Goal: Complete application form: Complete application form

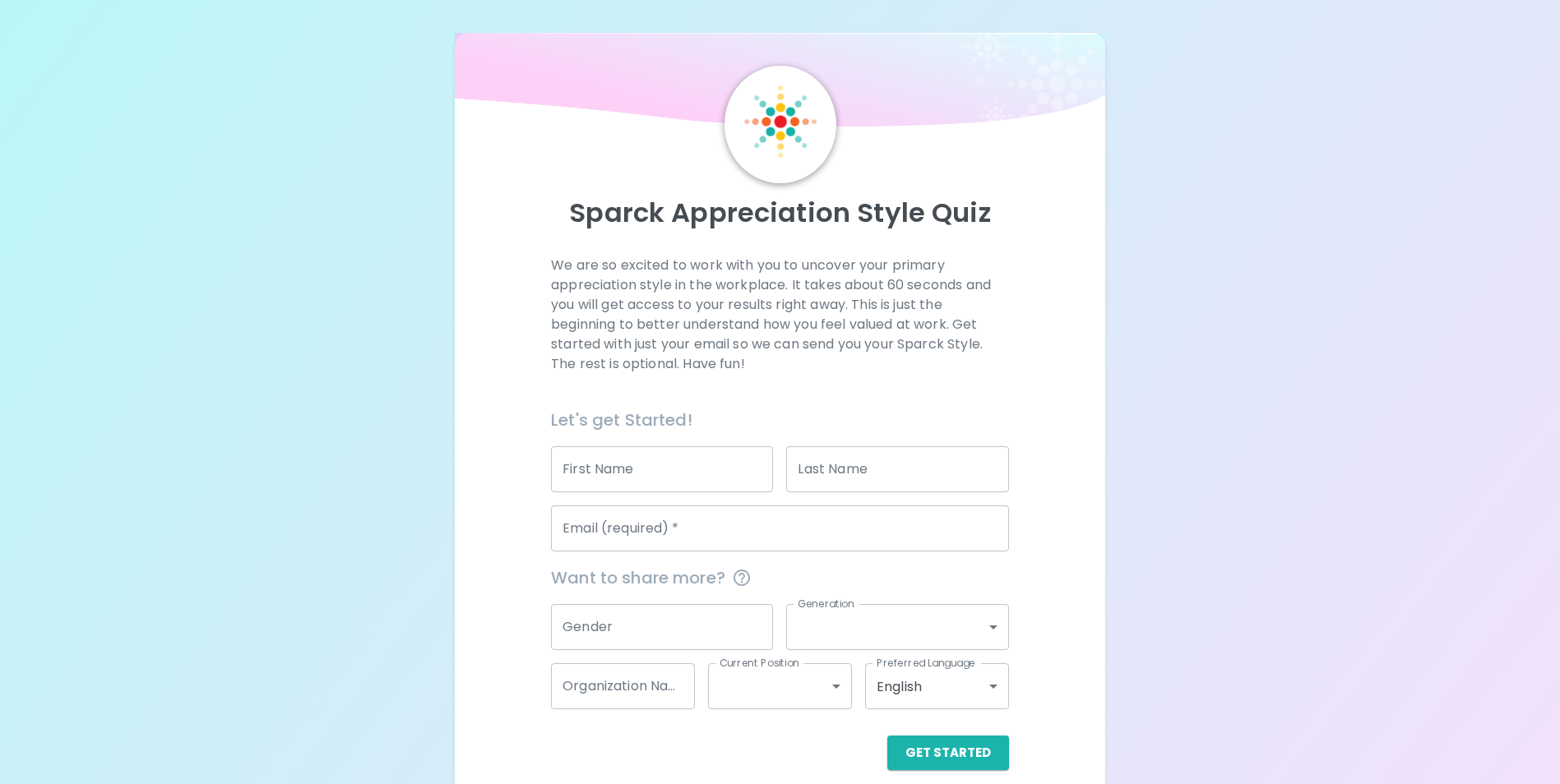
click at [591, 464] on input "First Name" at bounding box center [662, 470] width 222 height 46
type input "Kia"
type input "Tower"
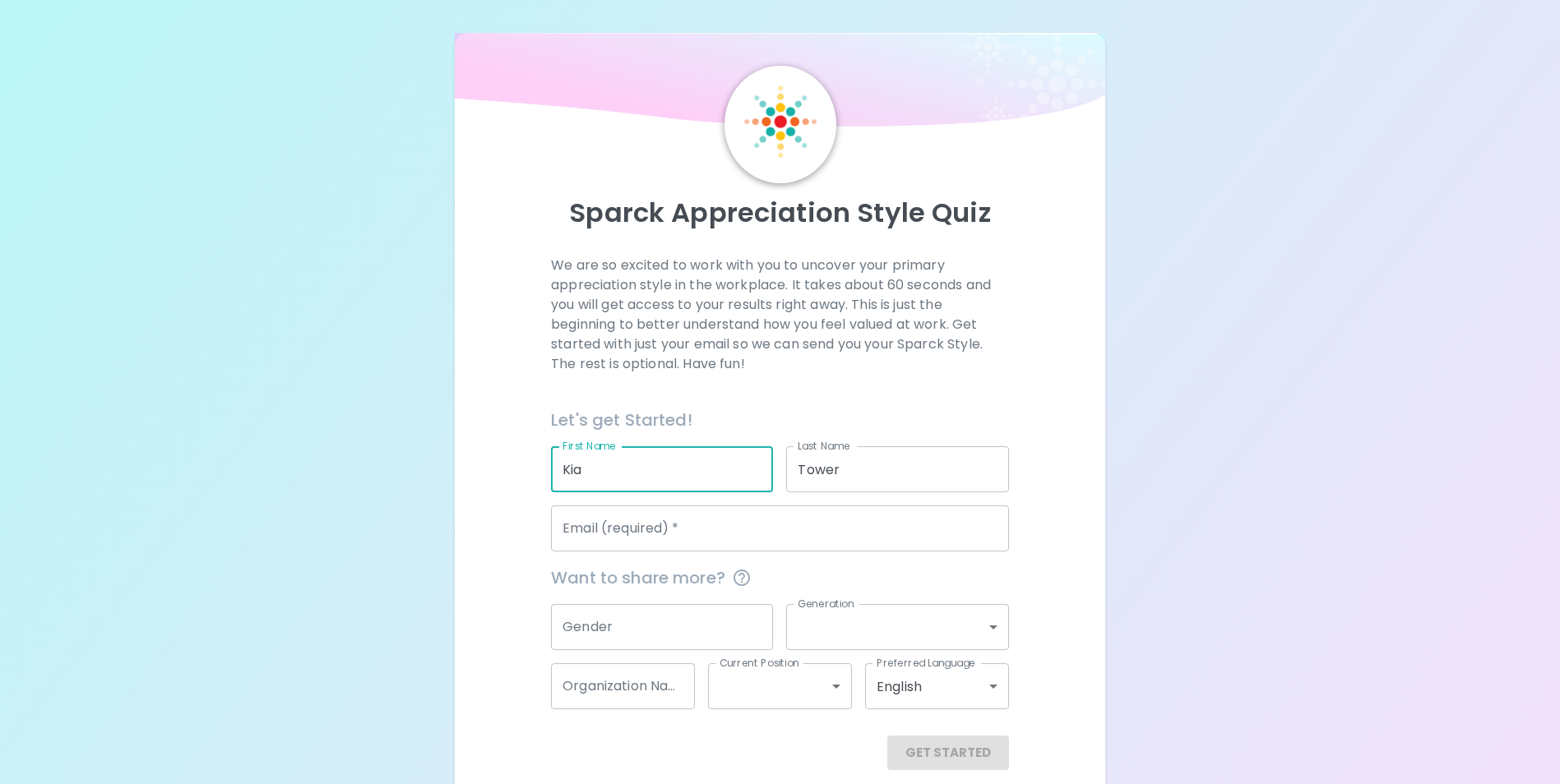
click at [660, 536] on input "Email (required)   *" at bounding box center [780, 528] width 458 height 46
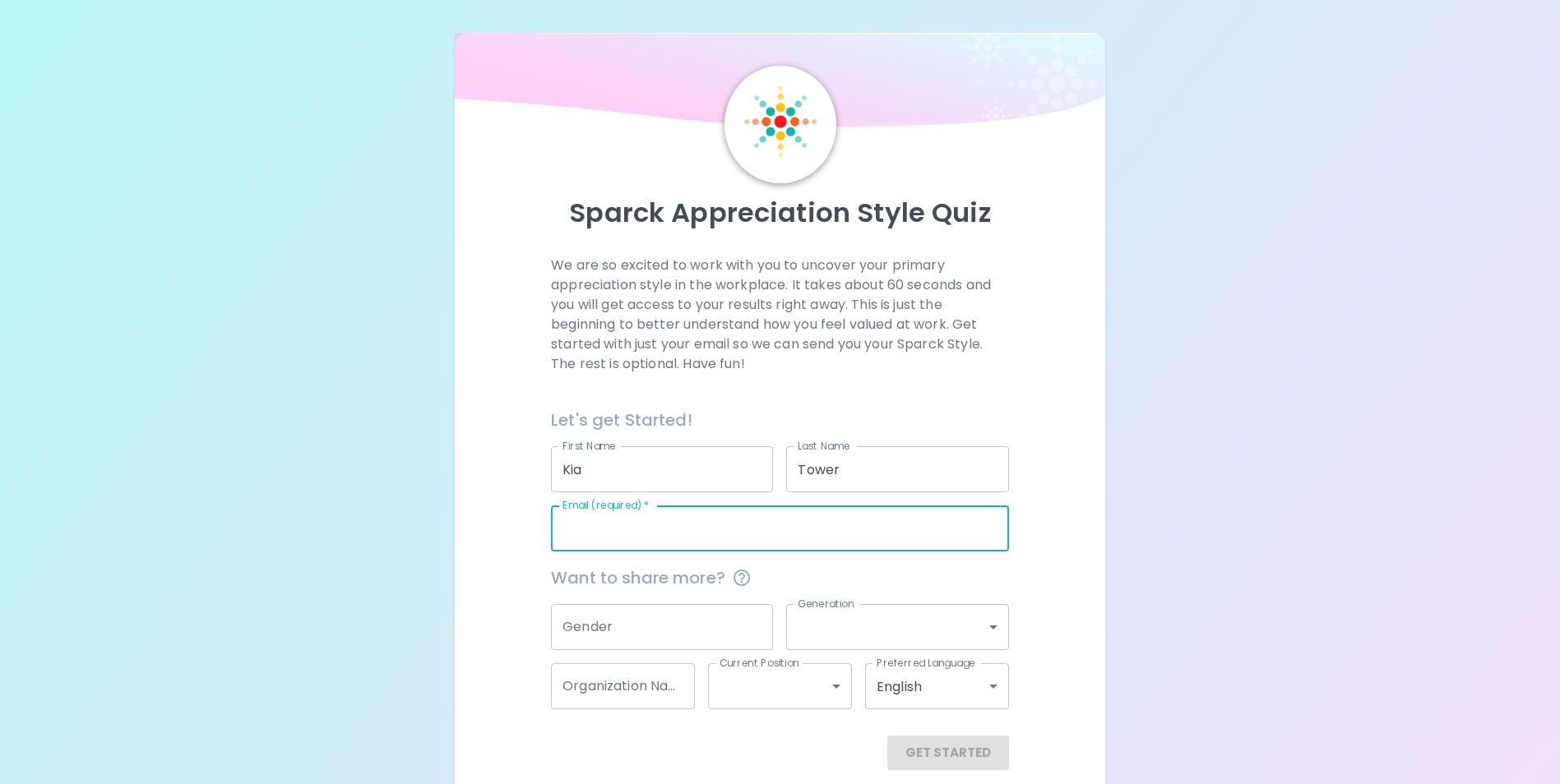
type input "[EMAIL_ADDRESS][DOMAIN_NAME]"
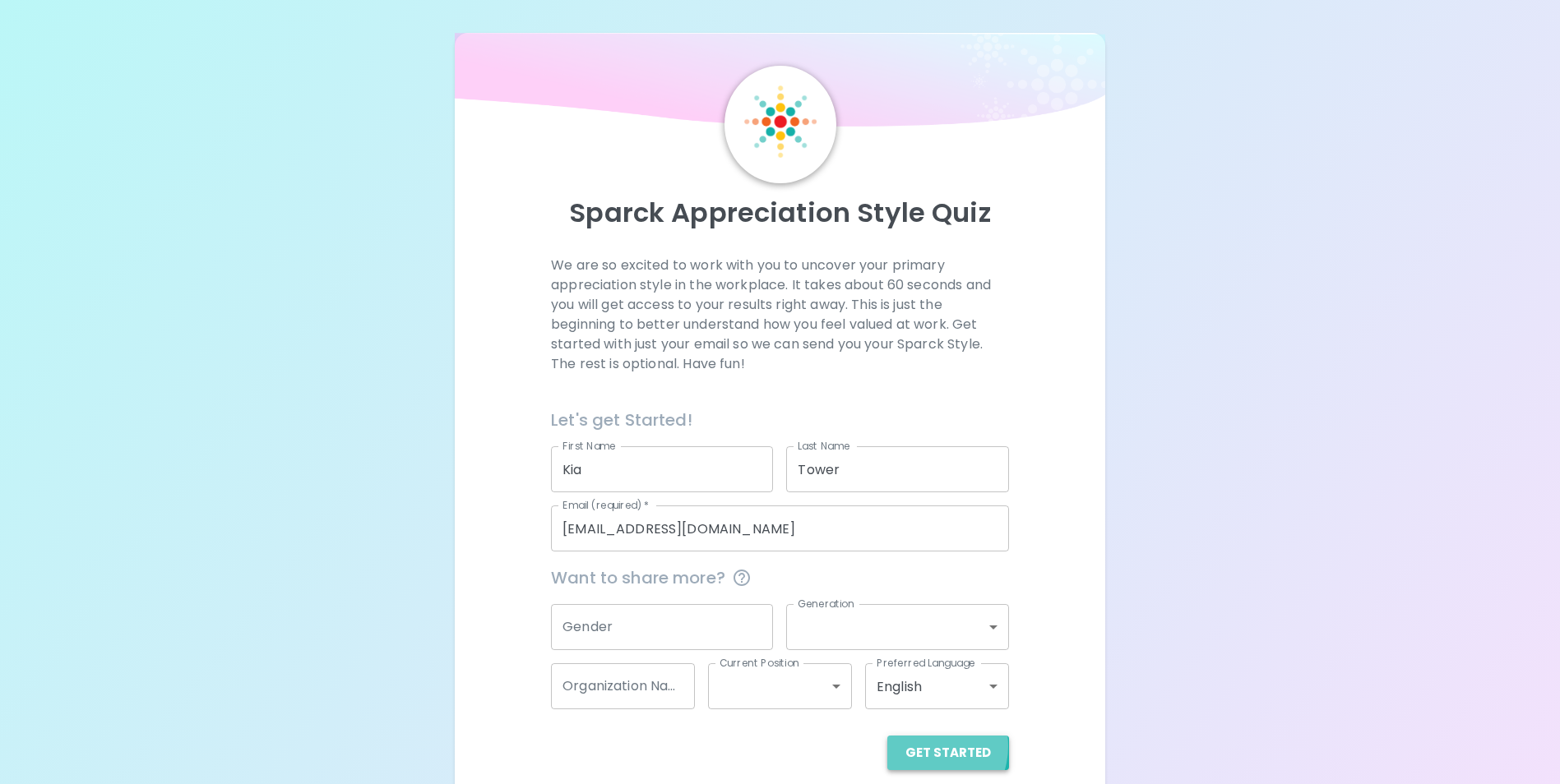
click at [927, 747] on button "Get Started" at bounding box center [948, 753] width 122 height 35
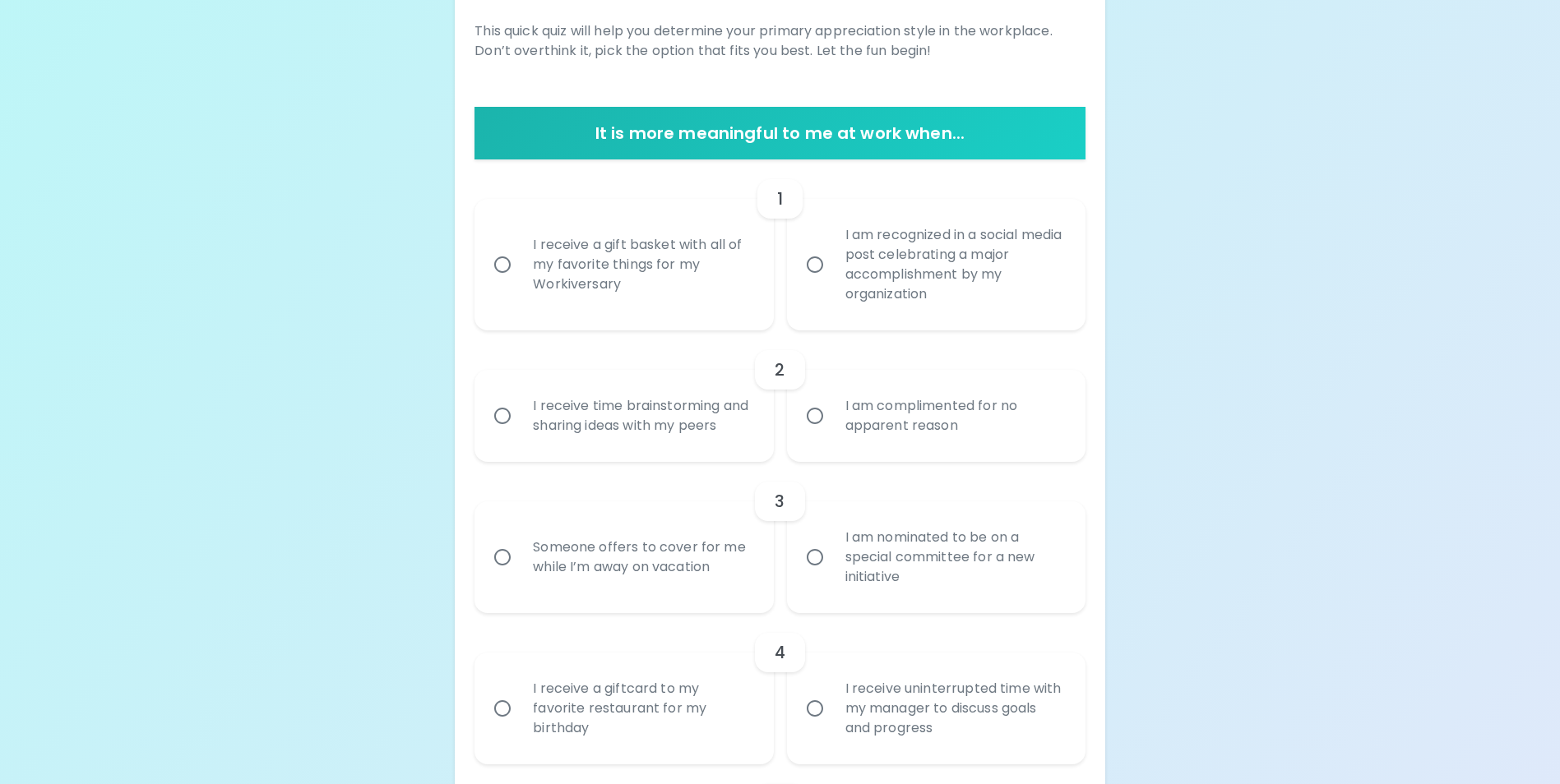
scroll to position [281, 0]
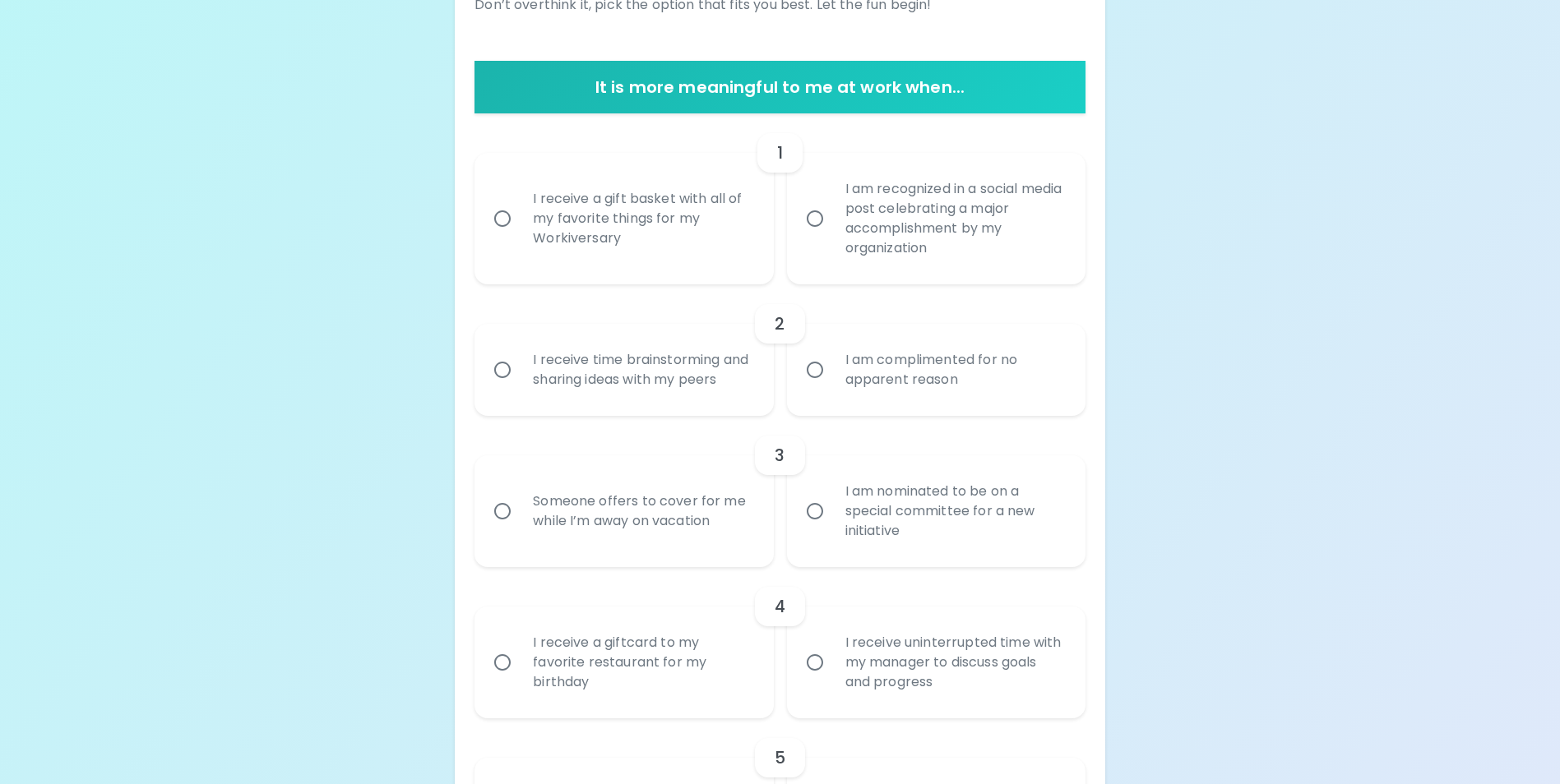
click at [836, 386] on div "I am complimented for no apparent reason" at bounding box center [954, 370] width 244 height 79
click at [833, 386] on input "I am complimented for no apparent reason" at bounding box center [815, 370] width 35 height 35
radio input "true"
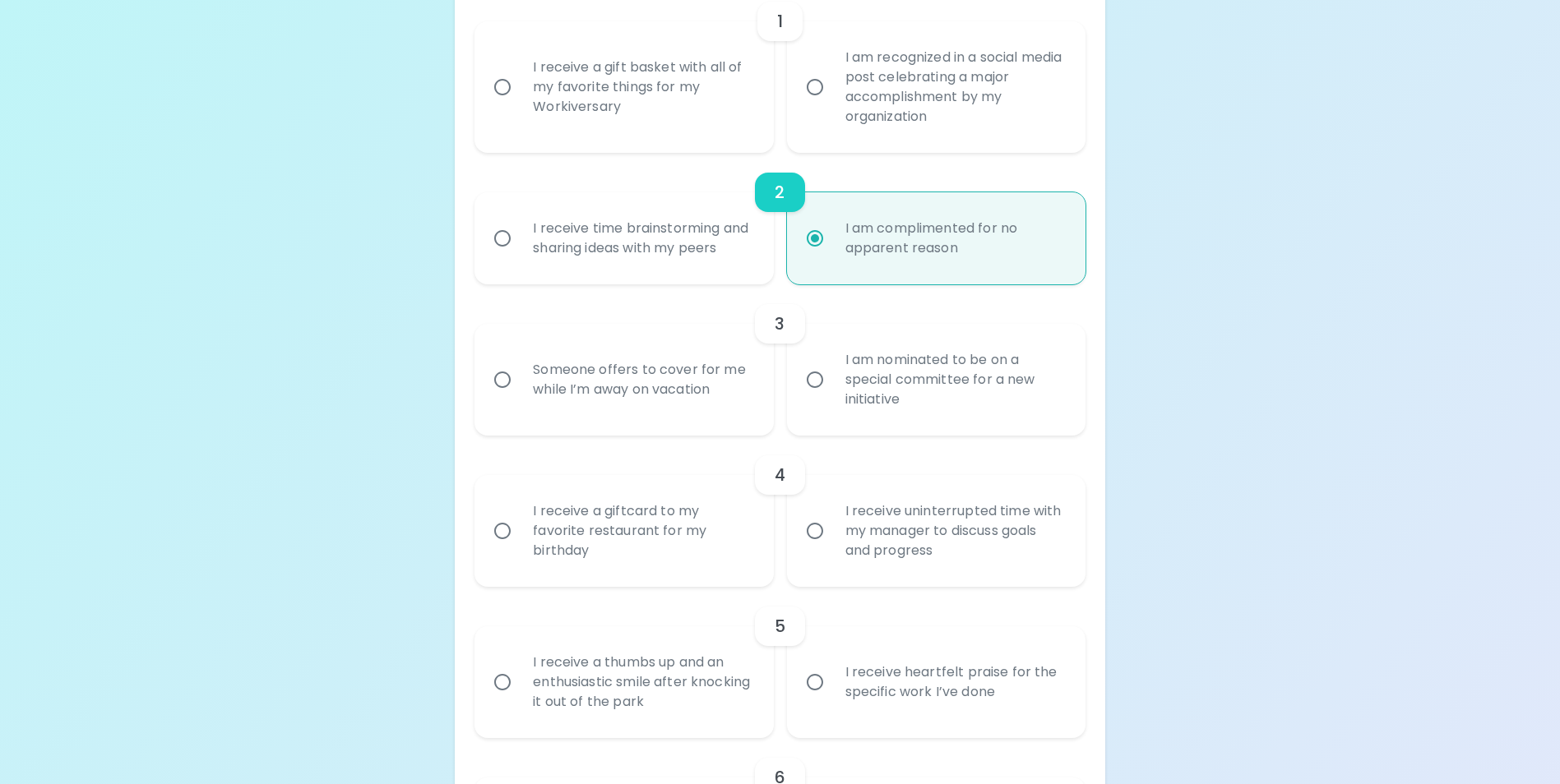
click at [833, 392] on div "I am nominated to be on a special committee for a new initiative" at bounding box center [954, 380] width 244 height 99
click at [833, 392] on input "I am nominated to be on a special committee for a new initiative" at bounding box center [815, 380] width 35 height 35
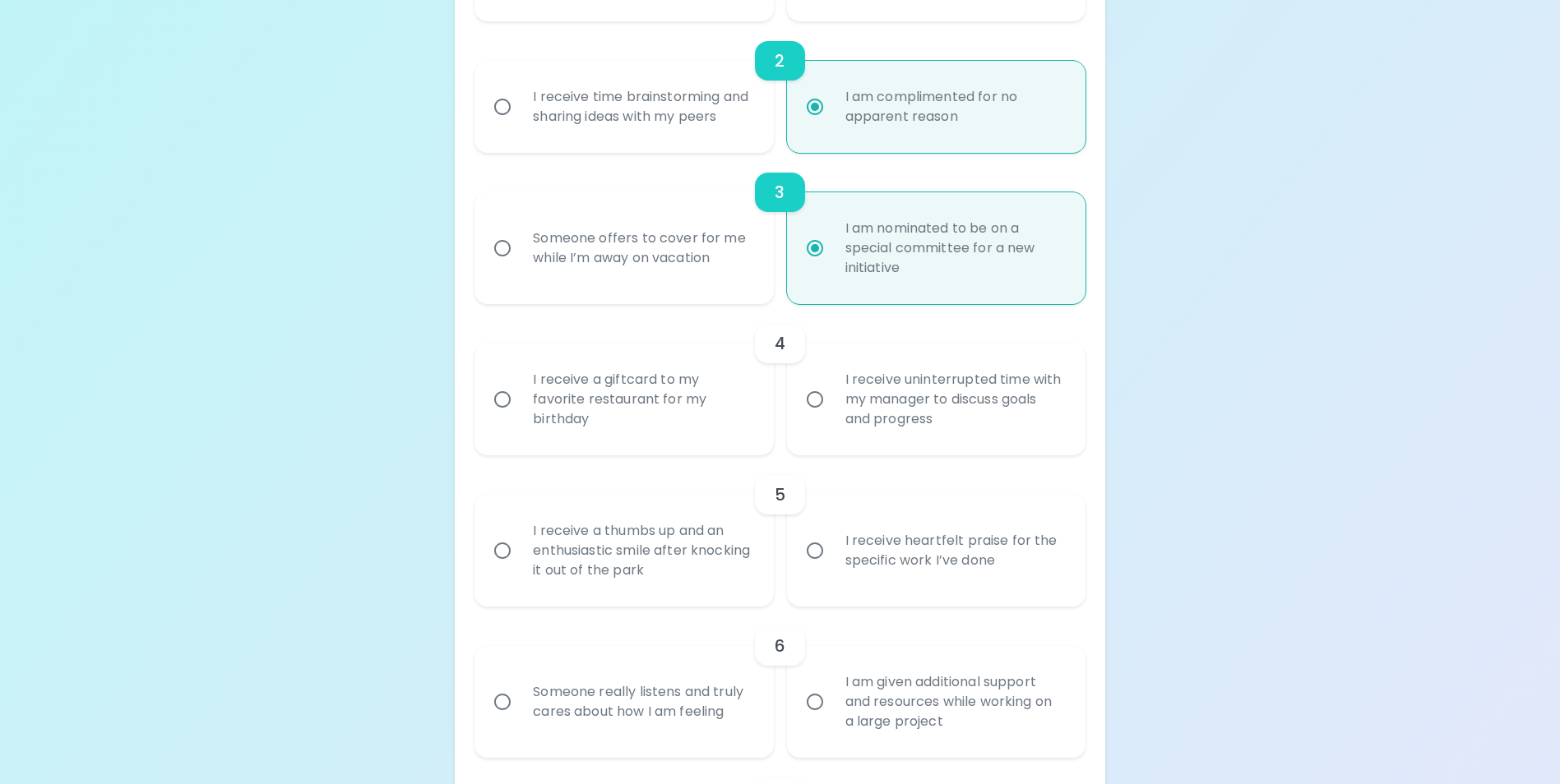
radio input "true"
click at [834, 393] on div "I receive uninterrupted time with my manager to discuss goals and progress" at bounding box center [954, 399] width 244 height 99
click at [833, 393] on input "I receive uninterrupted time with my manager to discuss goals and progress" at bounding box center [815, 399] width 35 height 35
radio input "false"
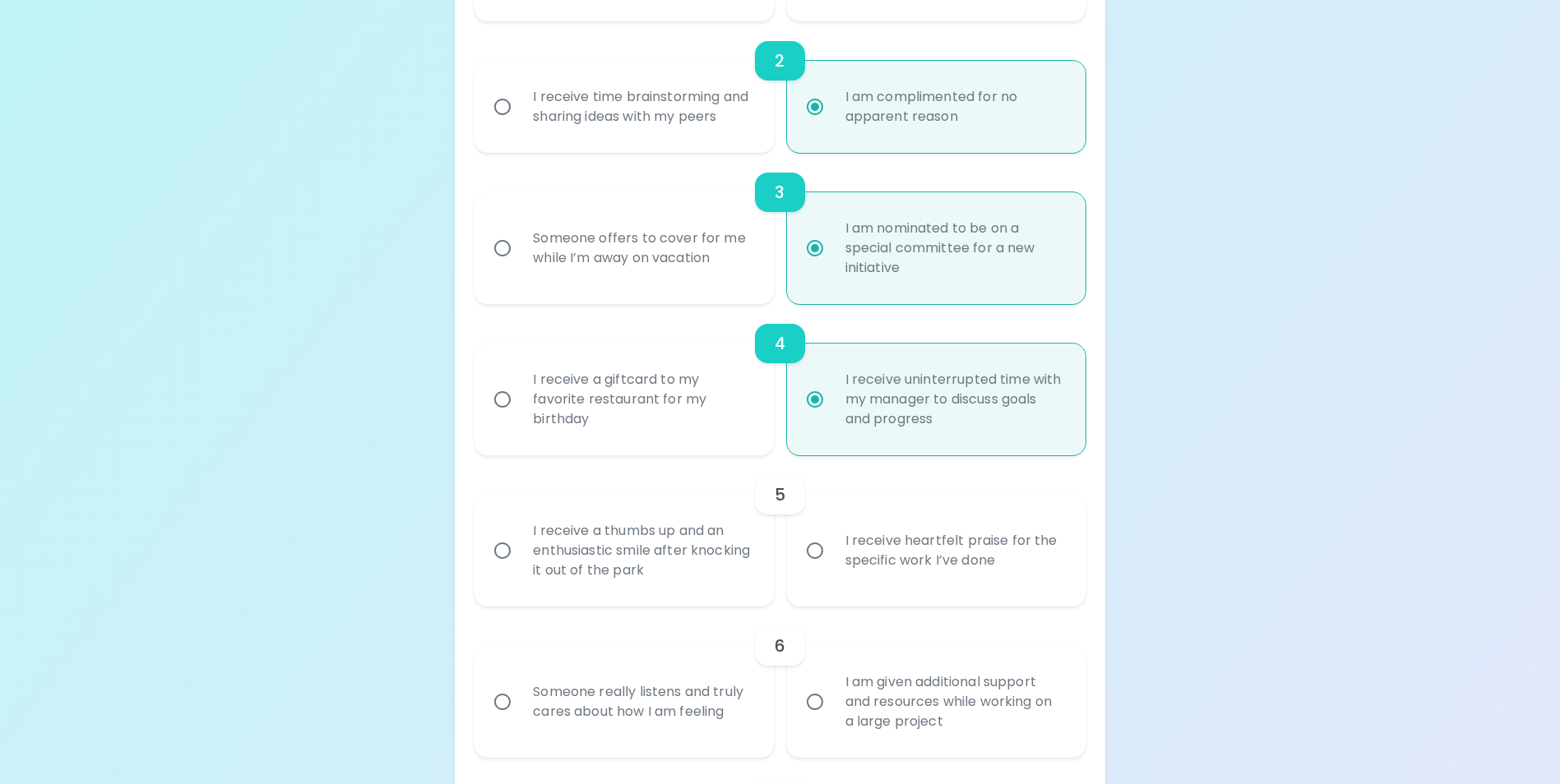
scroll to position [675, 0]
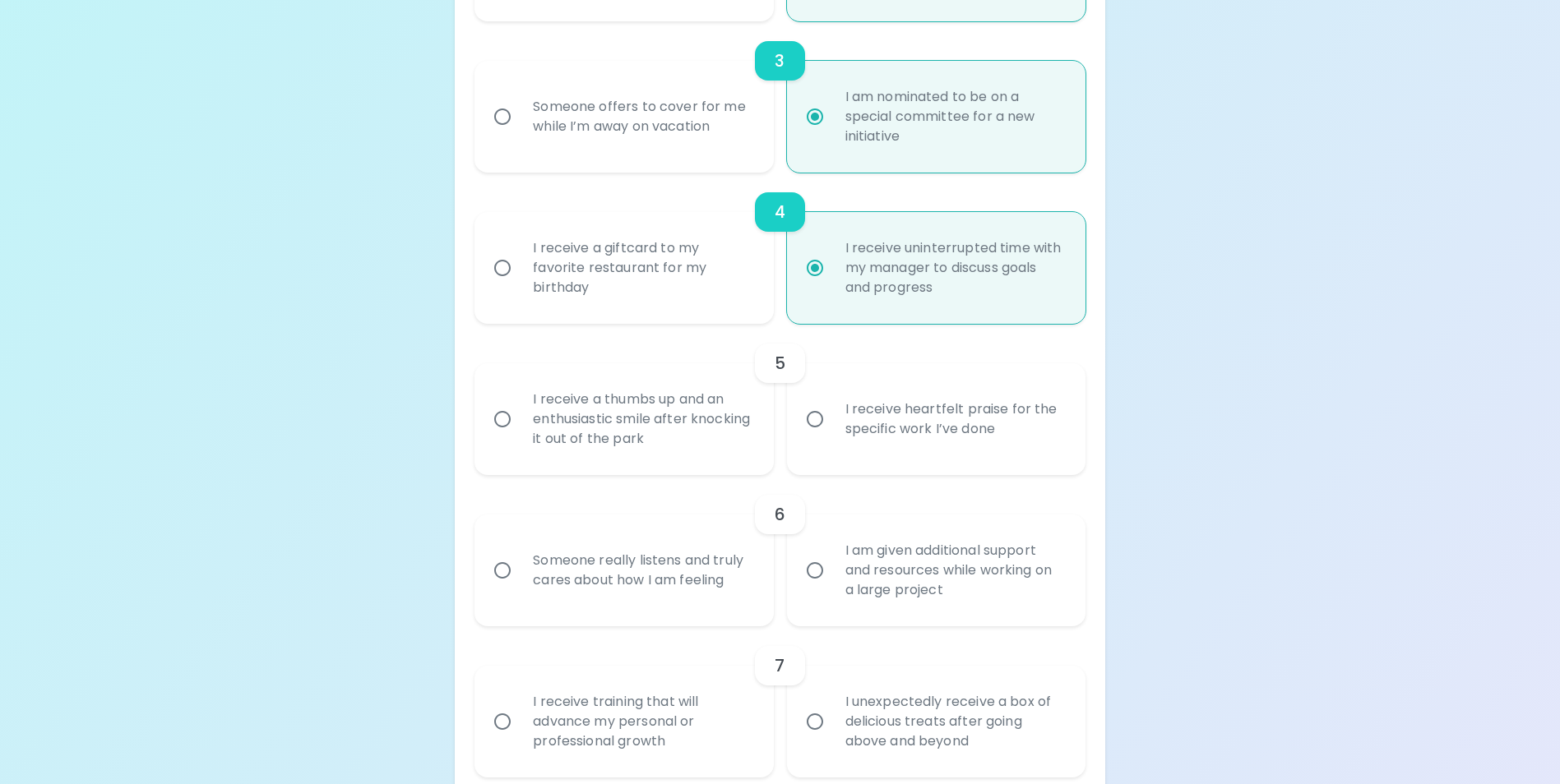
radio input "true"
click at [642, 571] on div "Someone really listens and truly cares about how I am feeling" at bounding box center [642, 570] width 244 height 79
click at [520, 571] on input "Someone really listens and truly cares about how I am feeling" at bounding box center [503, 571] width 35 height 35
radio input "false"
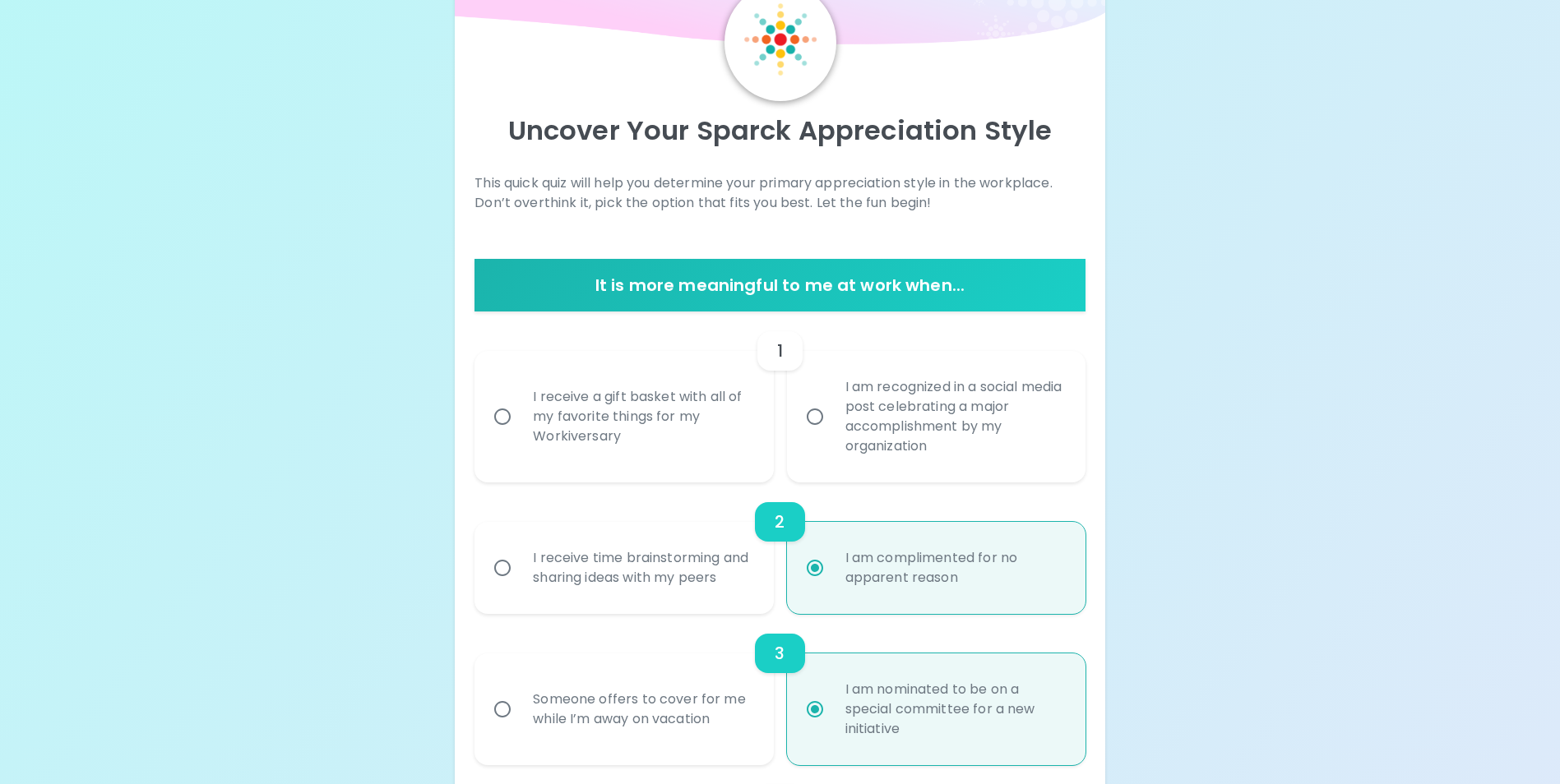
scroll to position [94, 0]
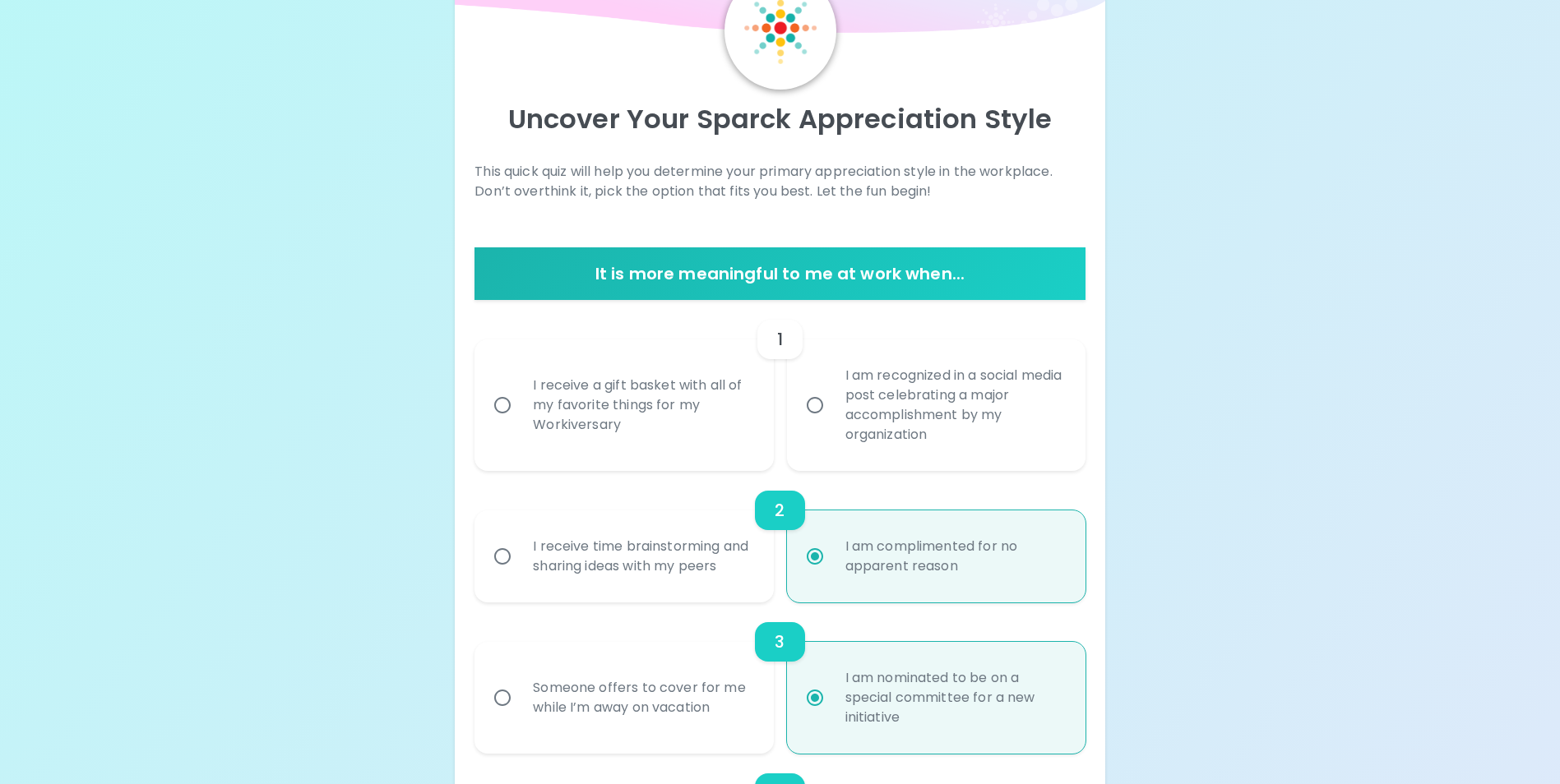
radio input "true"
click at [824, 406] on input "I am recognized in a social media post celebrating a major accomplishment by my…" at bounding box center [815, 406] width 35 height 35
radio input "false"
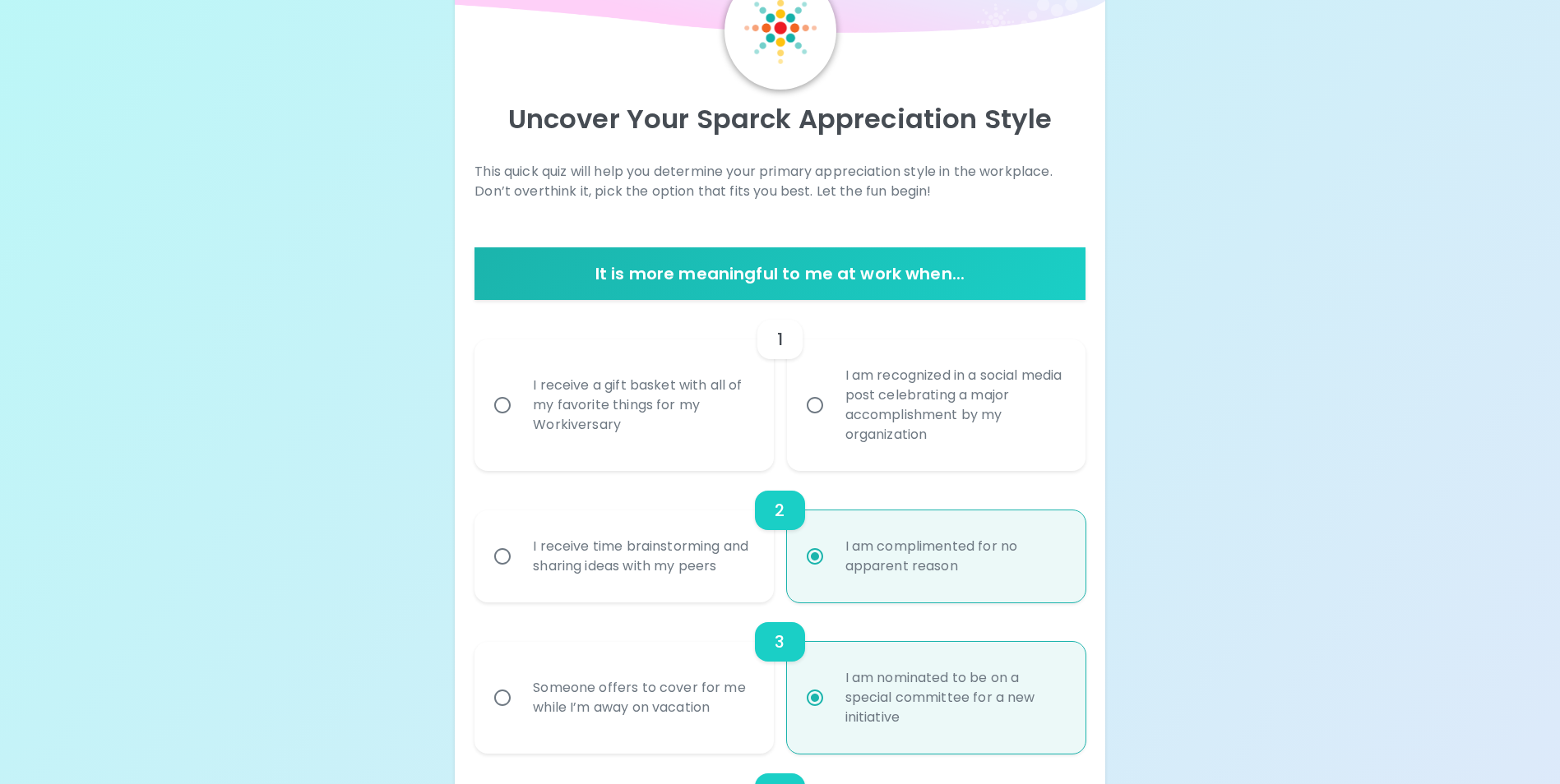
radio input "false"
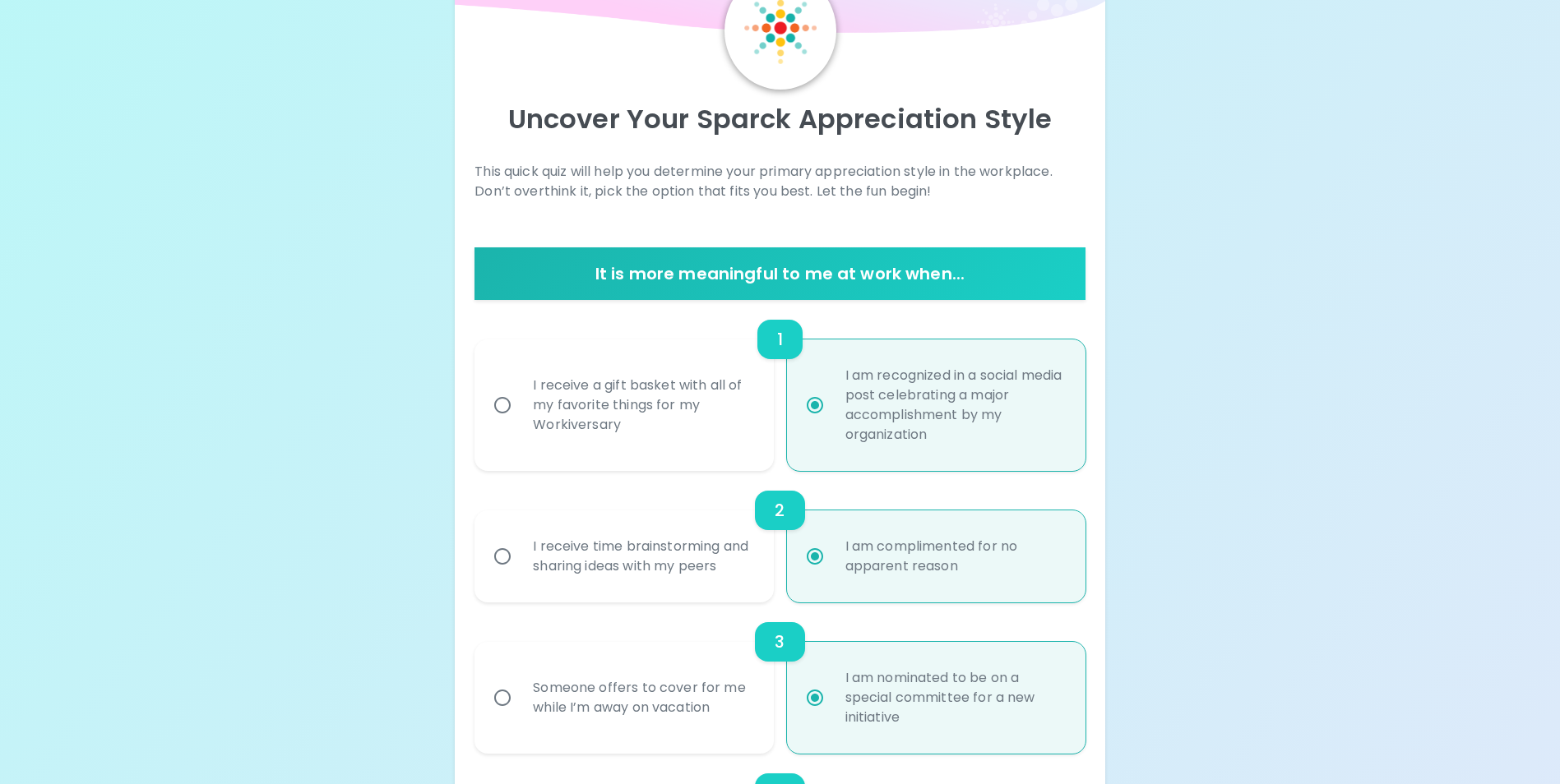
scroll to position [226, 0]
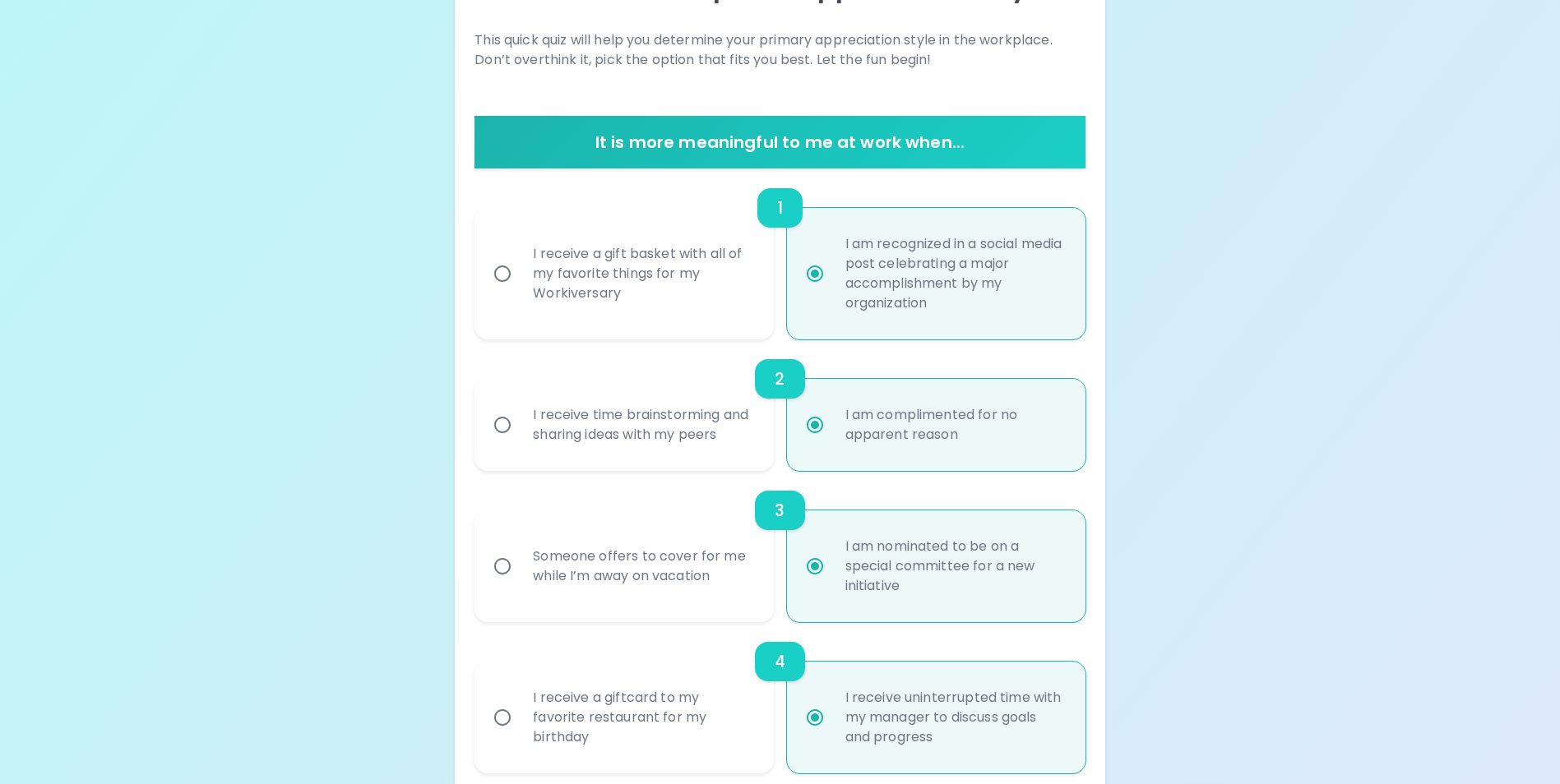
radio input "true"
click at [756, 457] on div "I receive time brainstorming and sharing ideas with my peers" at bounding box center [642, 425] width 244 height 79
click at [520, 442] on input "I receive time brainstorming and sharing ideas with my peers" at bounding box center [503, 425] width 35 height 35
radio input "false"
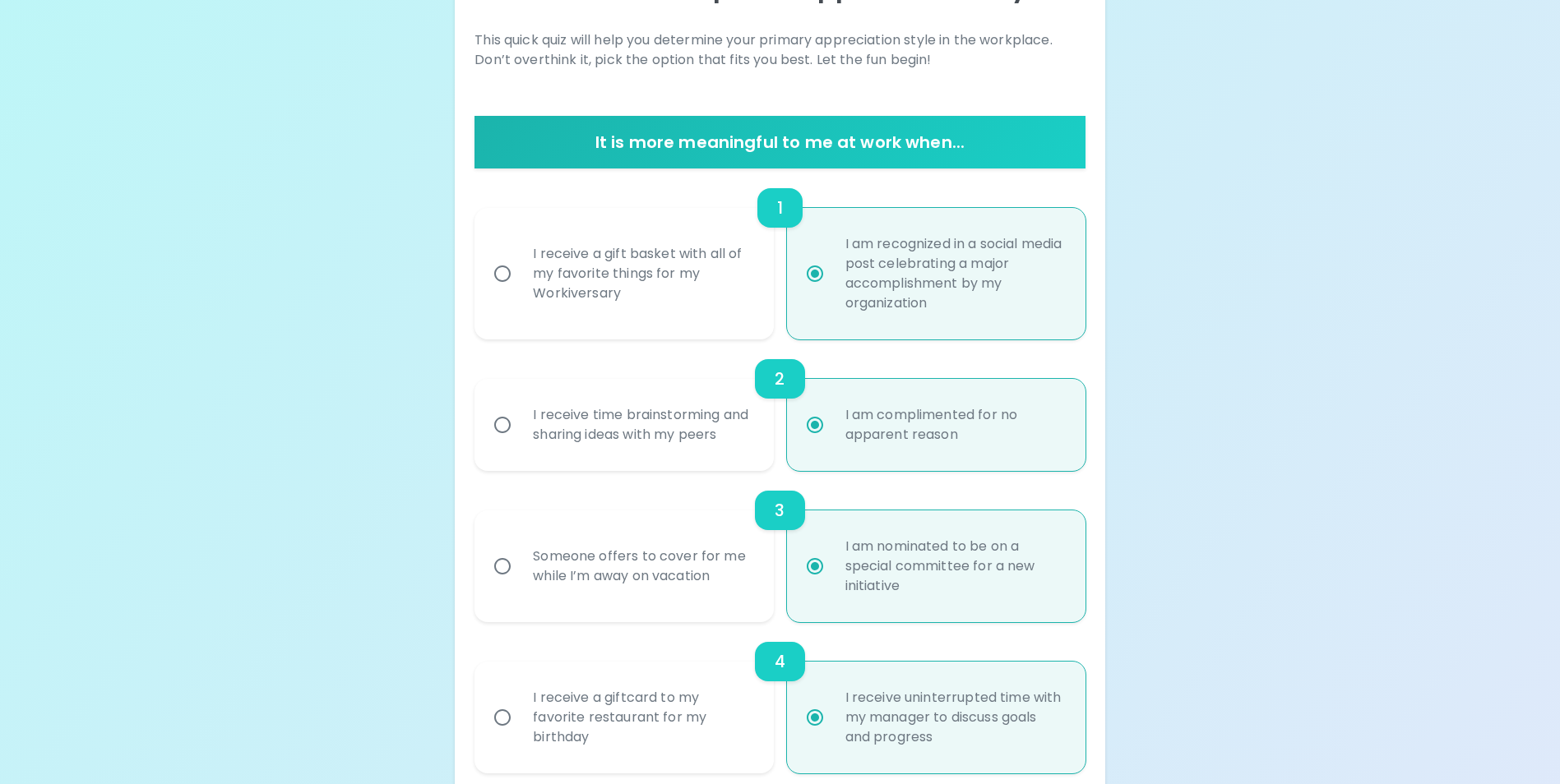
radio input "false"
radio input "true"
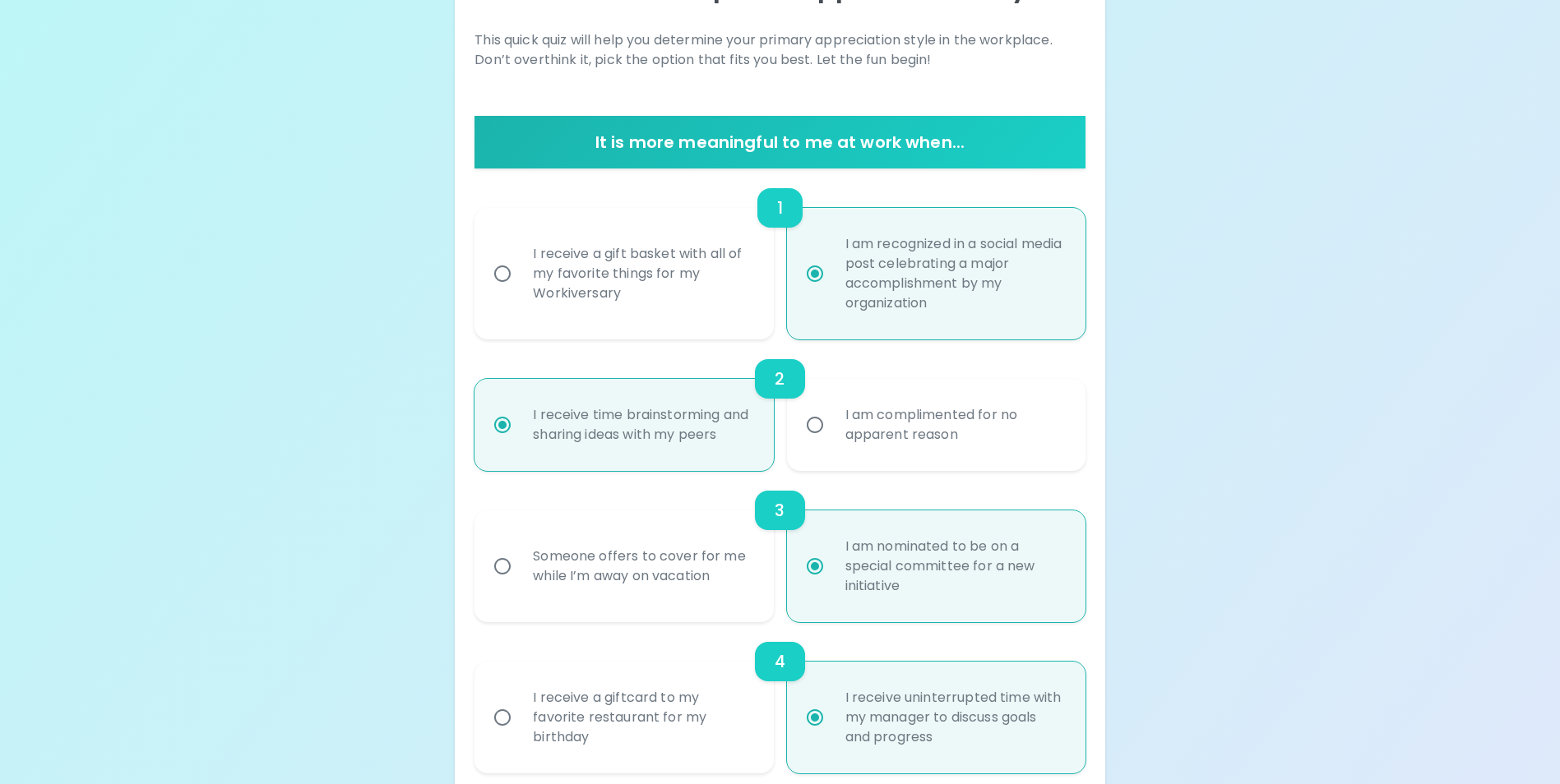
radio input "true"
click at [704, 593] on div "Someone offers to cover for me while I’m away on vacation" at bounding box center [642, 567] width 244 height 79
click at [520, 584] on input "Someone offers to cover for me while I’m away on vacation" at bounding box center [503, 567] width 35 height 35
radio input "false"
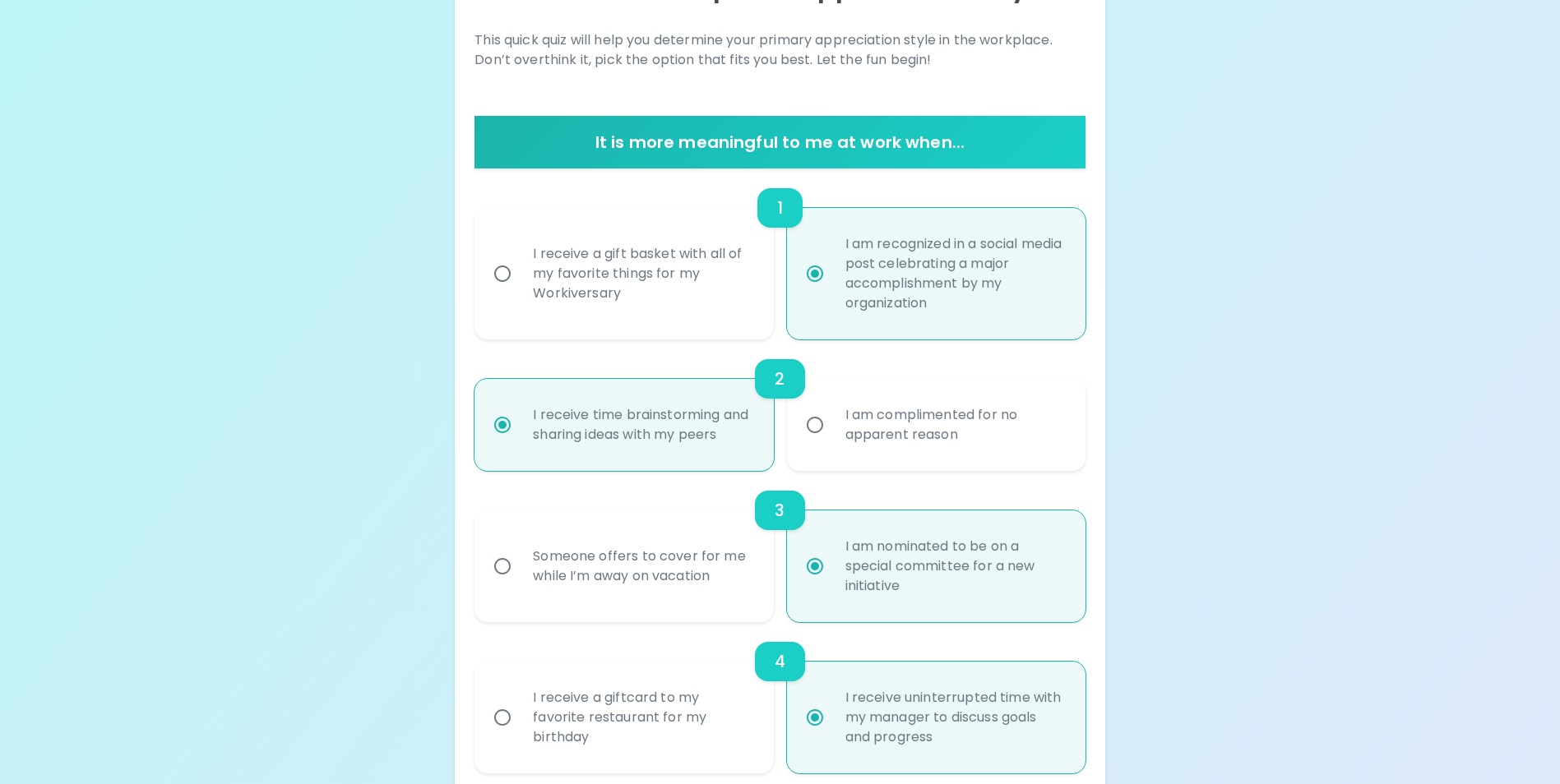
radio input "false"
radio input "true"
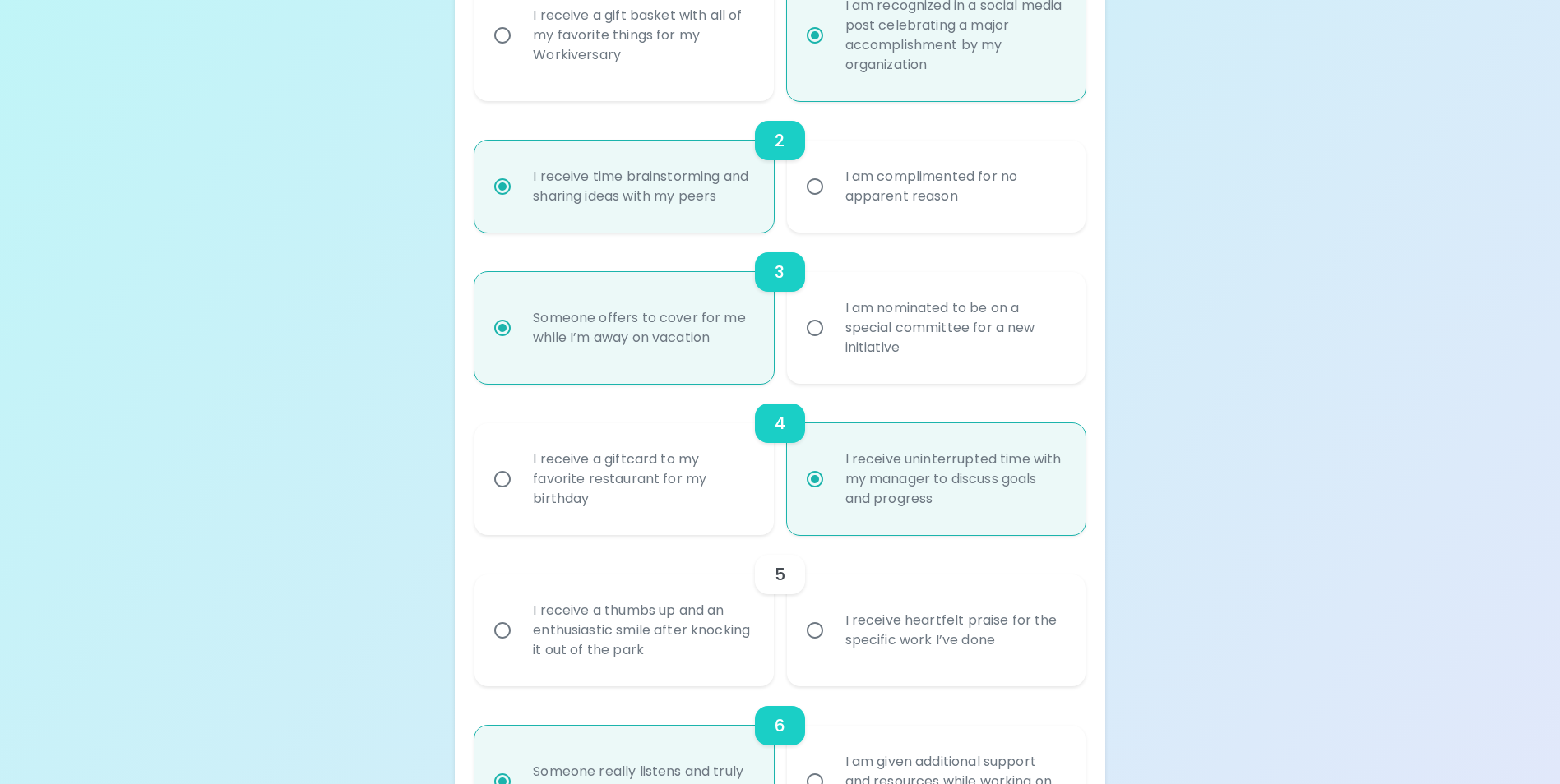
scroll to position [490, 0]
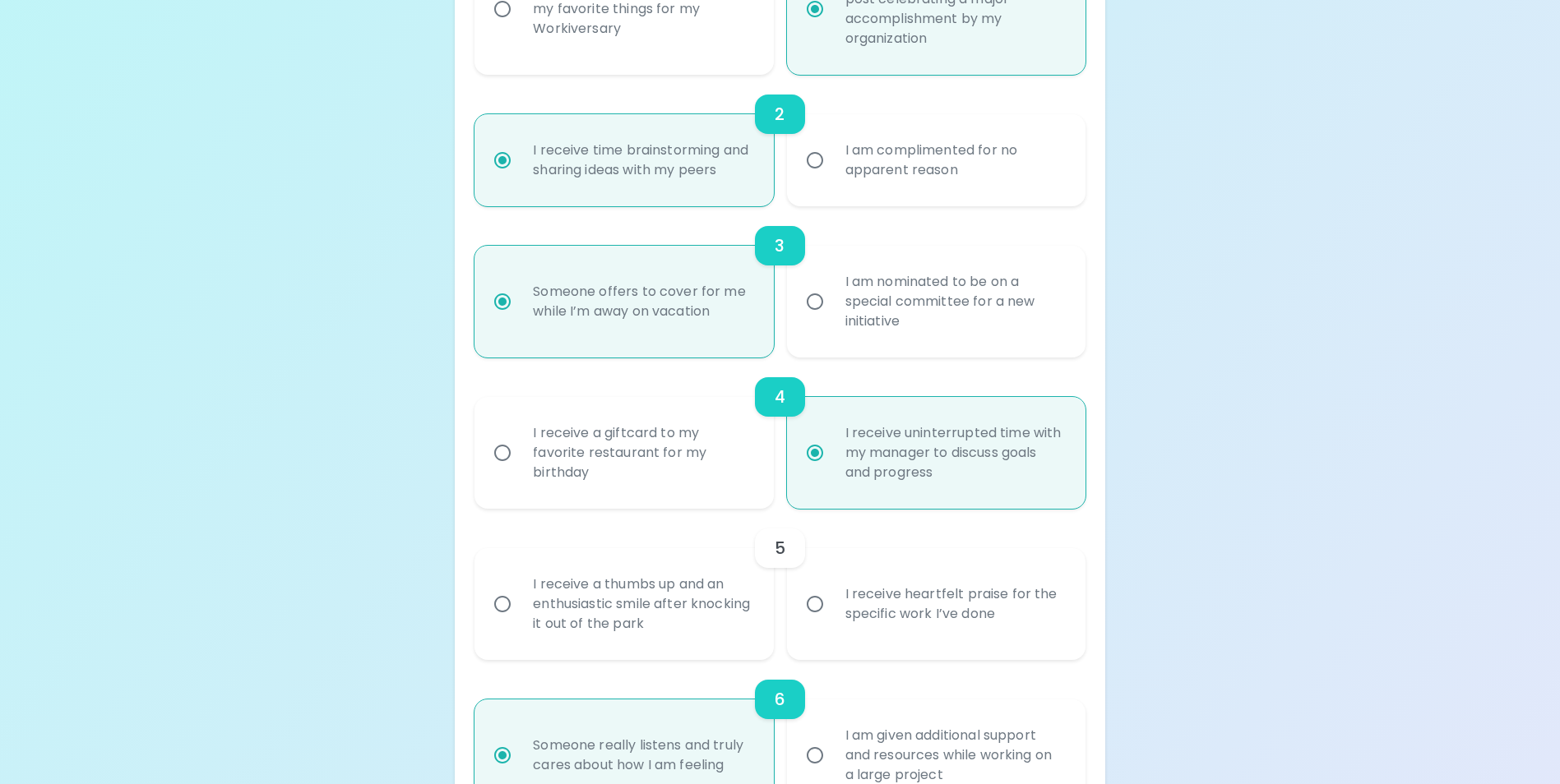
radio input "true"
drag, startPoint x: 700, startPoint y: 637, endPoint x: 717, endPoint y: 639, distance: 17.1
click at [701, 638] on div "I receive a thumbs up and an enthusiastic smile after knocking it out of the pa…" at bounding box center [642, 604] width 244 height 99
click at [520, 621] on input "I receive a thumbs up and an enthusiastic smile after knocking it out of the pa…" at bounding box center [503, 604] width 35 height 35
radio input "false"
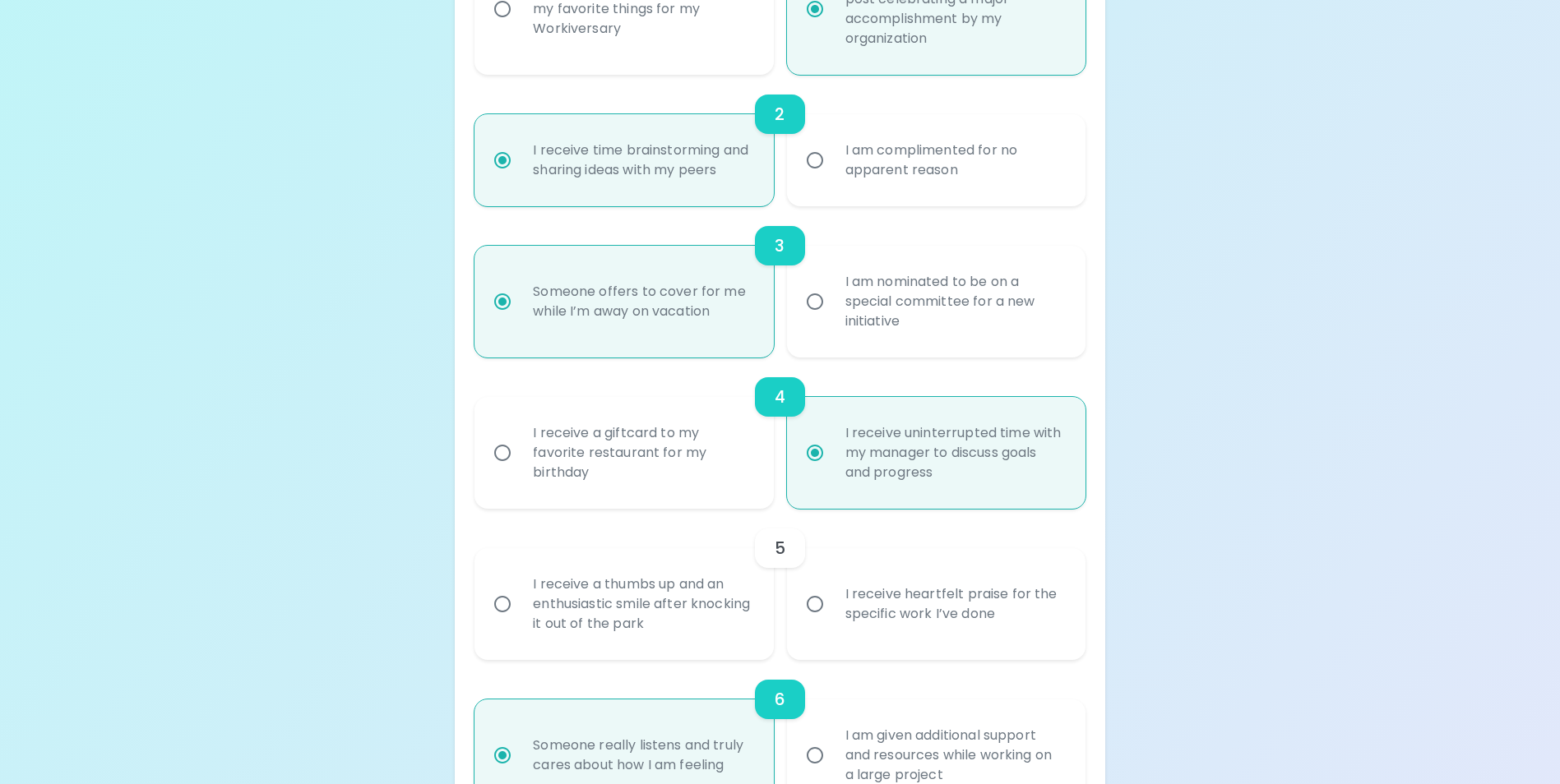
radio input "false"
radio input "true"
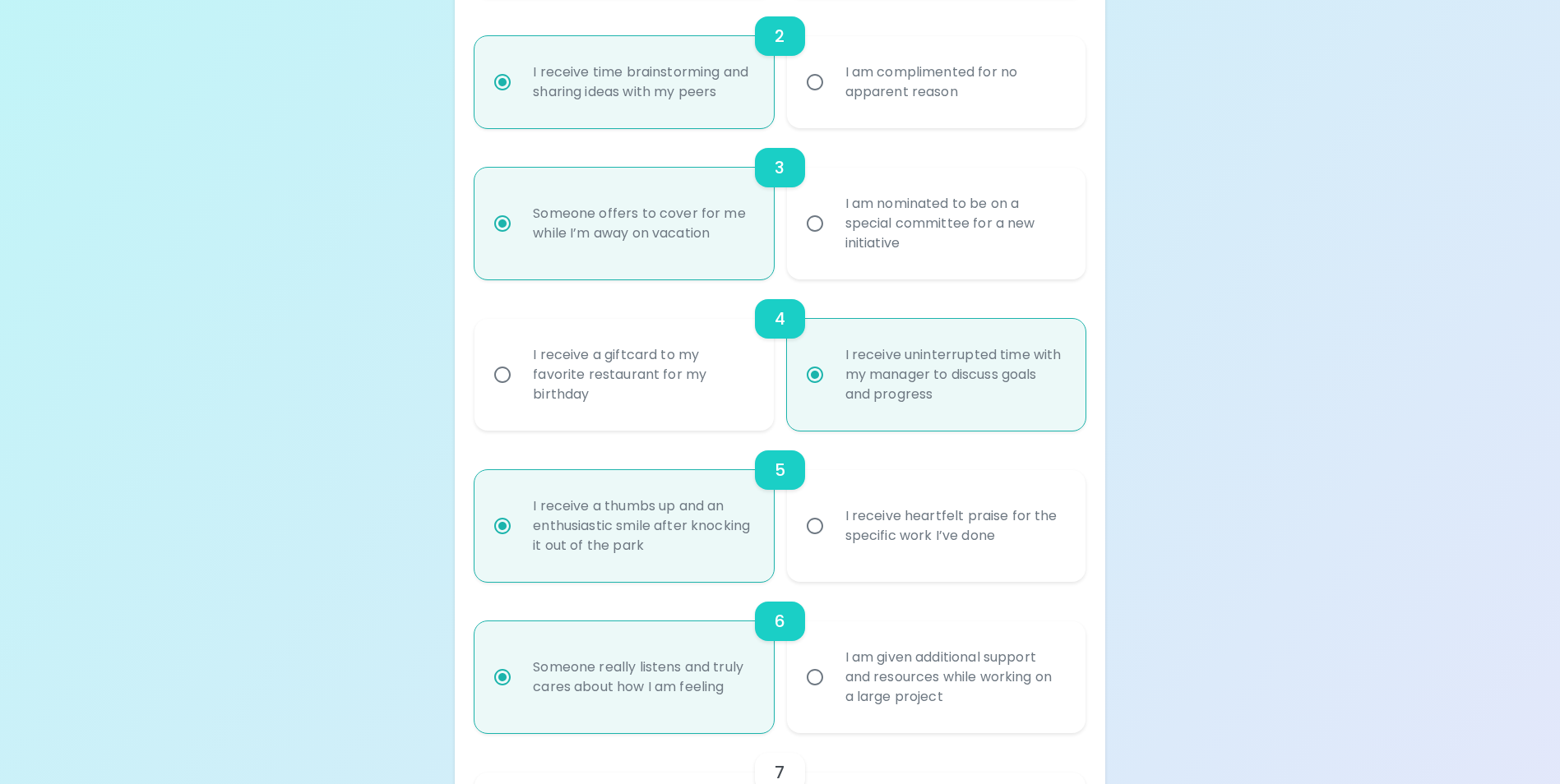
scroll to position [621, 0]
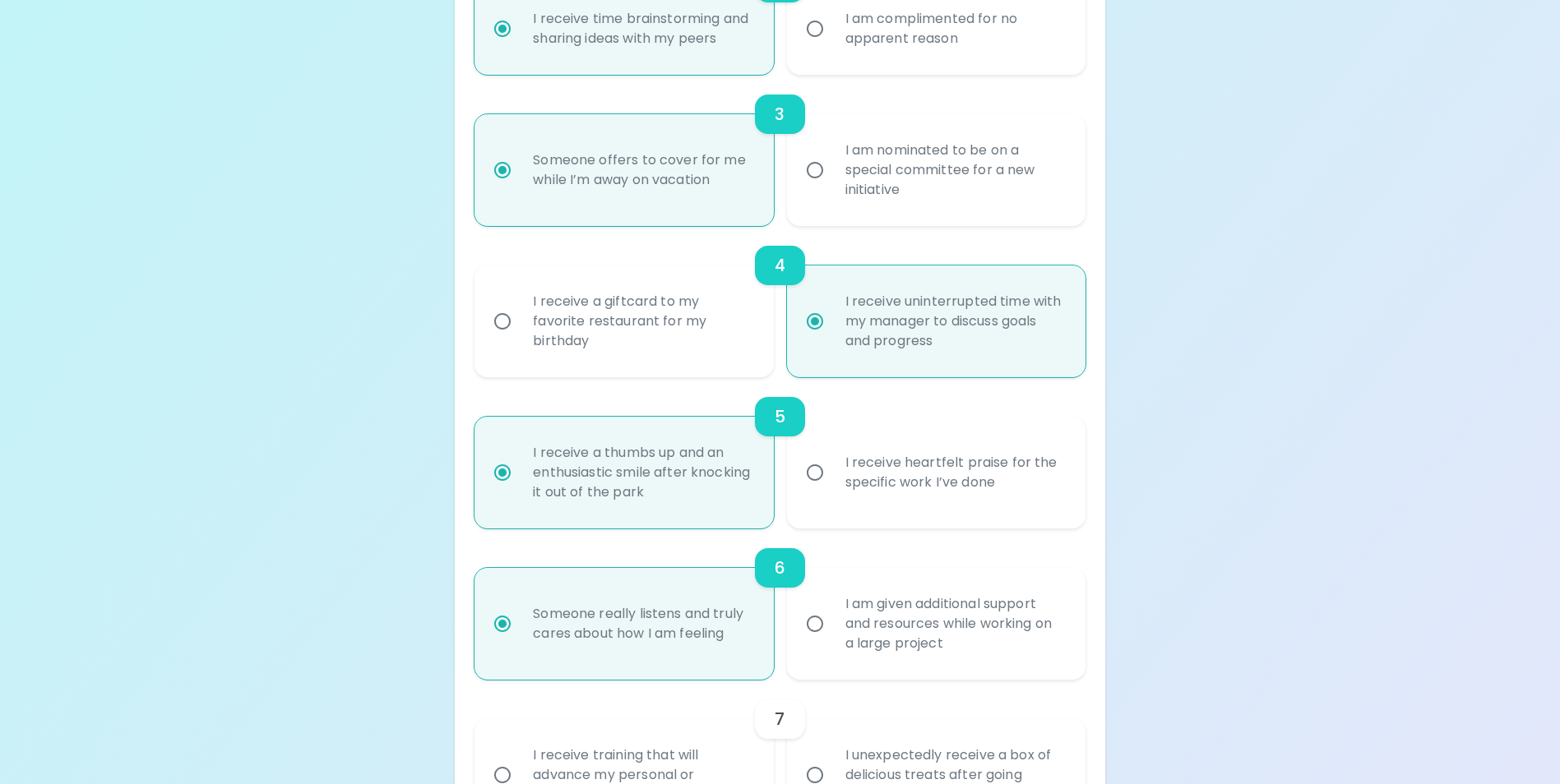
radio input "true"
click at [923, 673] on div "I am given additional support and resources while working on a large project" at bounding box center [954, 624] width 244 height 99
click at [833, 641] on input "I am given additional support and resources while working on a large project" at bounding box center [815, 624] width 35 height 35
radio input "false"
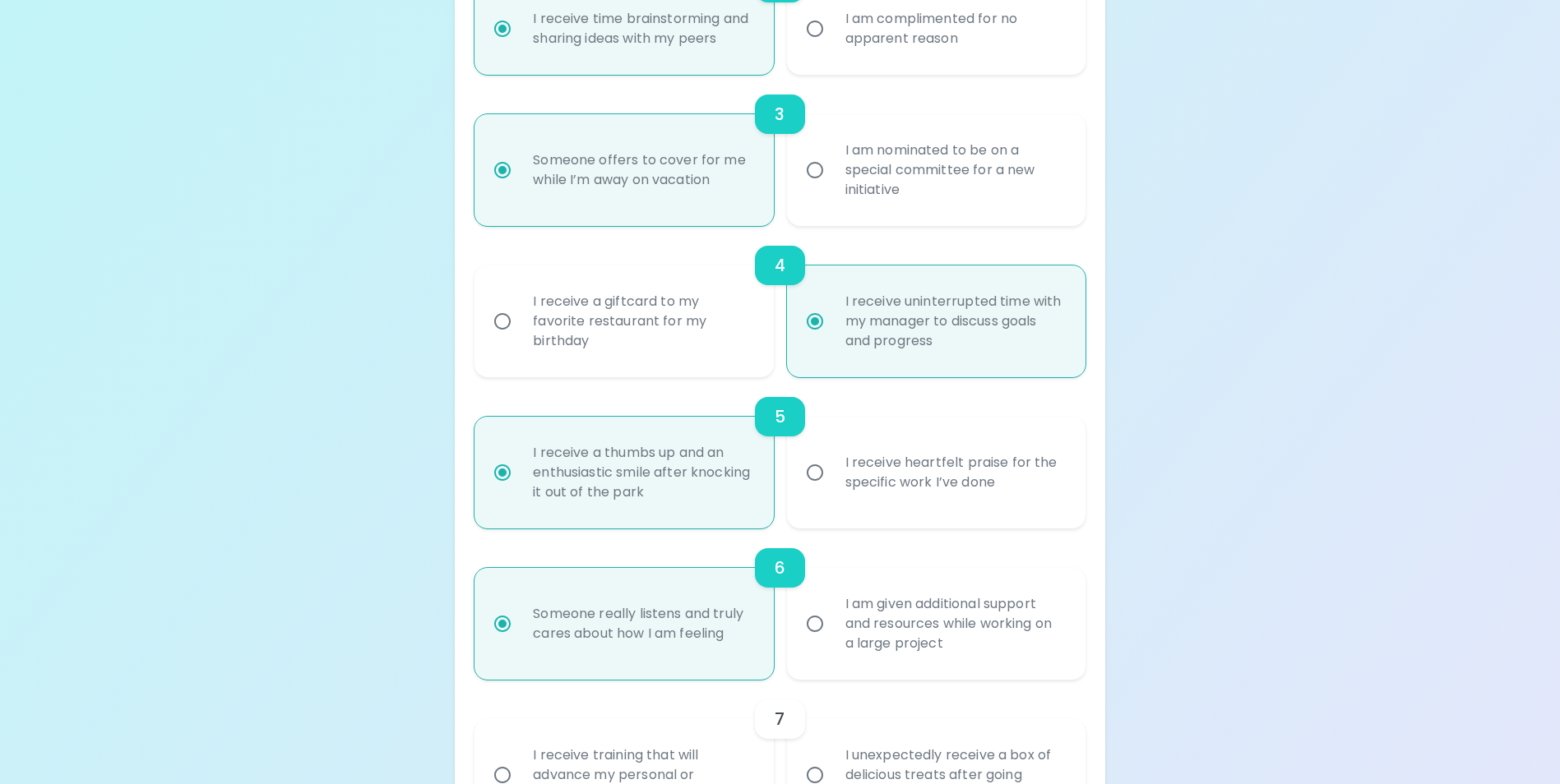
radio input "false"
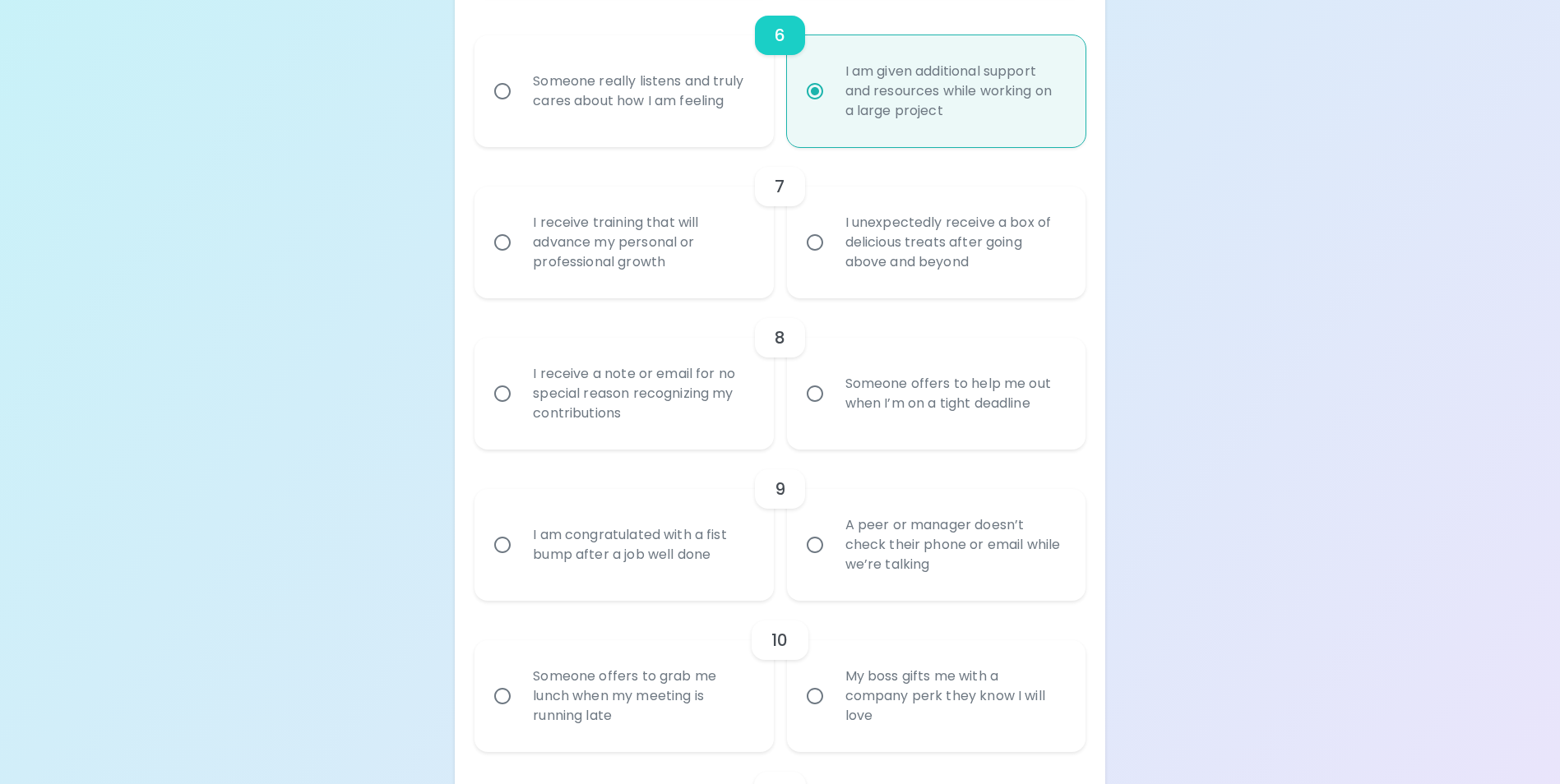
scroll to position [1167, 0]
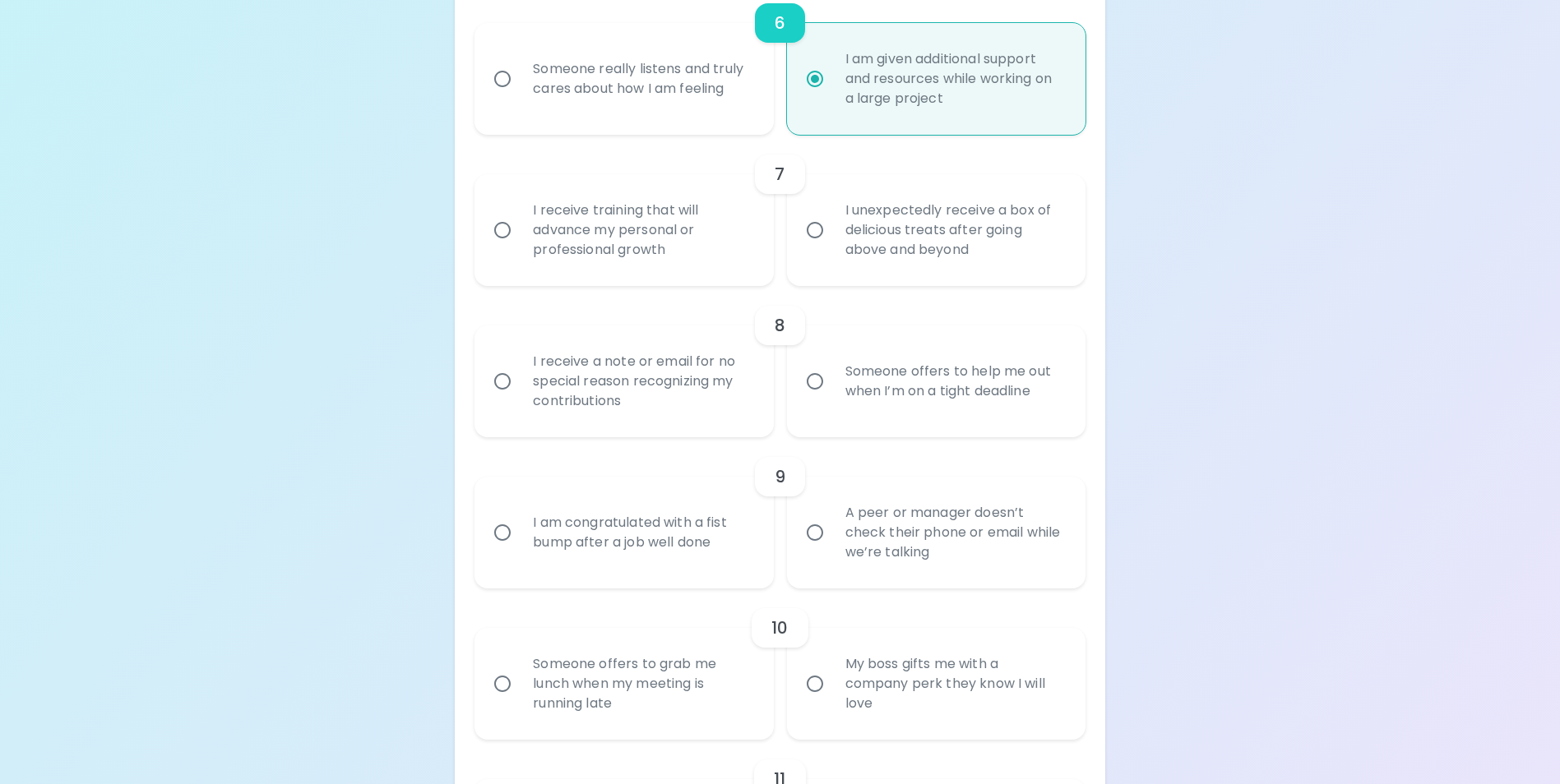
radio input "true"
click at [505, 279] on label "I receive training that will advance my personal or professional growth" at bounding box center [614, 230] width 299 height 111
click at [505, 248] on input "I receive training that will advance my personal or professional growth" at bounding box center [503, 230] width 35 height 35
radio input "false"
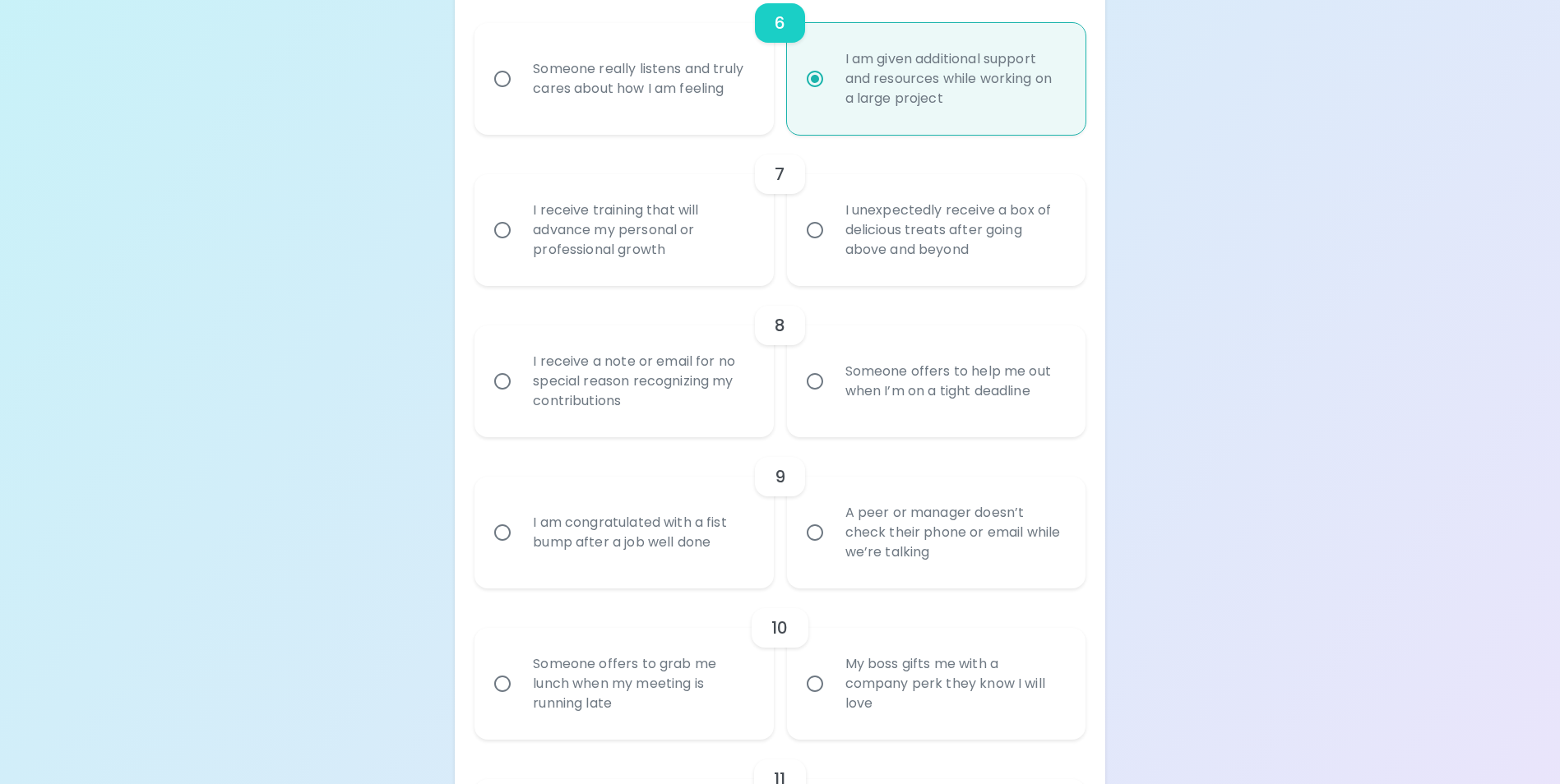
radio input "false"
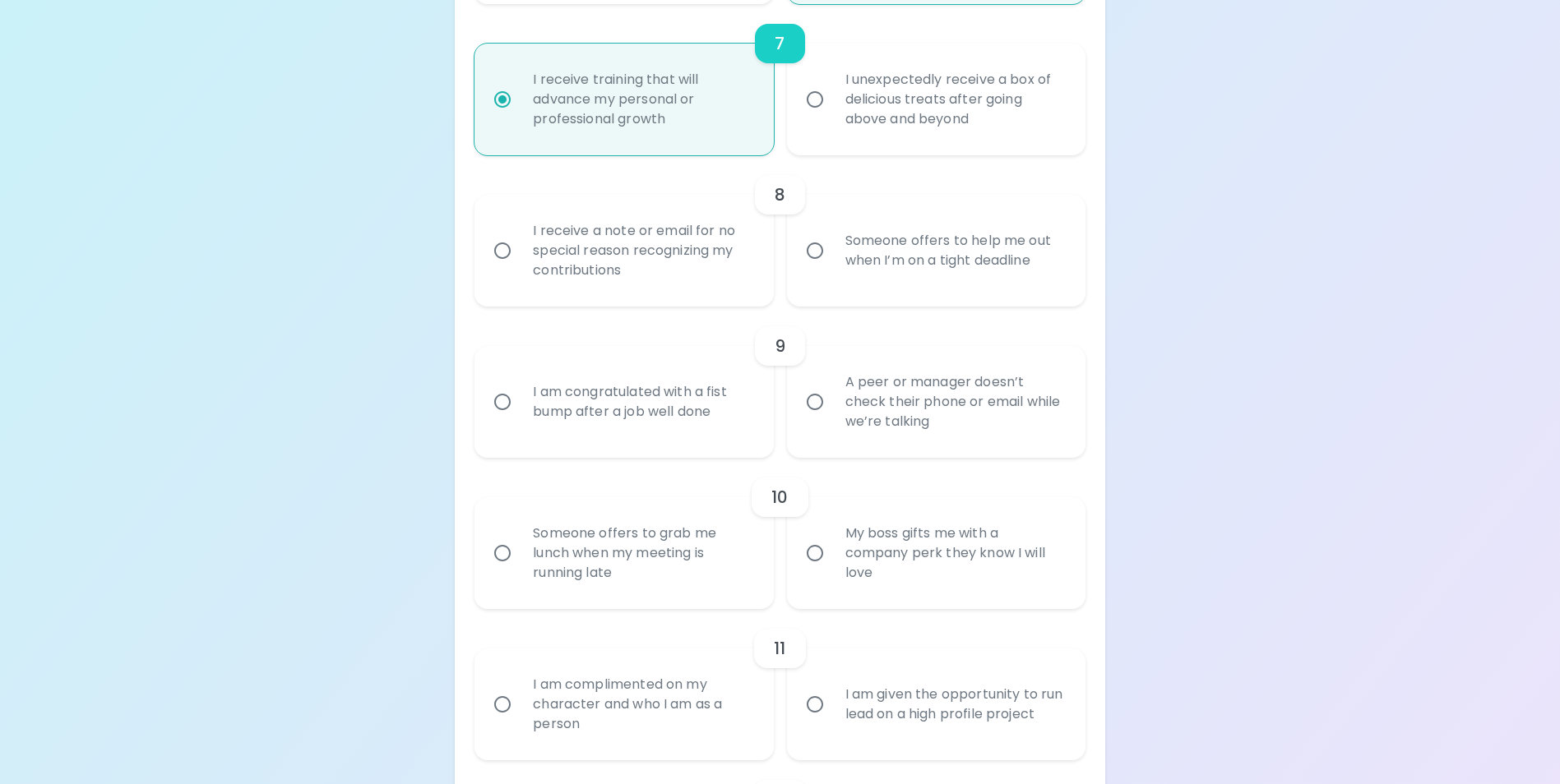
scroll to position [1298, 0]
radio input "true"
click at [811, 267] on input "Someone offers to help me out when I’m on a tight deadline" at bounding box center [815, 250] width 35 height 35
radio input "false"
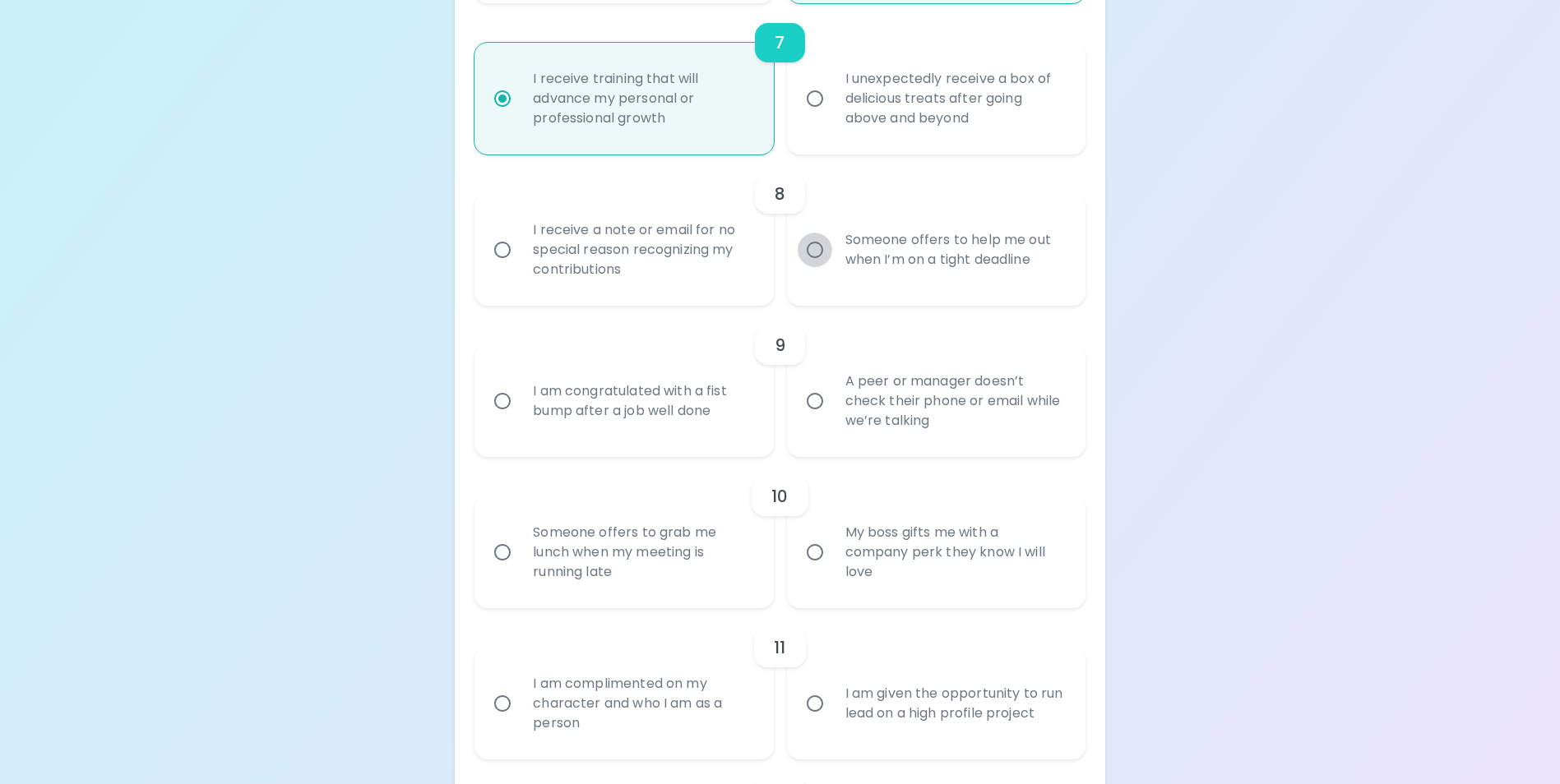
radio input "false"
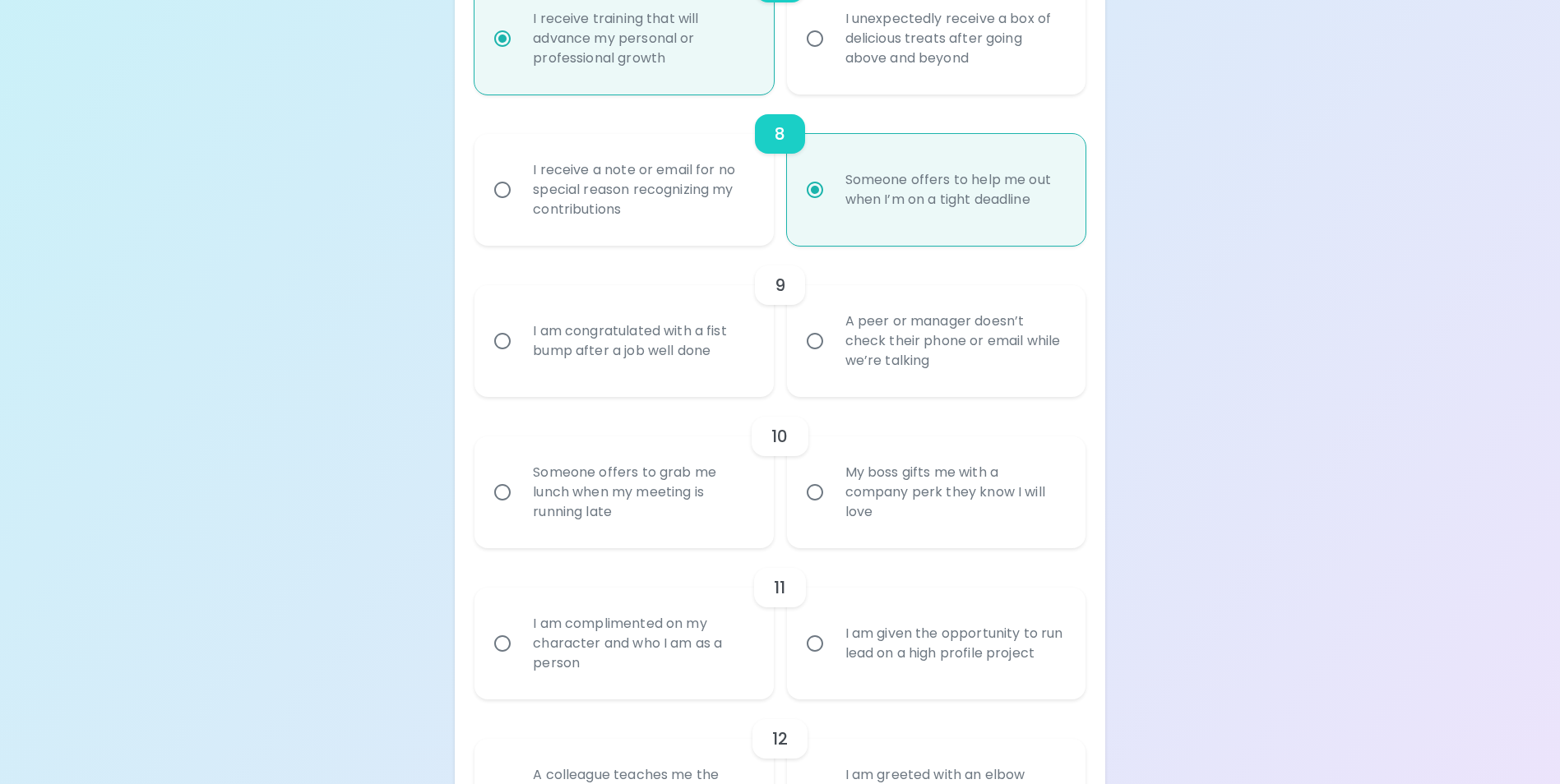
scroll to position [1430, 0]
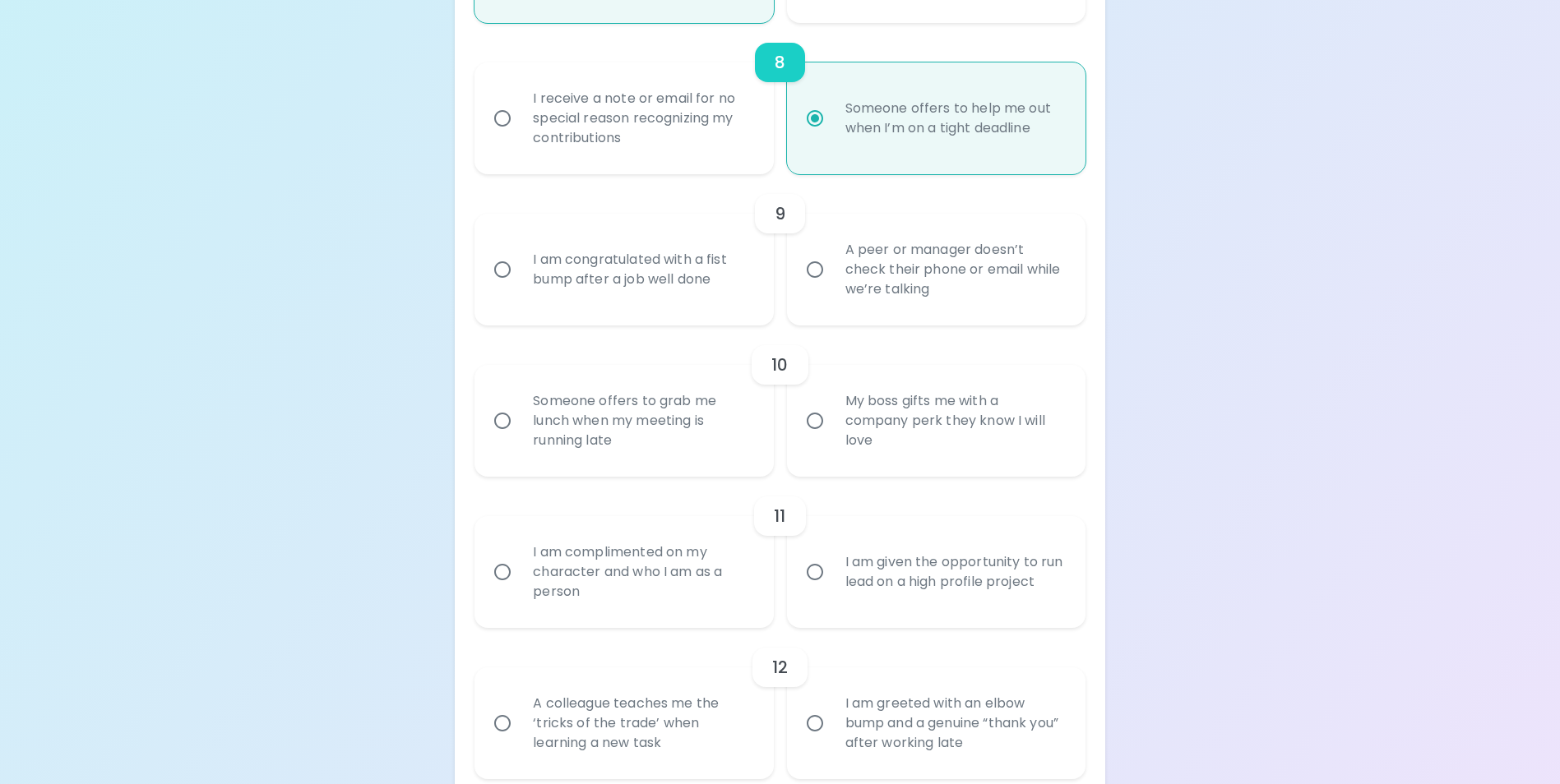
radio input "true"
click at [704, 309] on div "I am congratulated with a fist bump after a job well done" at bounding box center [642, 270] width 244 height 79
click at [520, 287] on input "I am congratulated with a fist bump after a job well done" at bounding box center [503, 270] width 35 height 35
radio input "false"
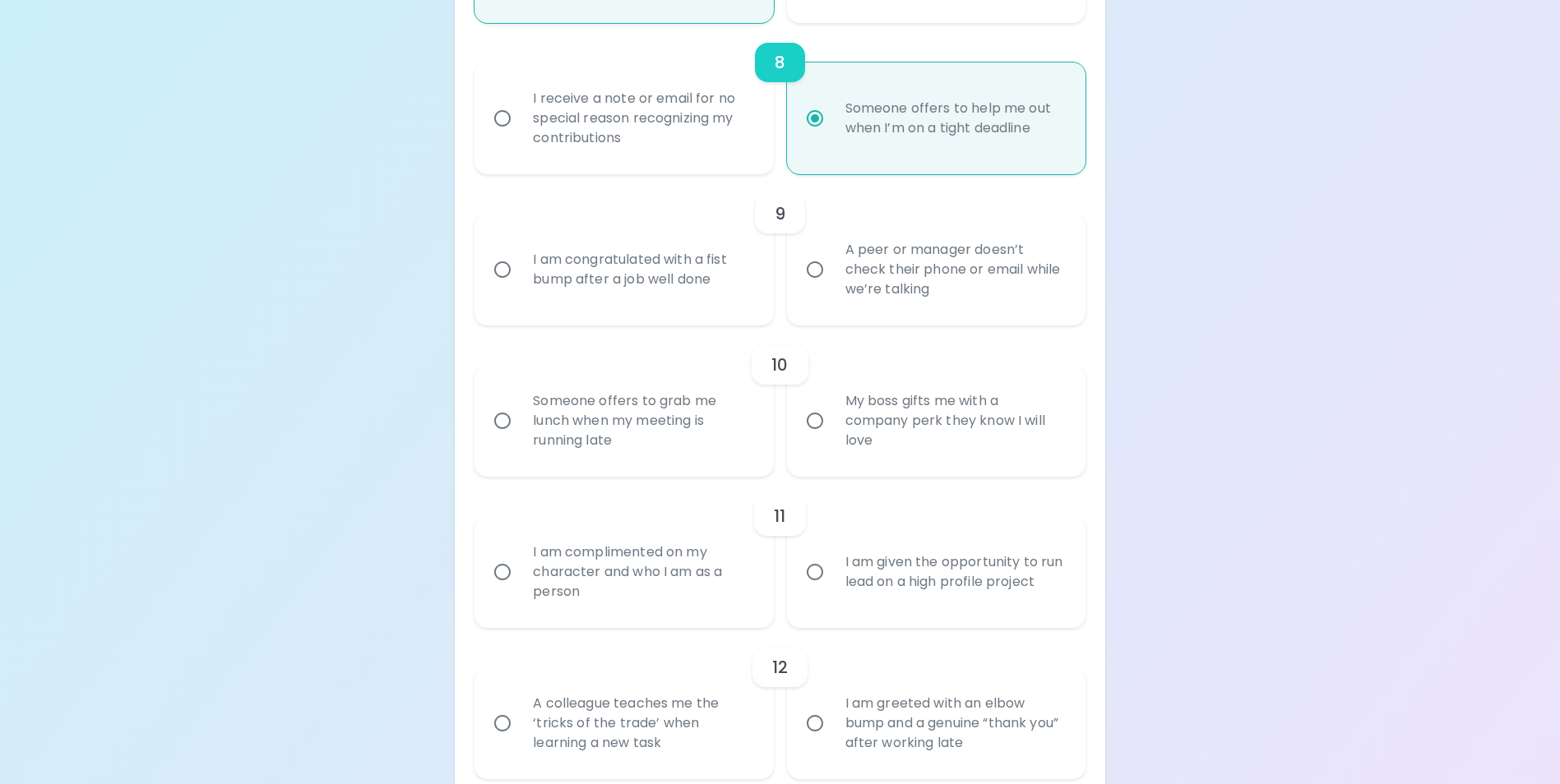
radio input "false"
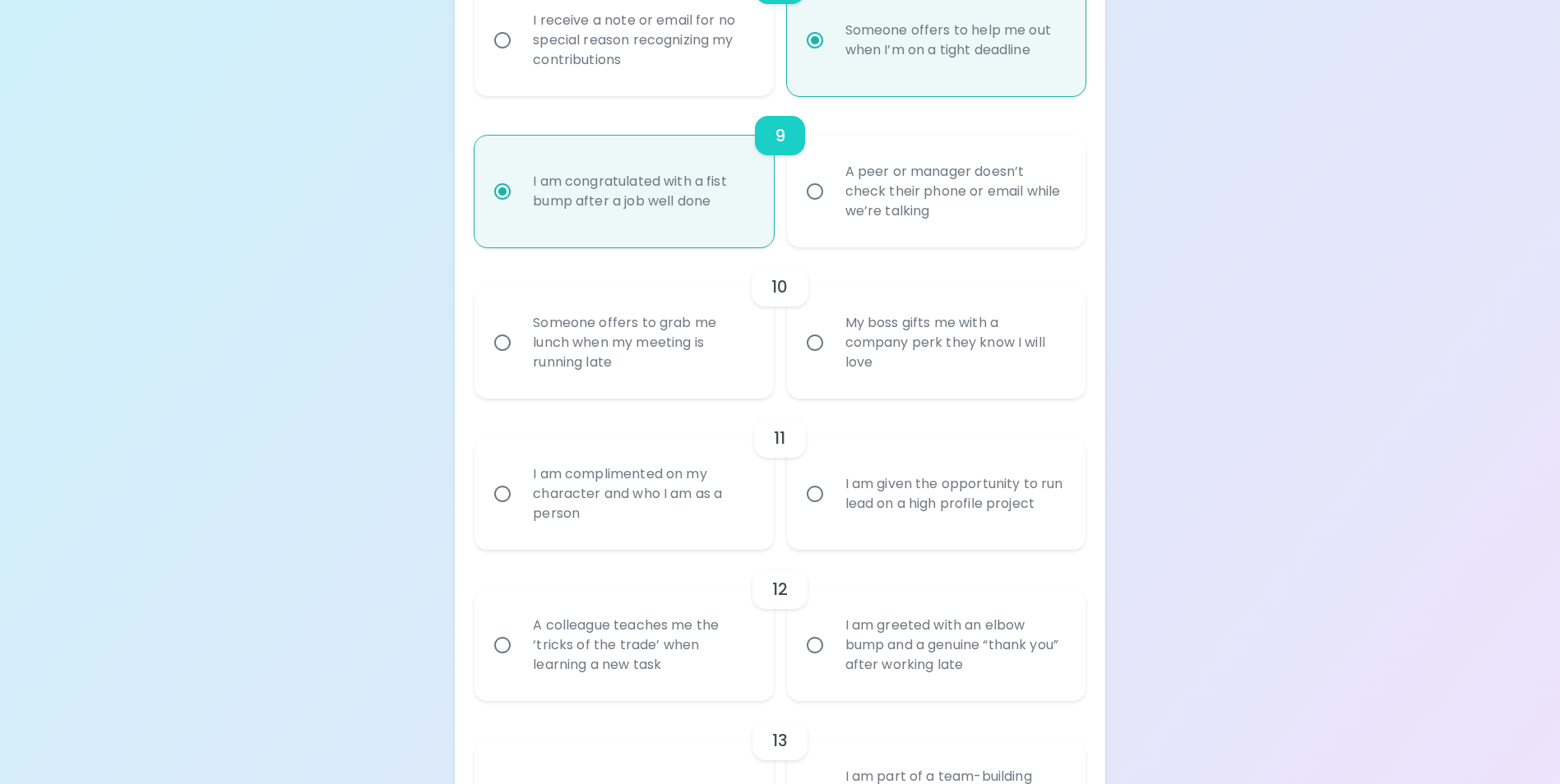
scroll to position [1562, 0]
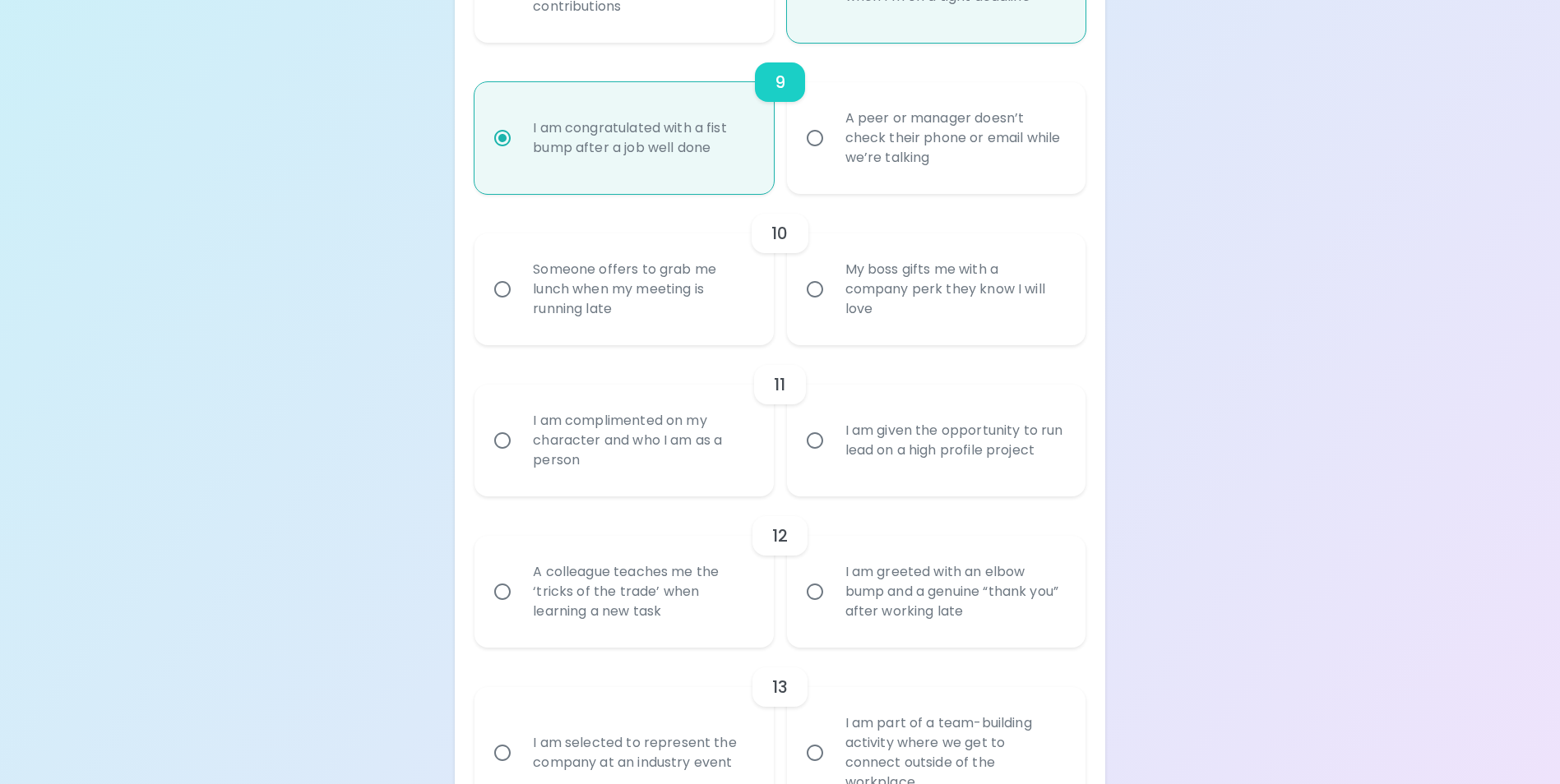
radio input "true"
click at [719, 323] on div "Someone offers to grab me lunch when my meeting is running late" at bounding box center [642, 290] width 244 height 99
click at [520, 307] on input "Someone offers to grab me lunch when my meeting is running late" at bounding box center [503, 290] width 35 height 35
radio input "false"
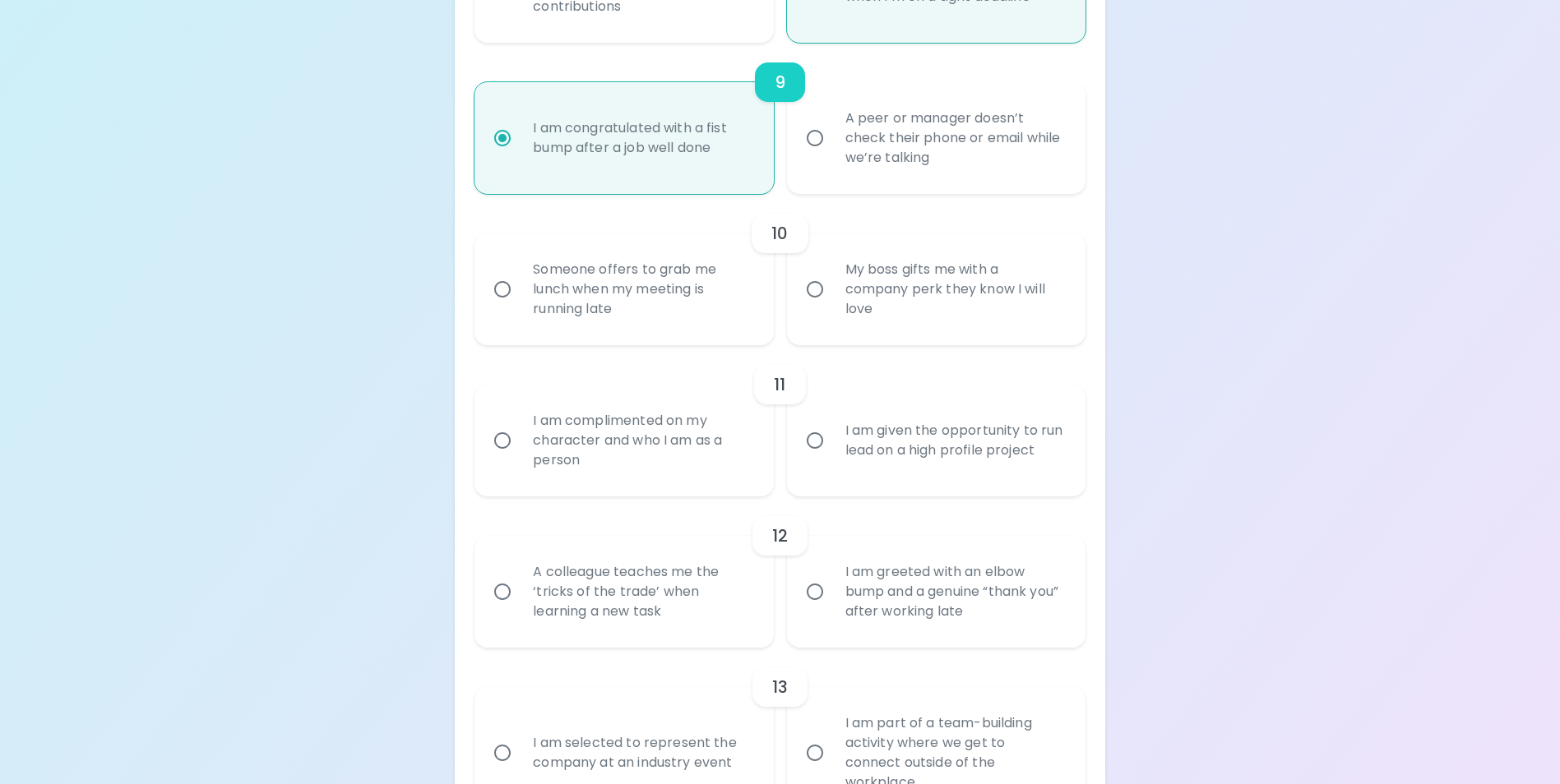
radio input "false"
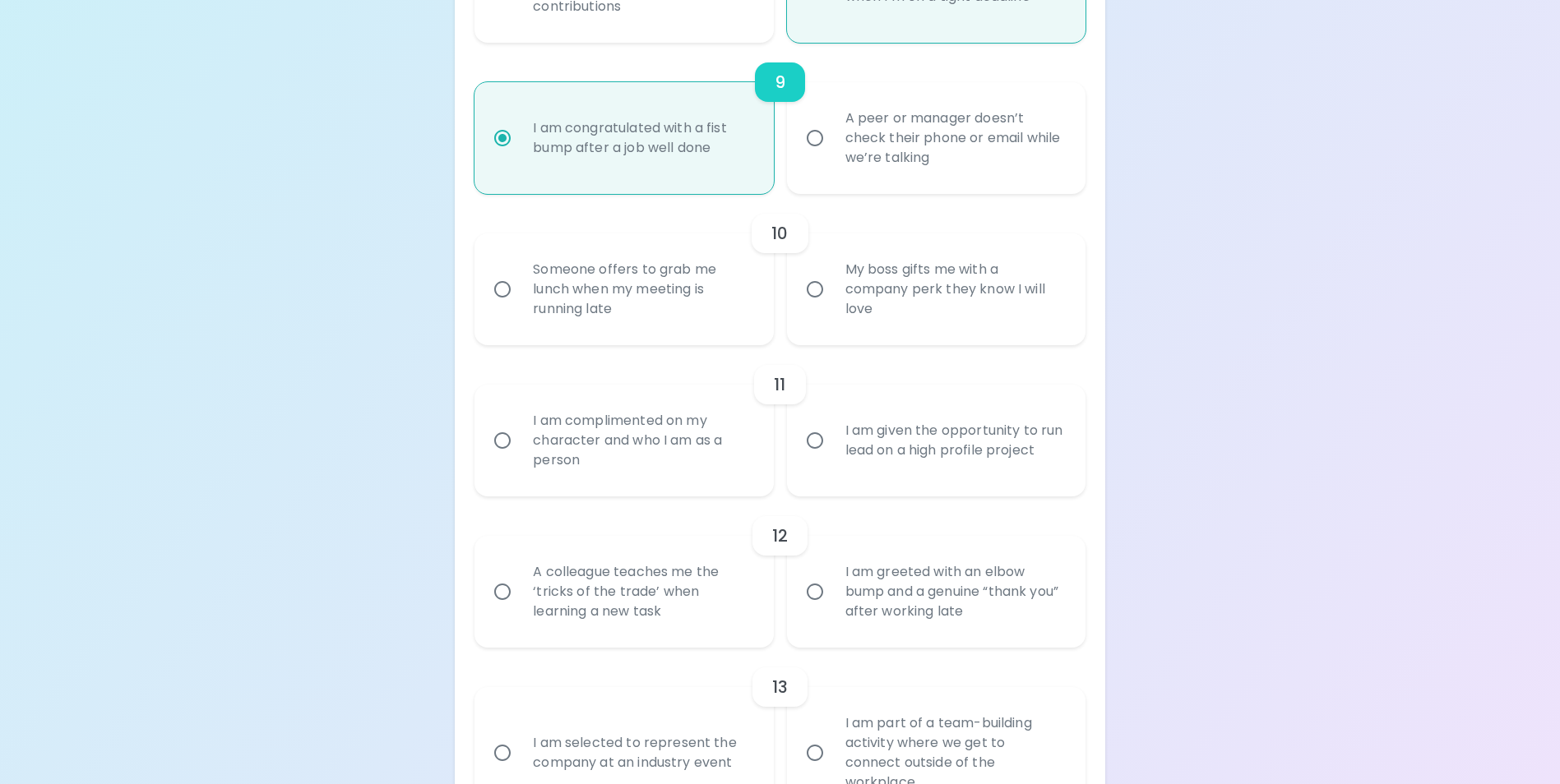
radio input "false"
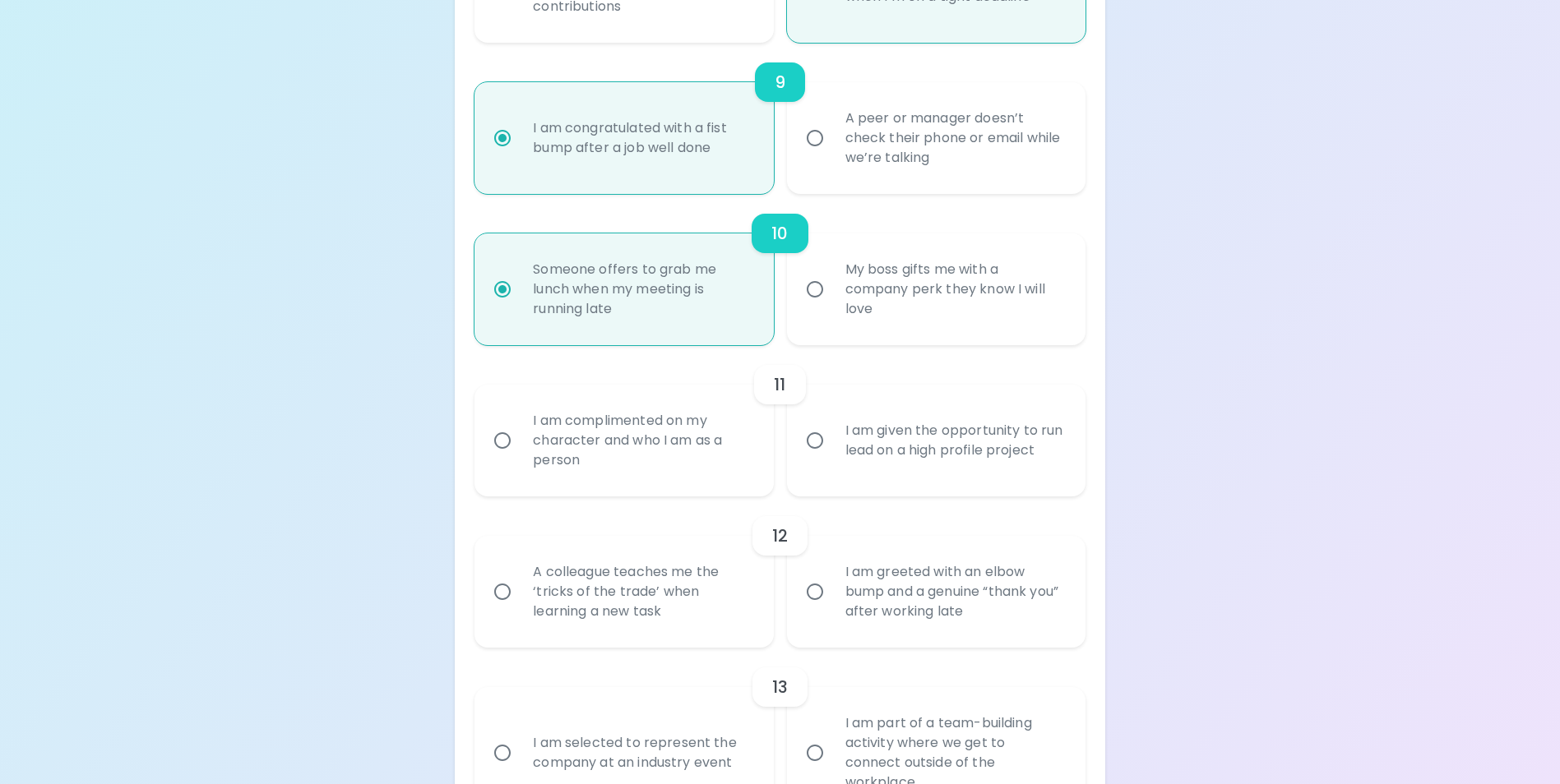
scroll to position [1693, 0]
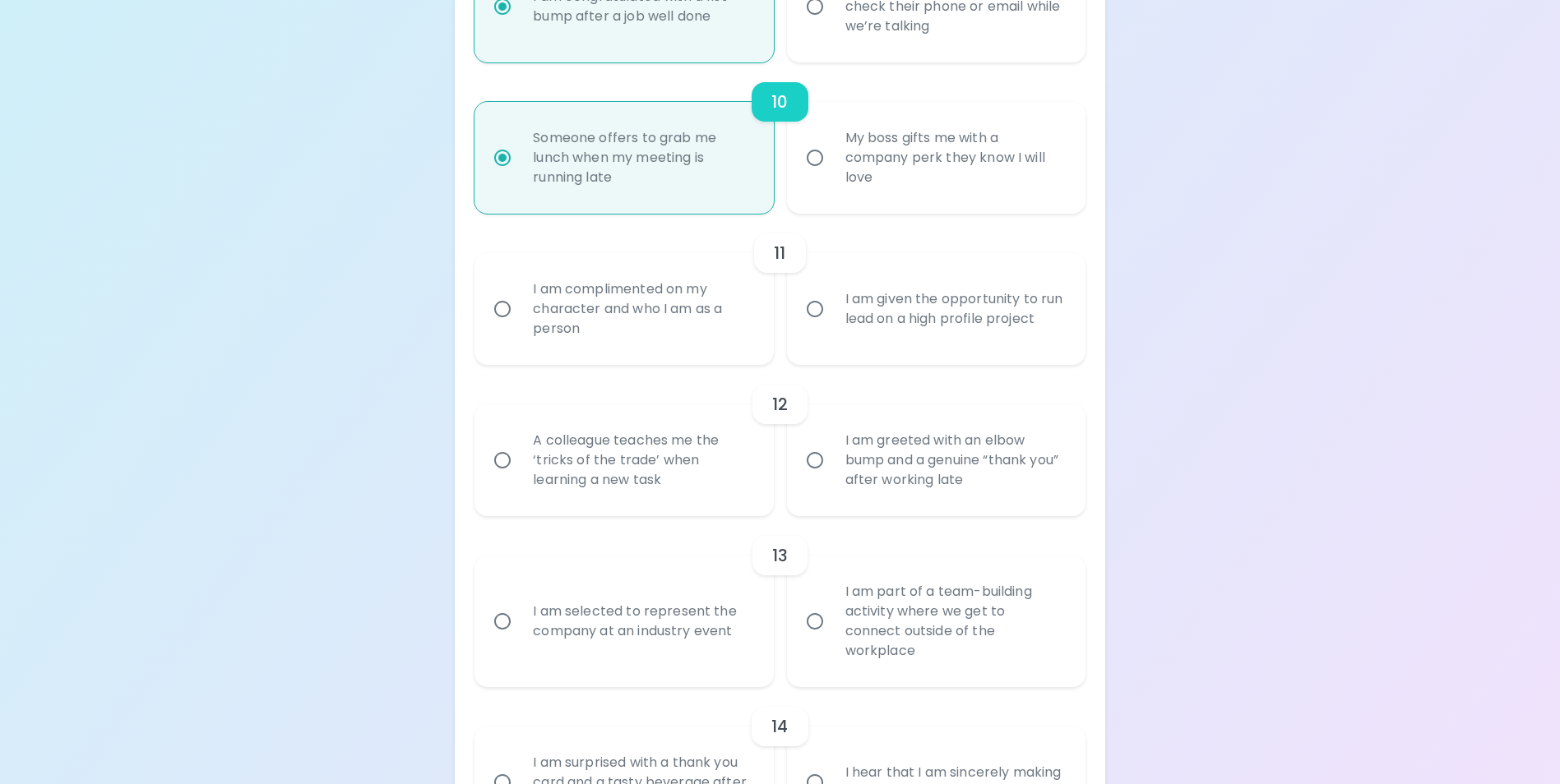
radio input "true"
click at [719, 343] on div "I am complimented on my character and who I am as a person" at bounding box center [642, 309] width 244 height 99
click at [520, 326] on input "I am complimented on my character and who I am as a person" at bounding box center [503, 309] width 35 height 35
radio input "false"
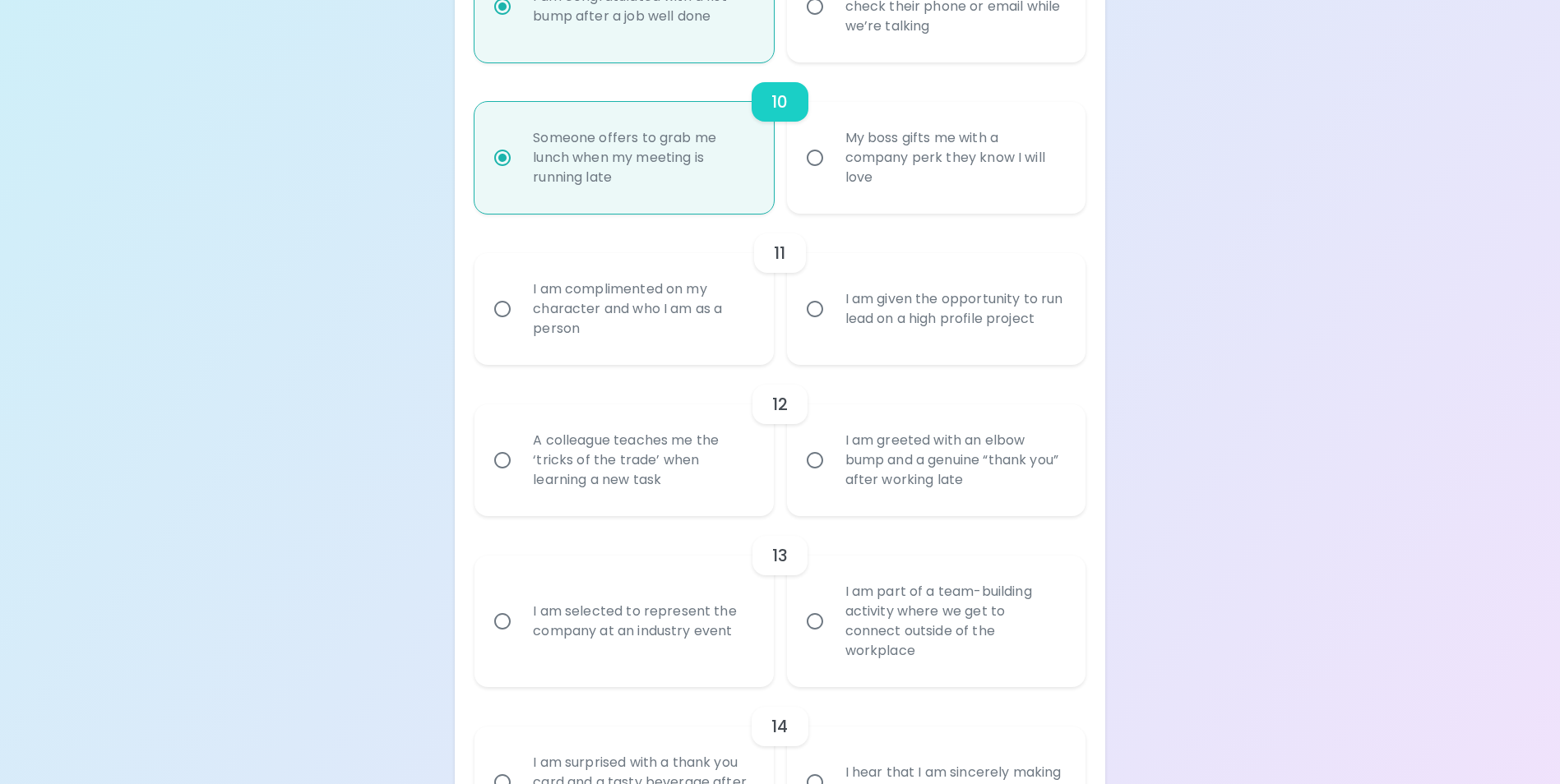
radio input "false"
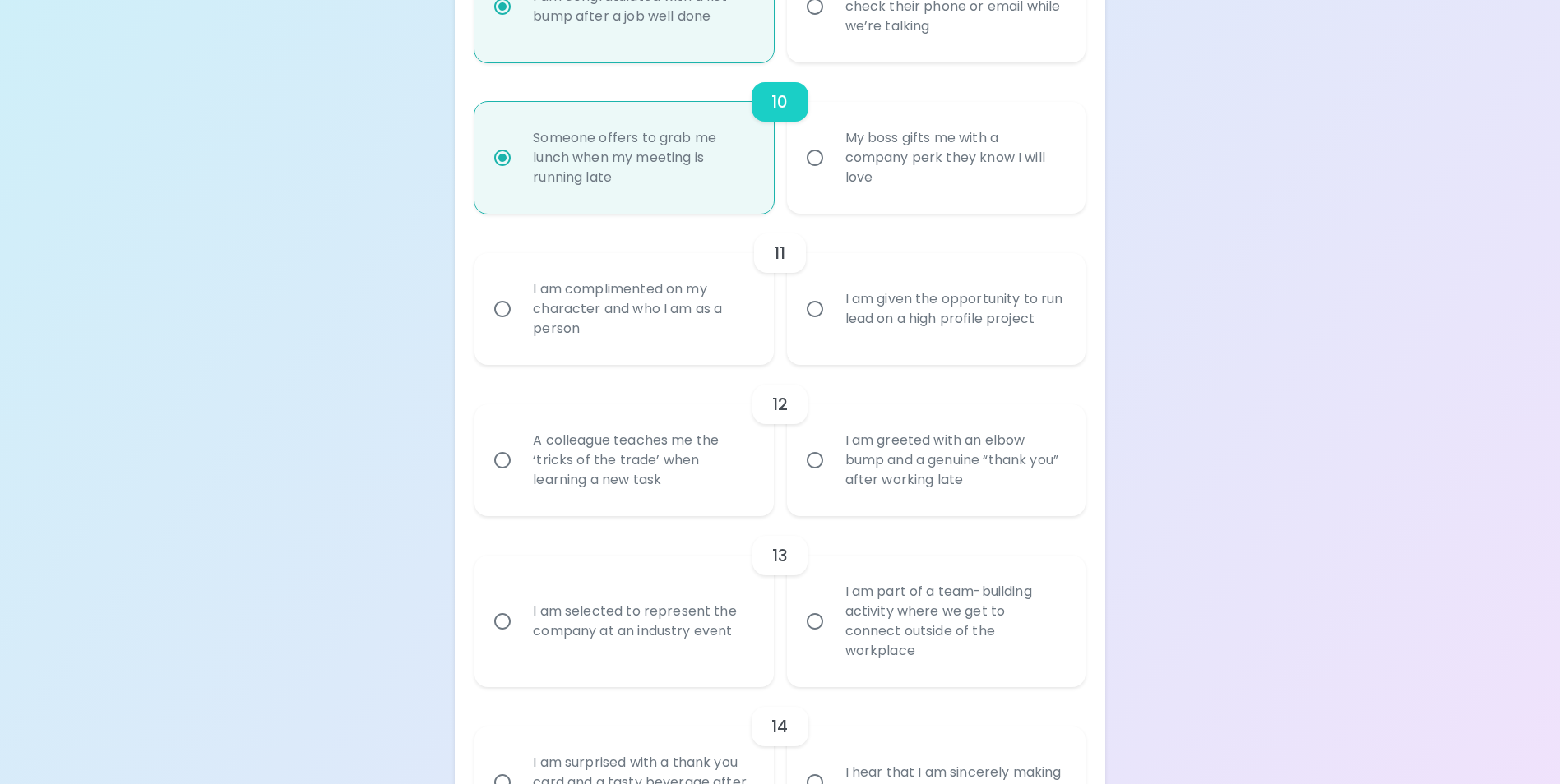
radio input "false"
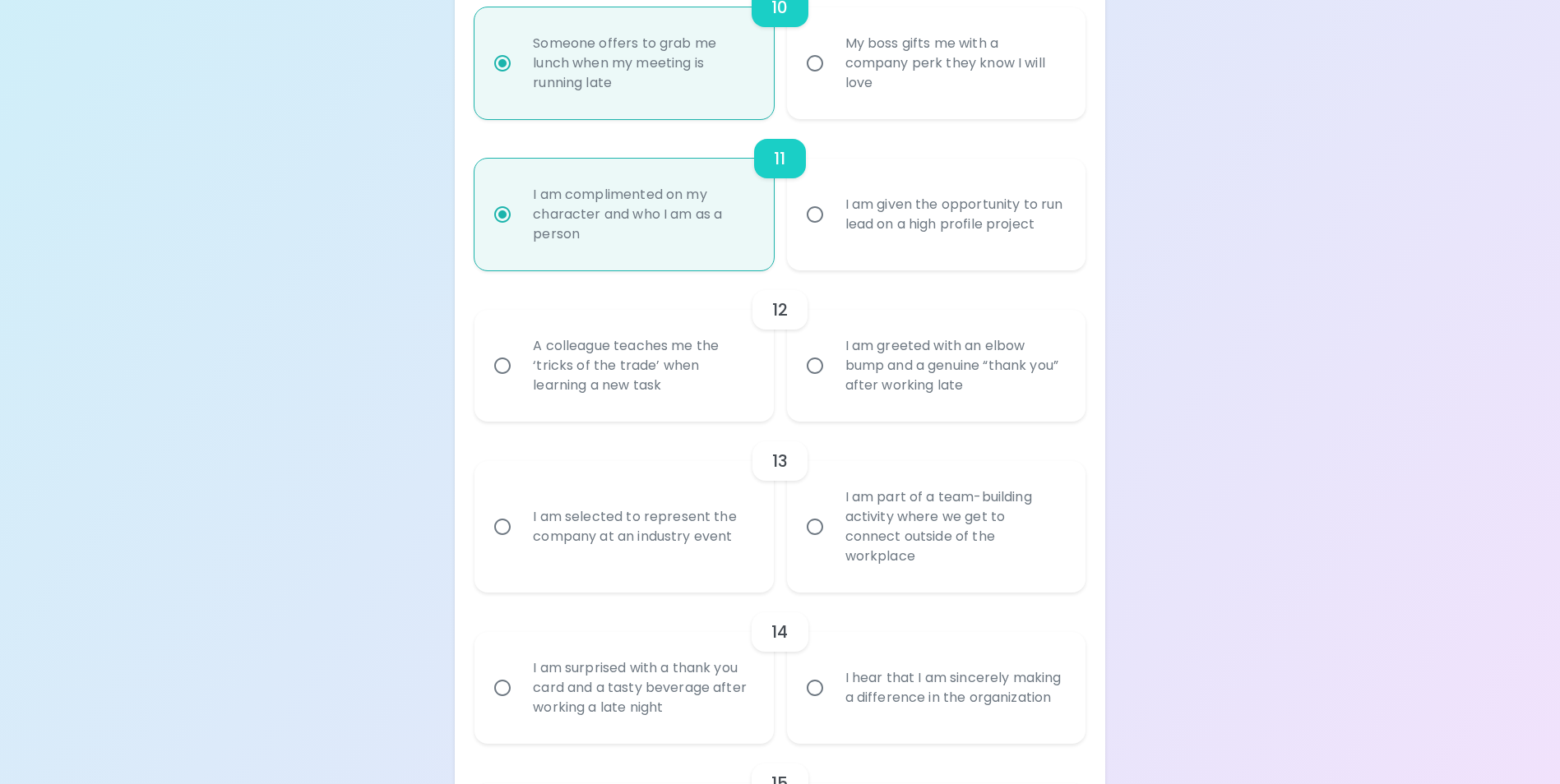
scroll to position [1825, 0]
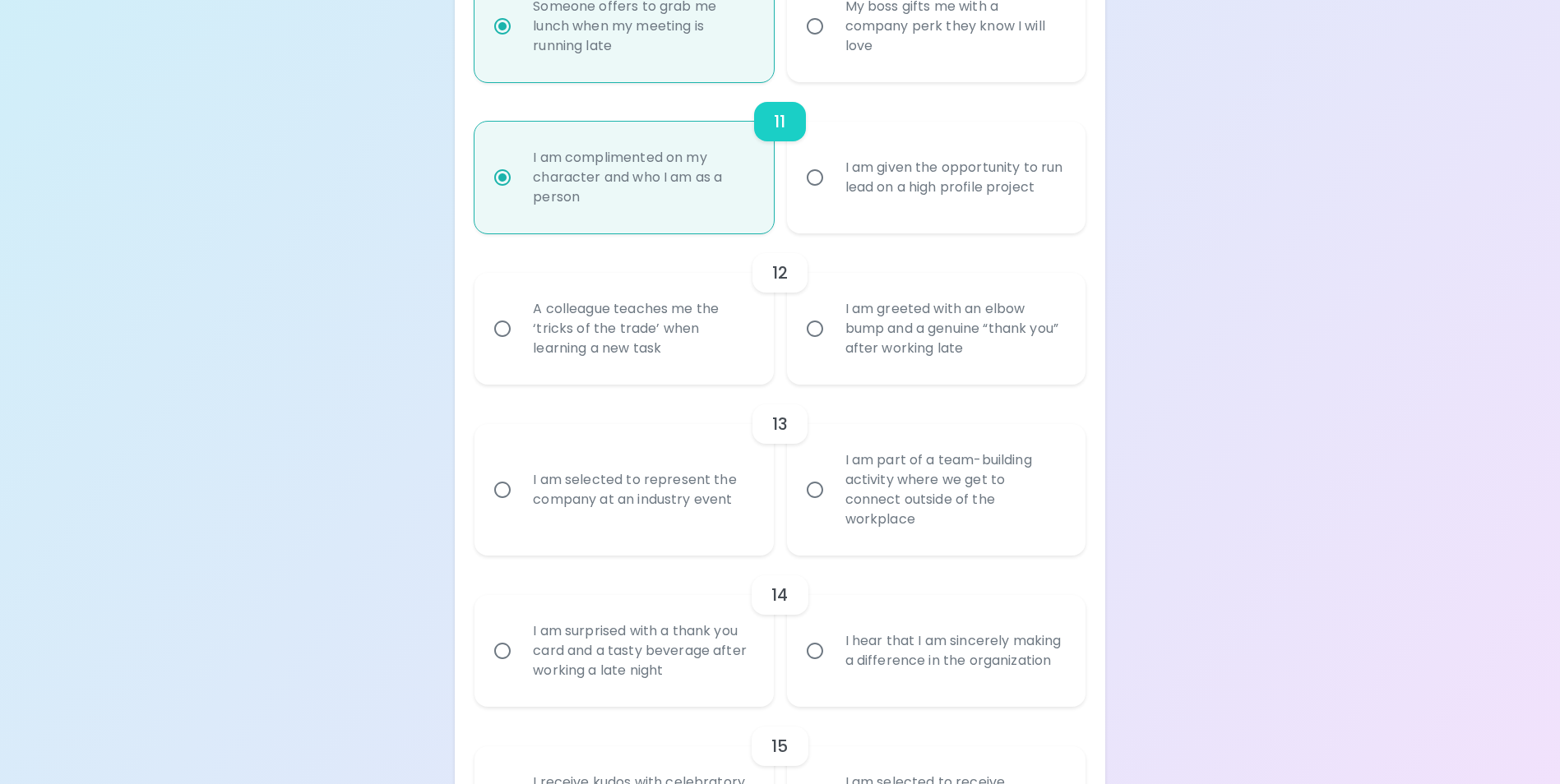
radio input "true"
click at [719, 343] on div "A colleague teaches me the ‘tricks of the trade’ when learning a new task" at bounding box center [642, 329] width 244 height 99
click at [520, 343] on input "A colleague teaches me the ‘tricks of the trade’ when learning a new task" at bounding box center [503, 329] width 35 height 35
radio input "false"
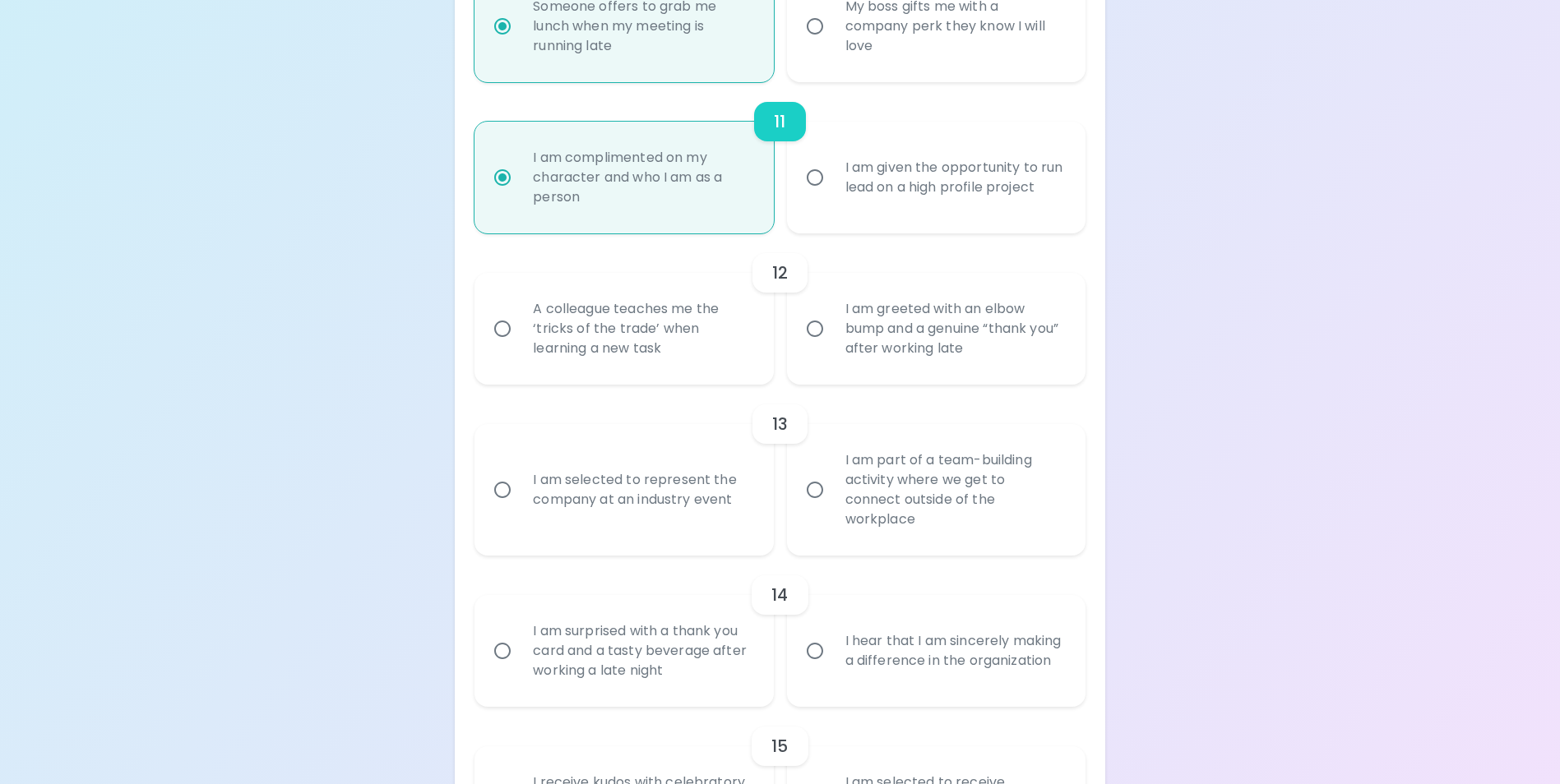
radio input "false"
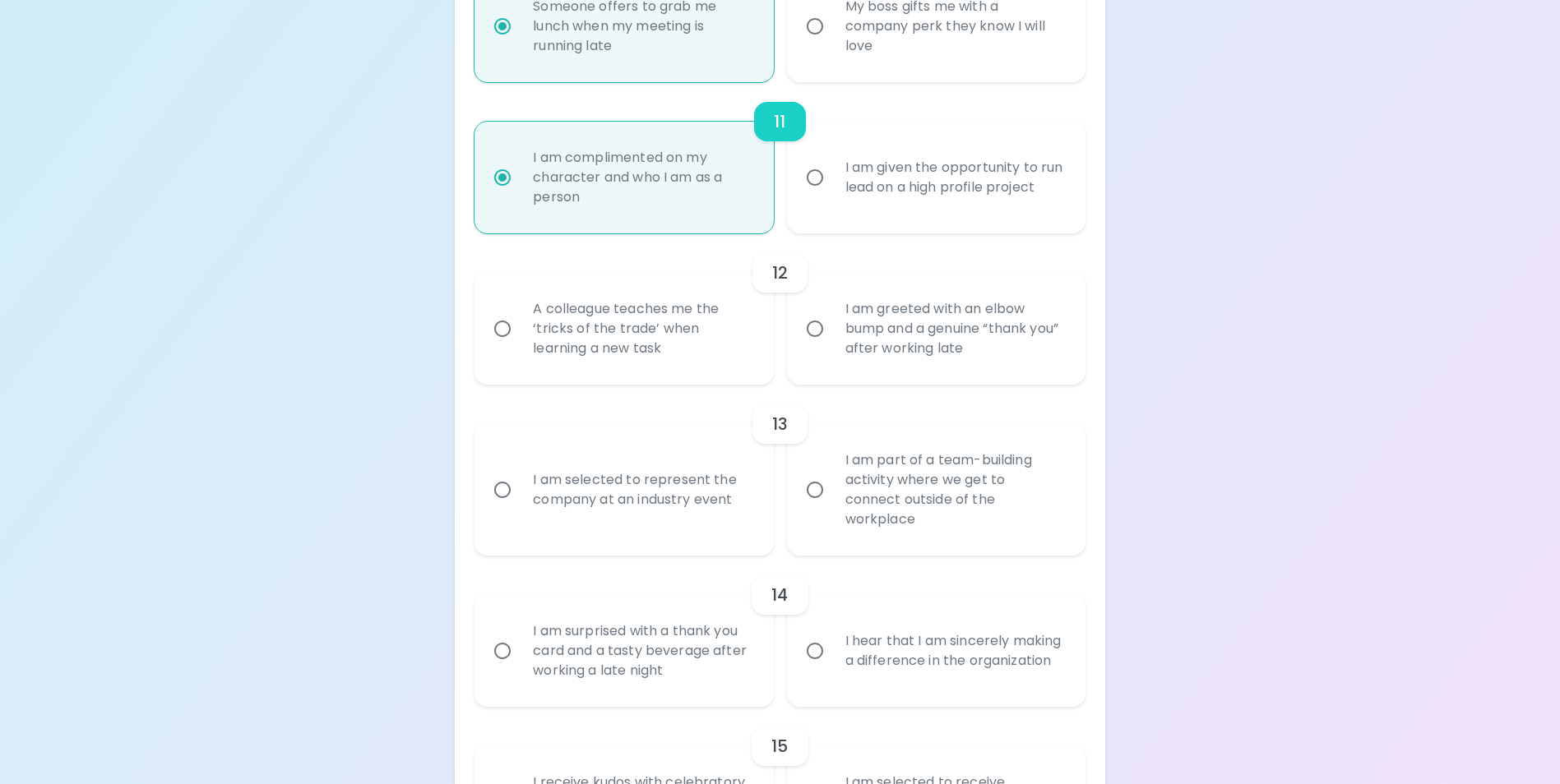
radio input "false"
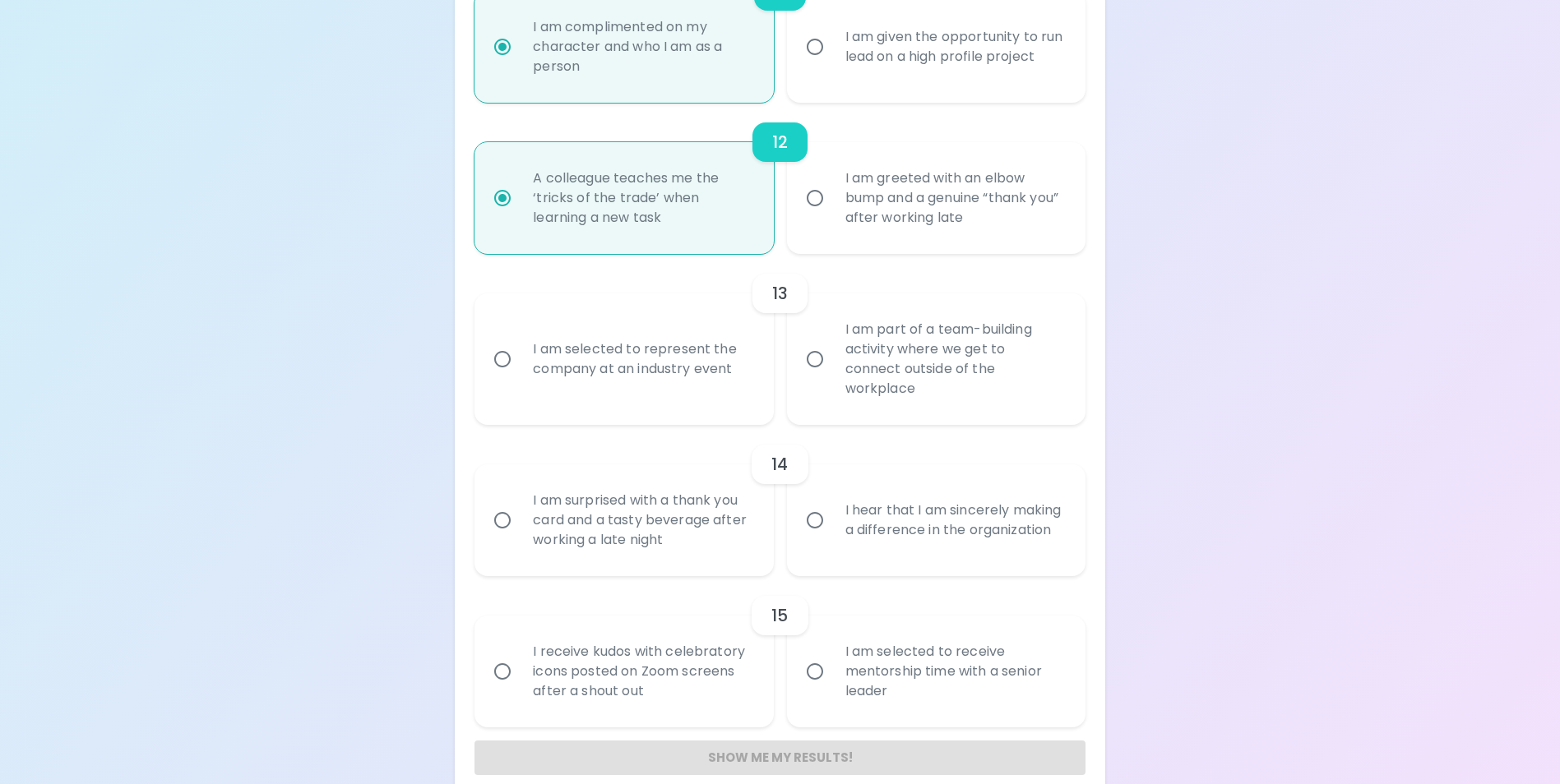
scroll to position [1955, 0]
radio input "true"
click at [701, 386] on div "I am selected to represent the company at an industry event" at bounding box center [642, 358] width 244 height 79
click at [520, 376] on input "I am selected to represent the company at an industry event" at bounding box center [503, 358] width 35 height 35
radio input "false"
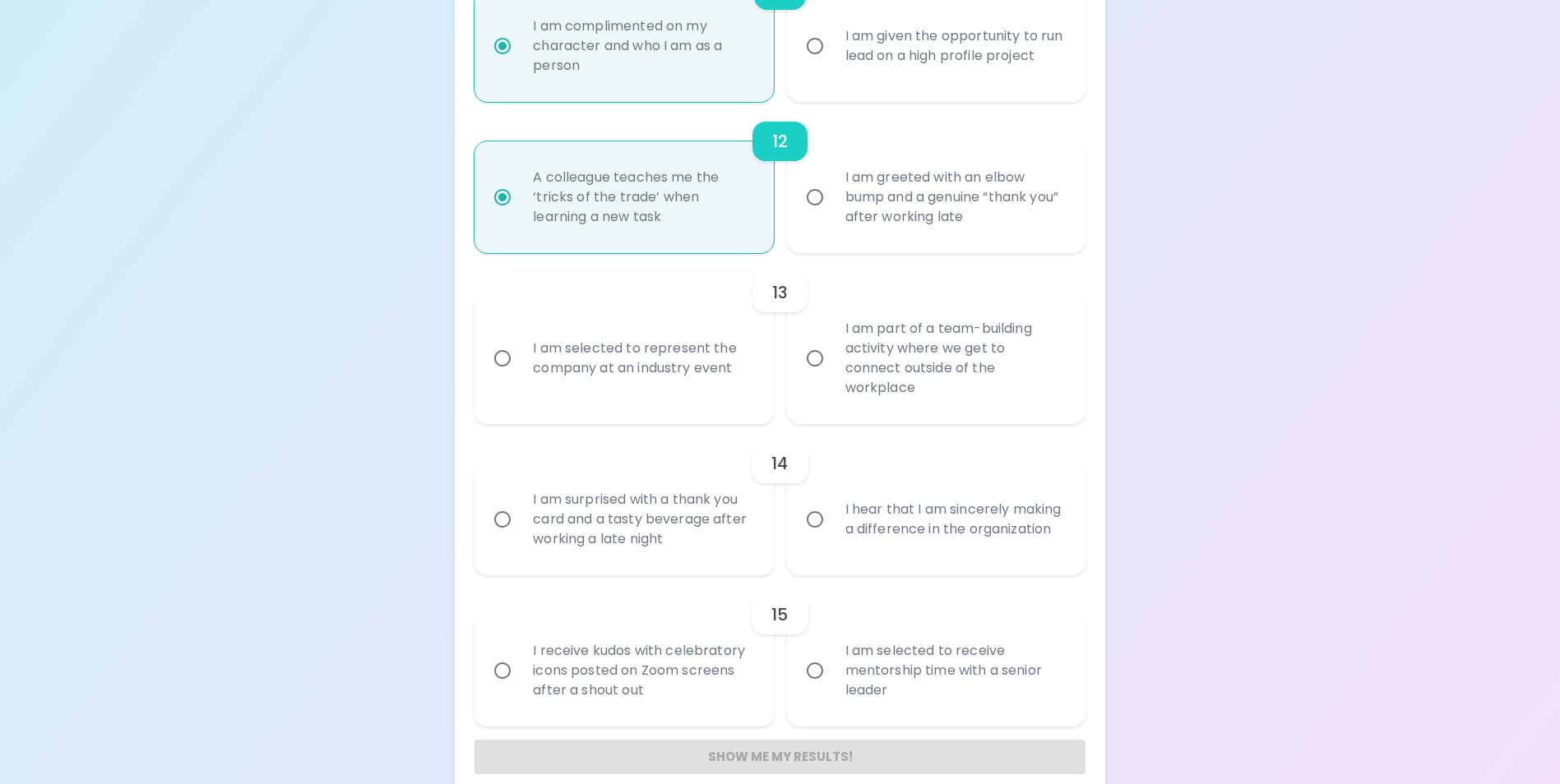
radio input "false"
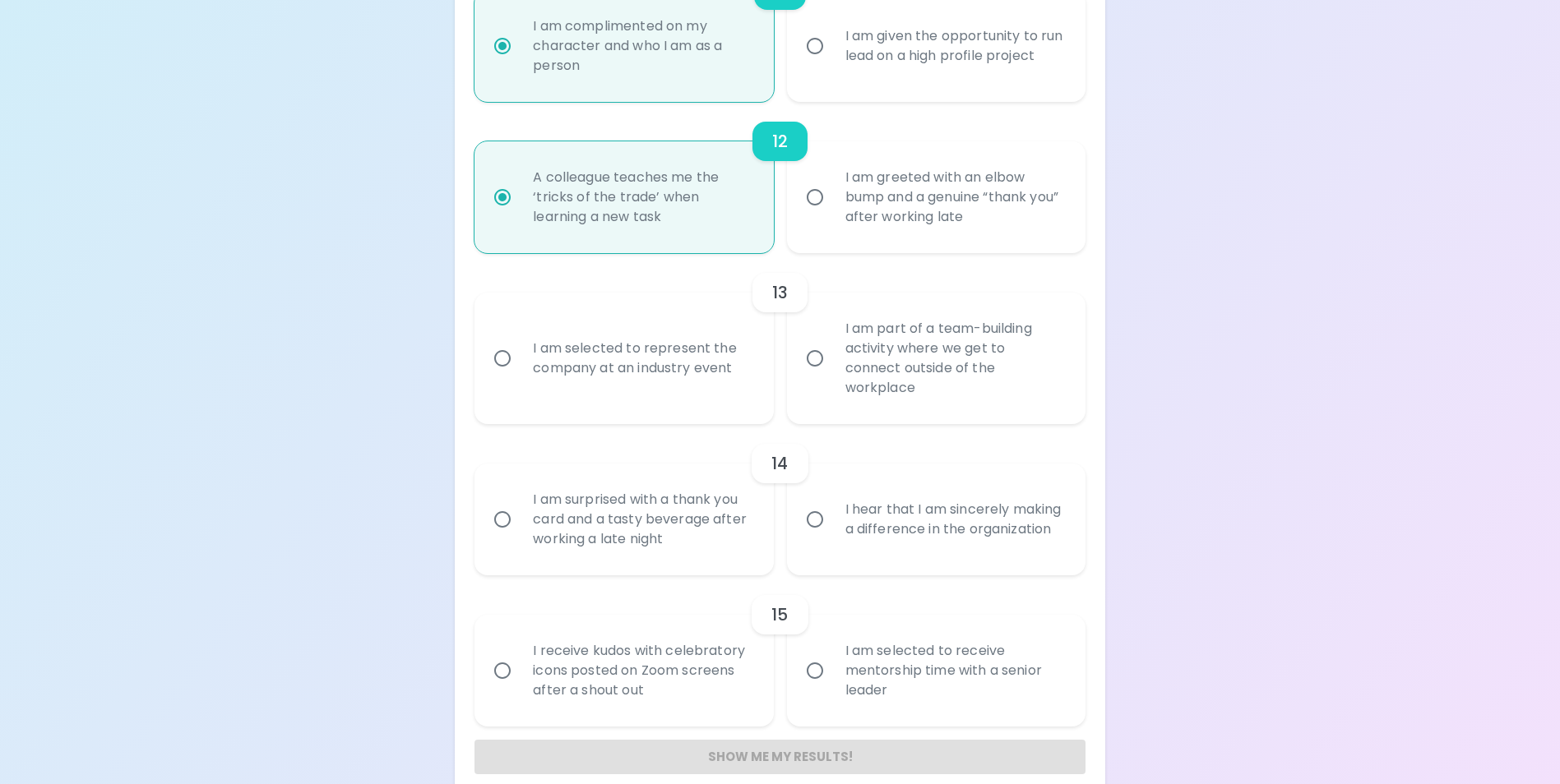
radio input "false"
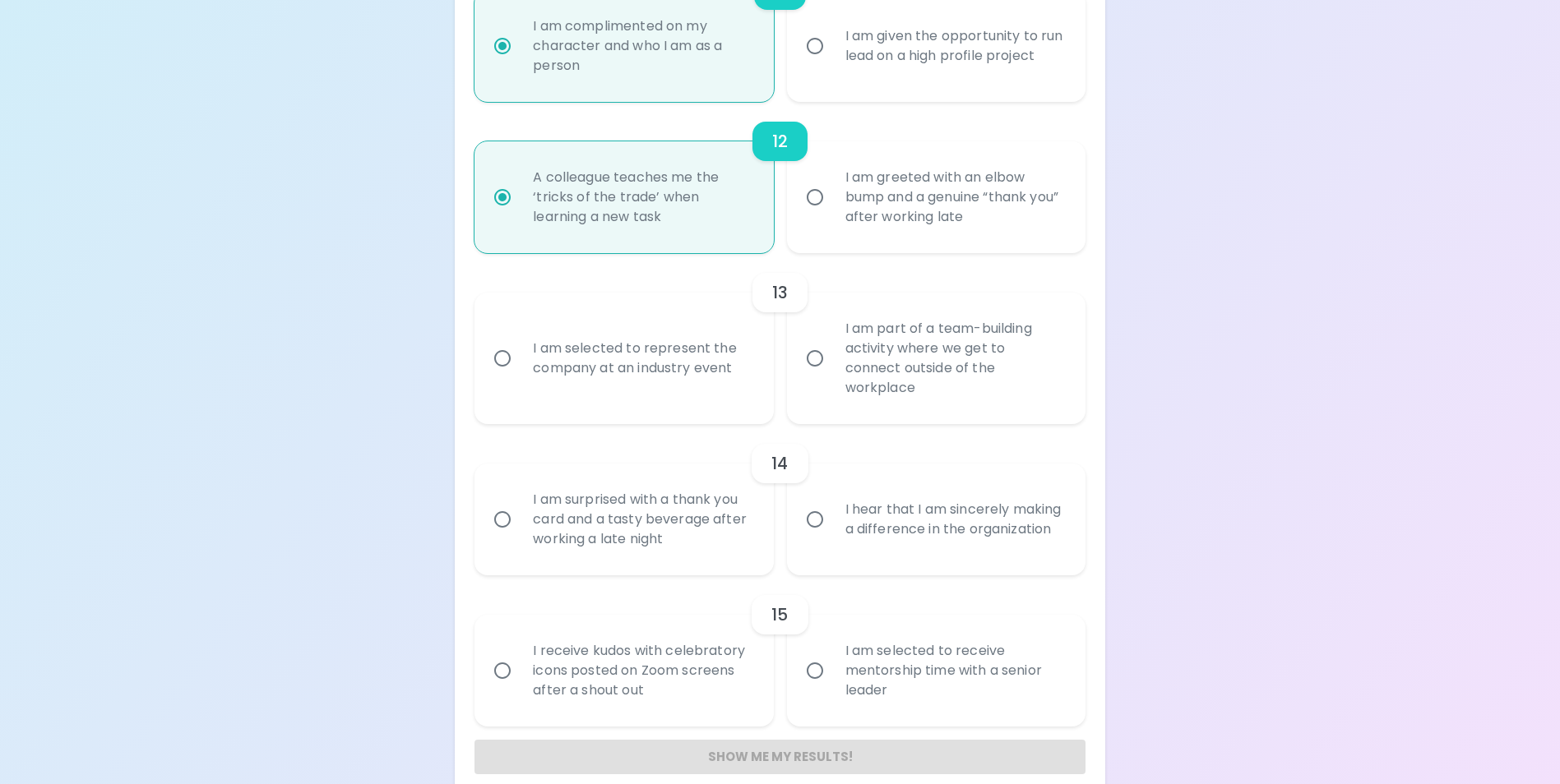
scroll to position [1979, 0]
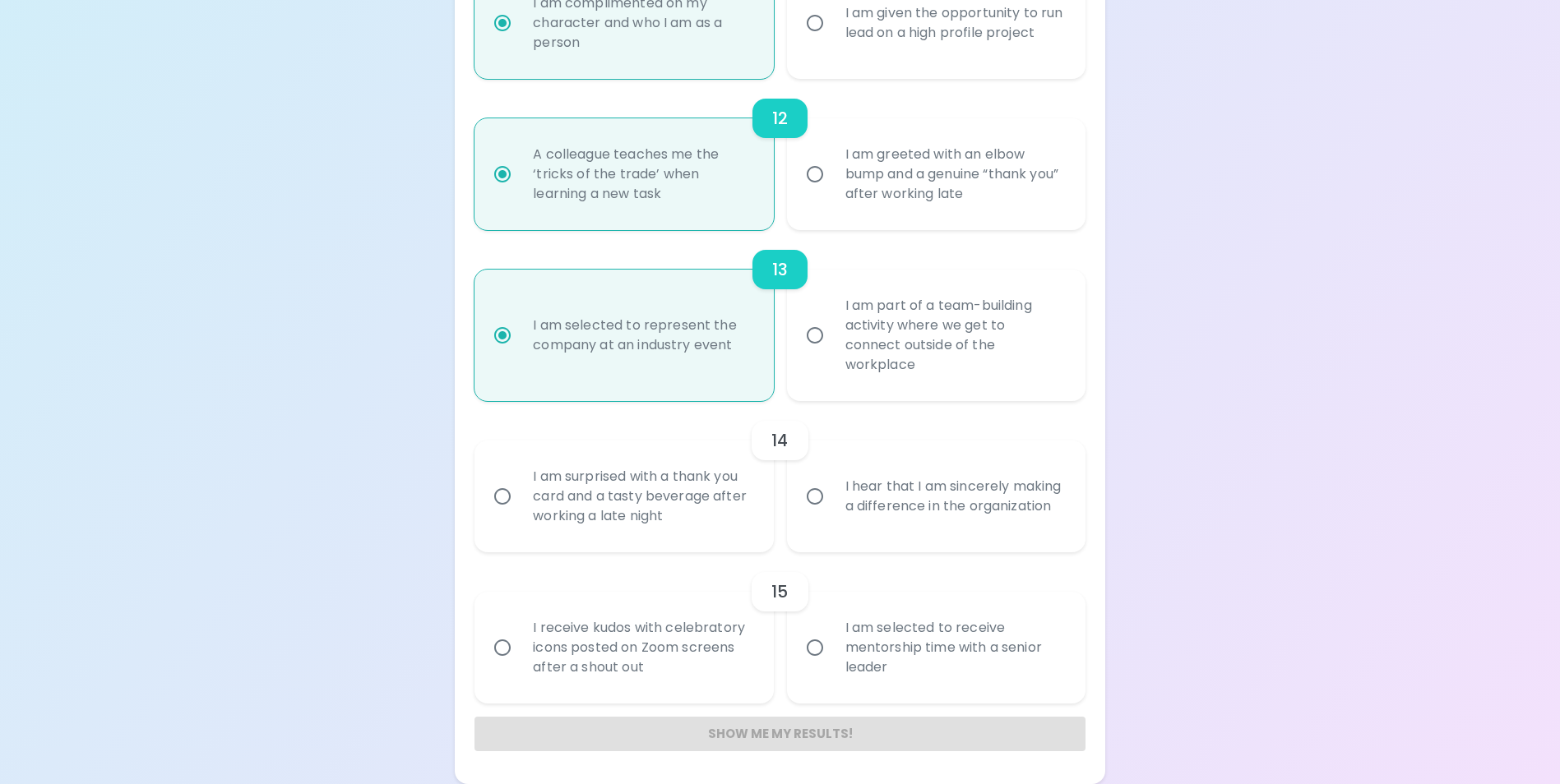
radio input "true"
click at [811, 526] on label "I hear that I am sincerely making a difference in the organization" at bounding box center [927, 496] width 299 height 111
click at [811, 514] on input "I hear that I am sincerely making a difference in the organization" at bounding box center [815, 497] width 35 height 35
radio input "false"
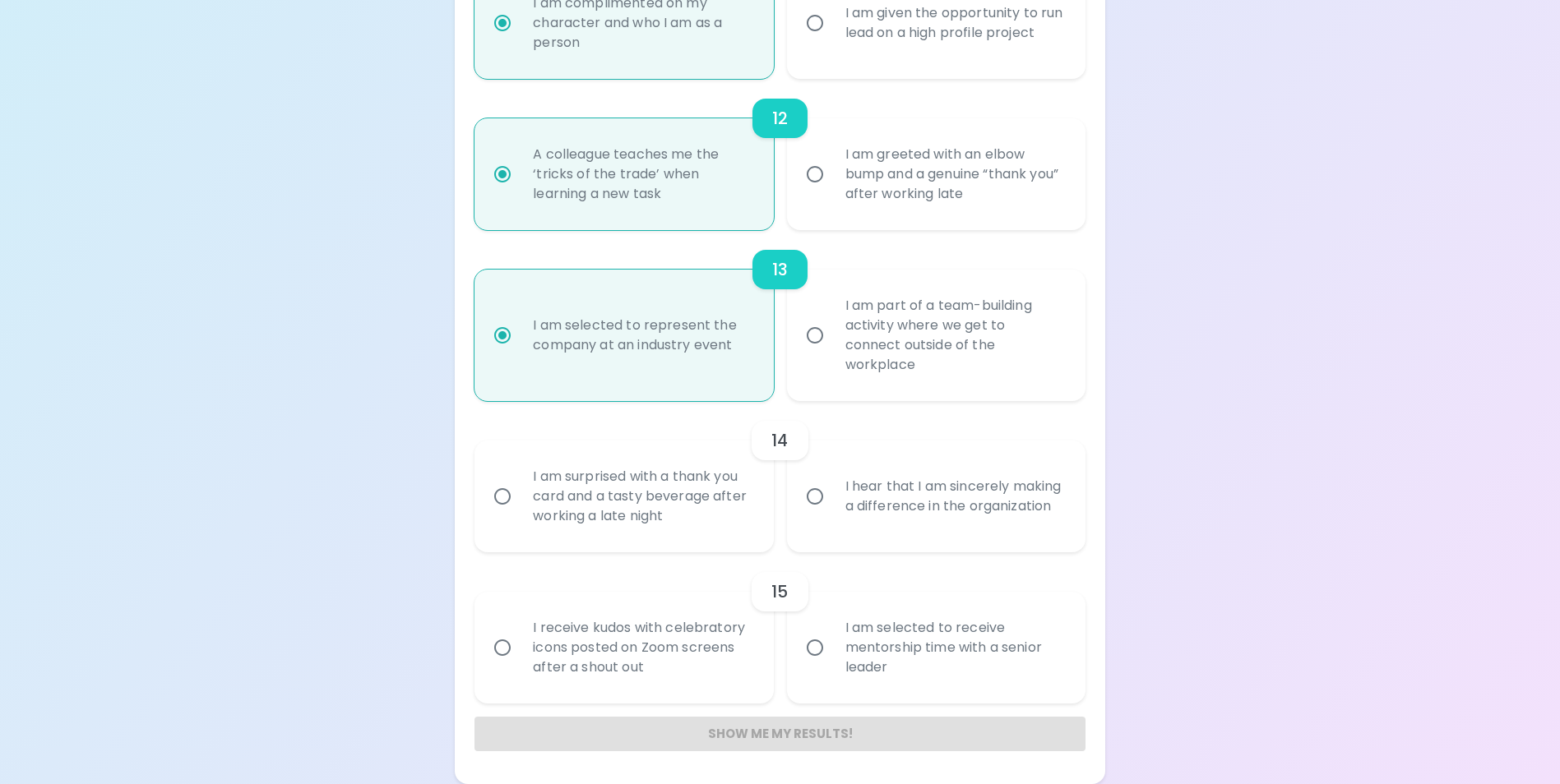
radio input "false"
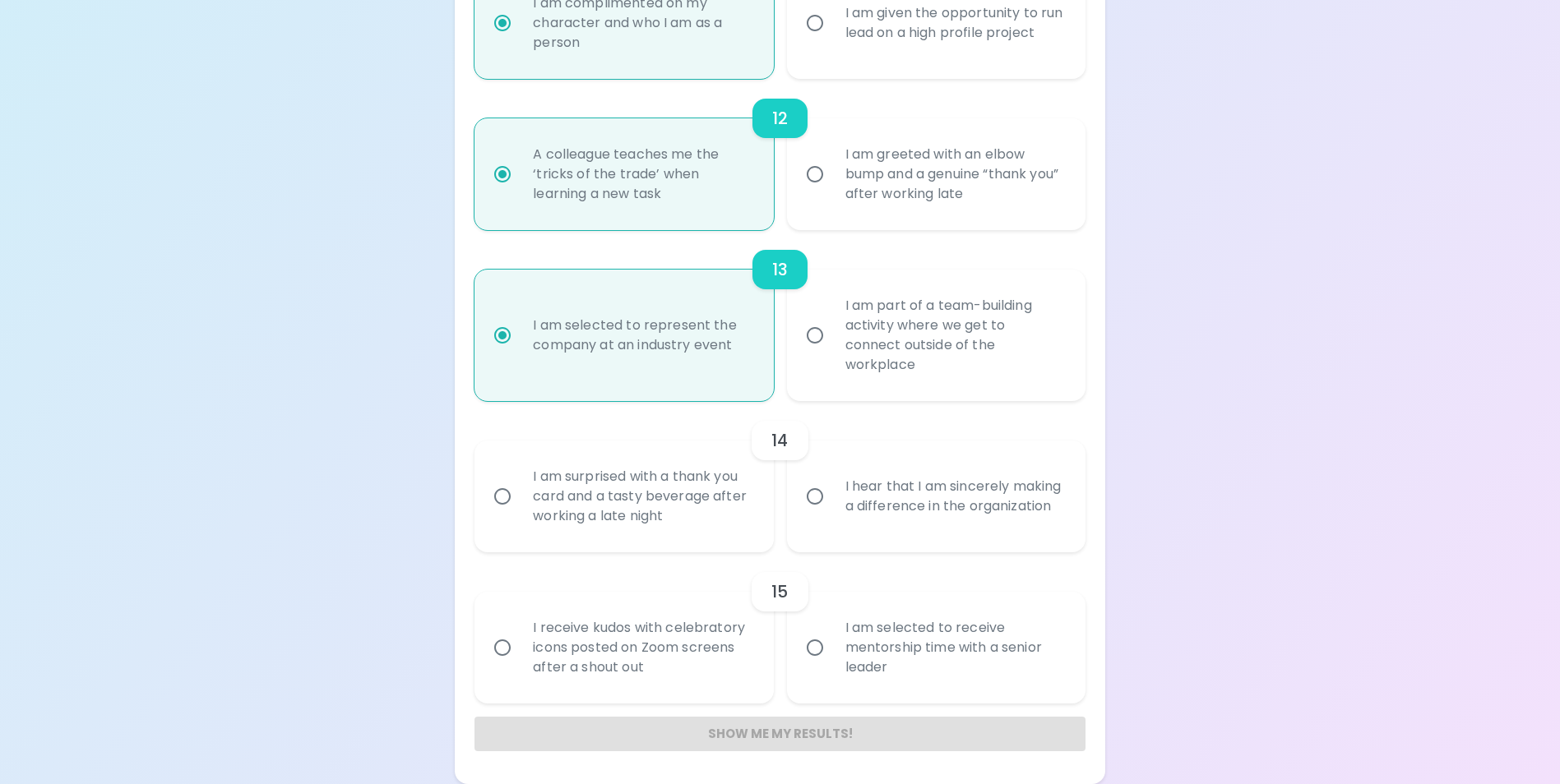
radio input "false"
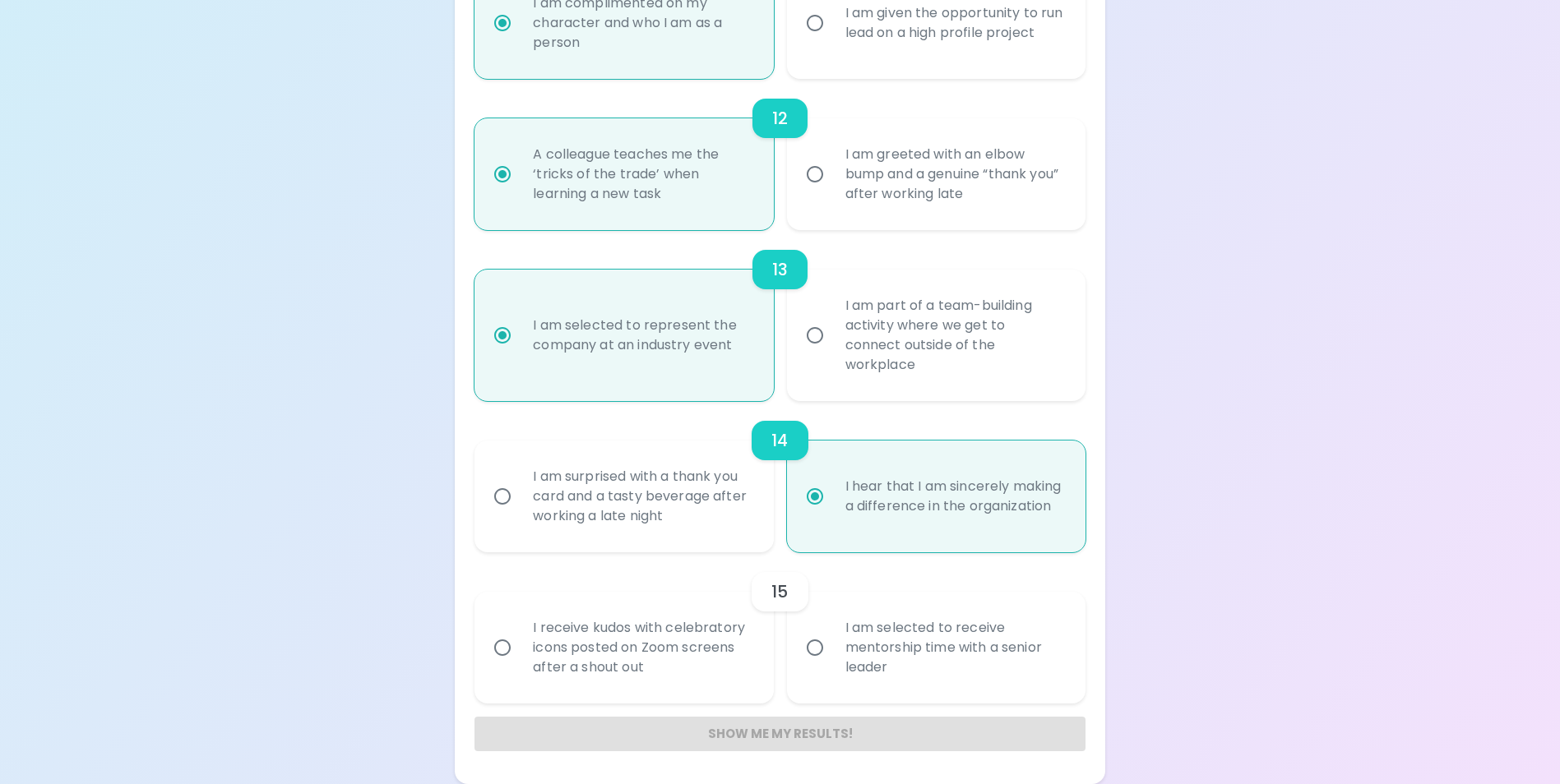
radio input "true"
click at [810, 656] on input "I am selected to receive mentorship time with a senior leader" at bounding box center [815, 648] width 35 height 35
radio input "false"
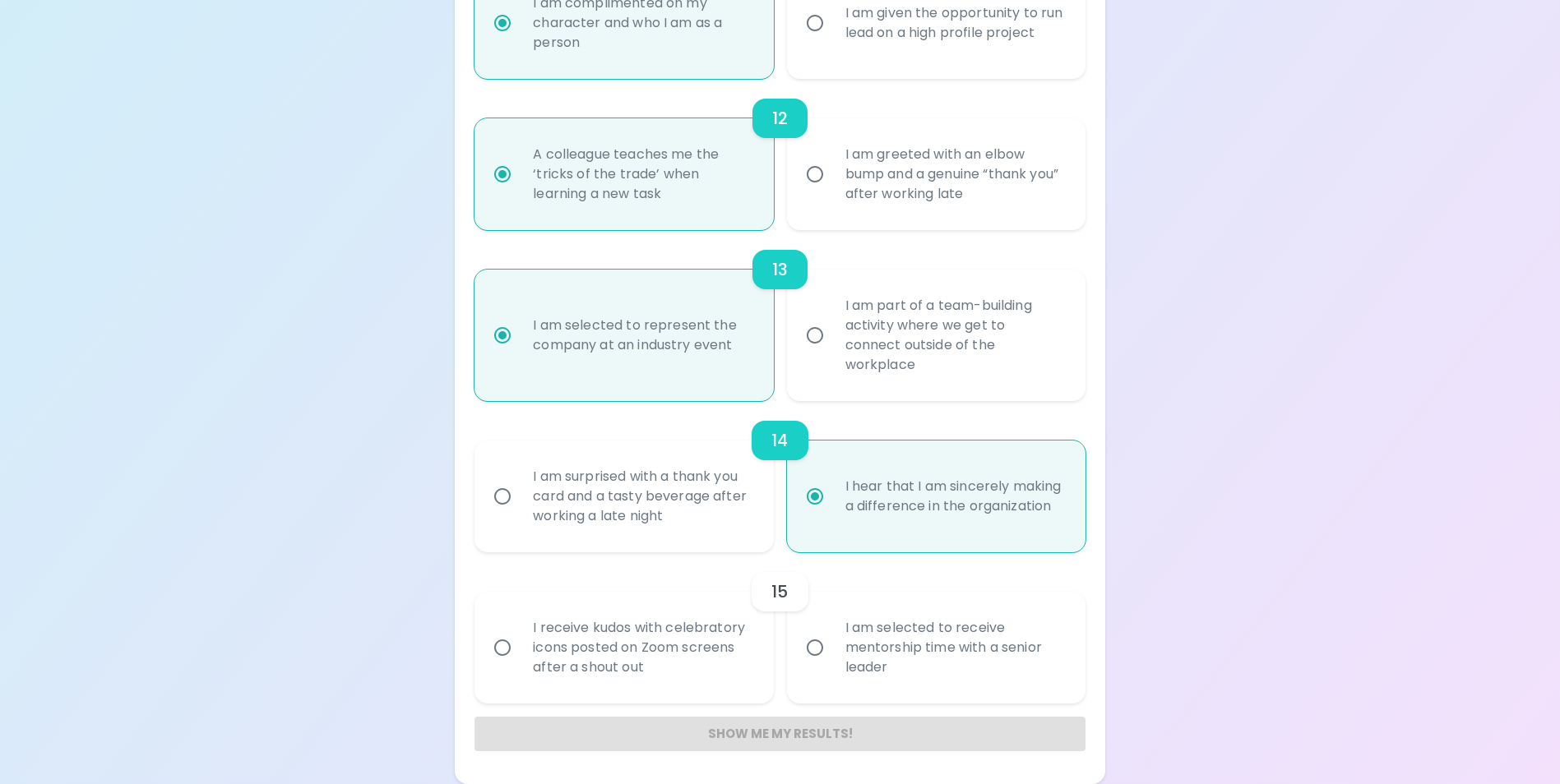
radio input "false"
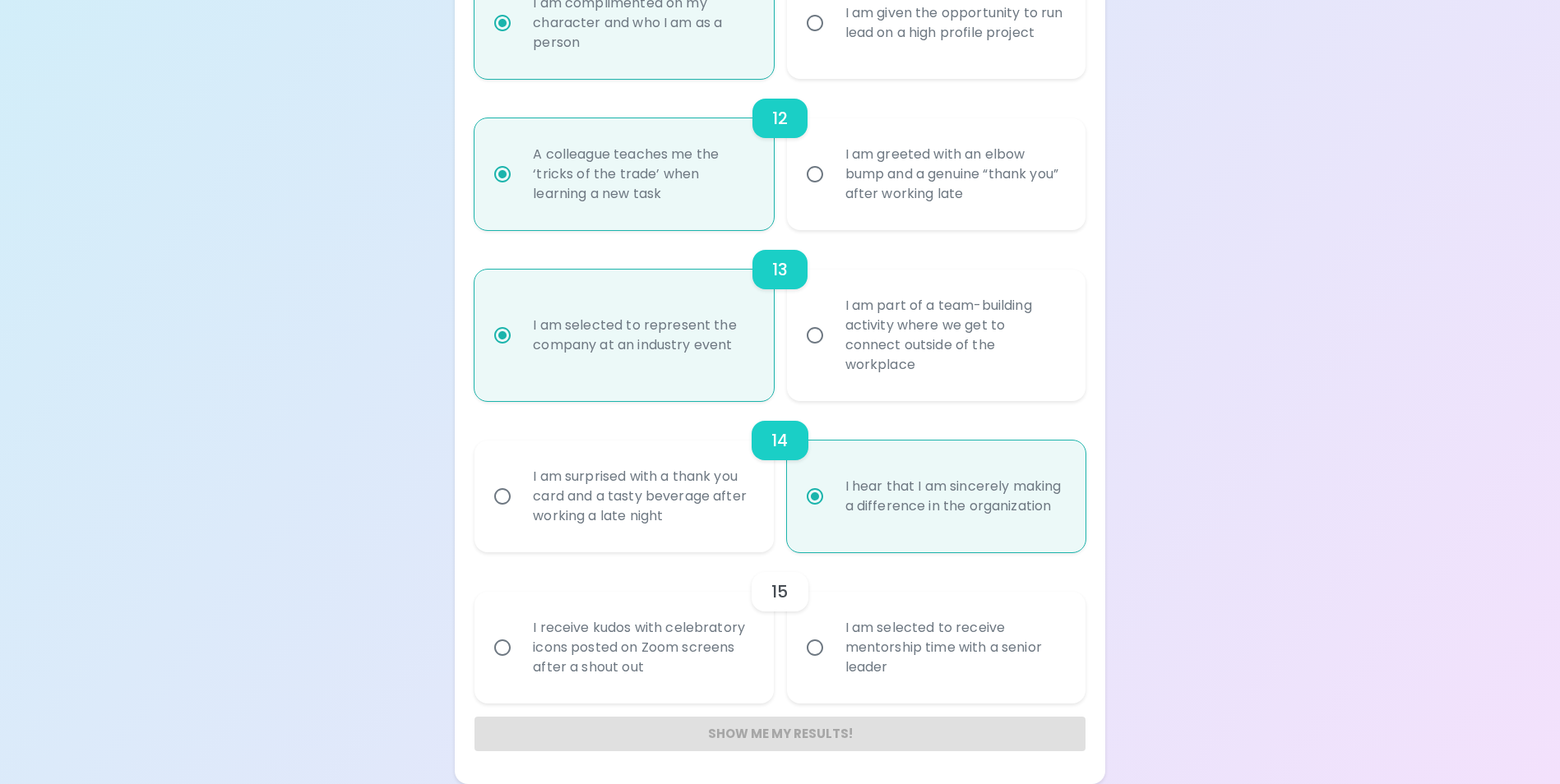
radio input "false"
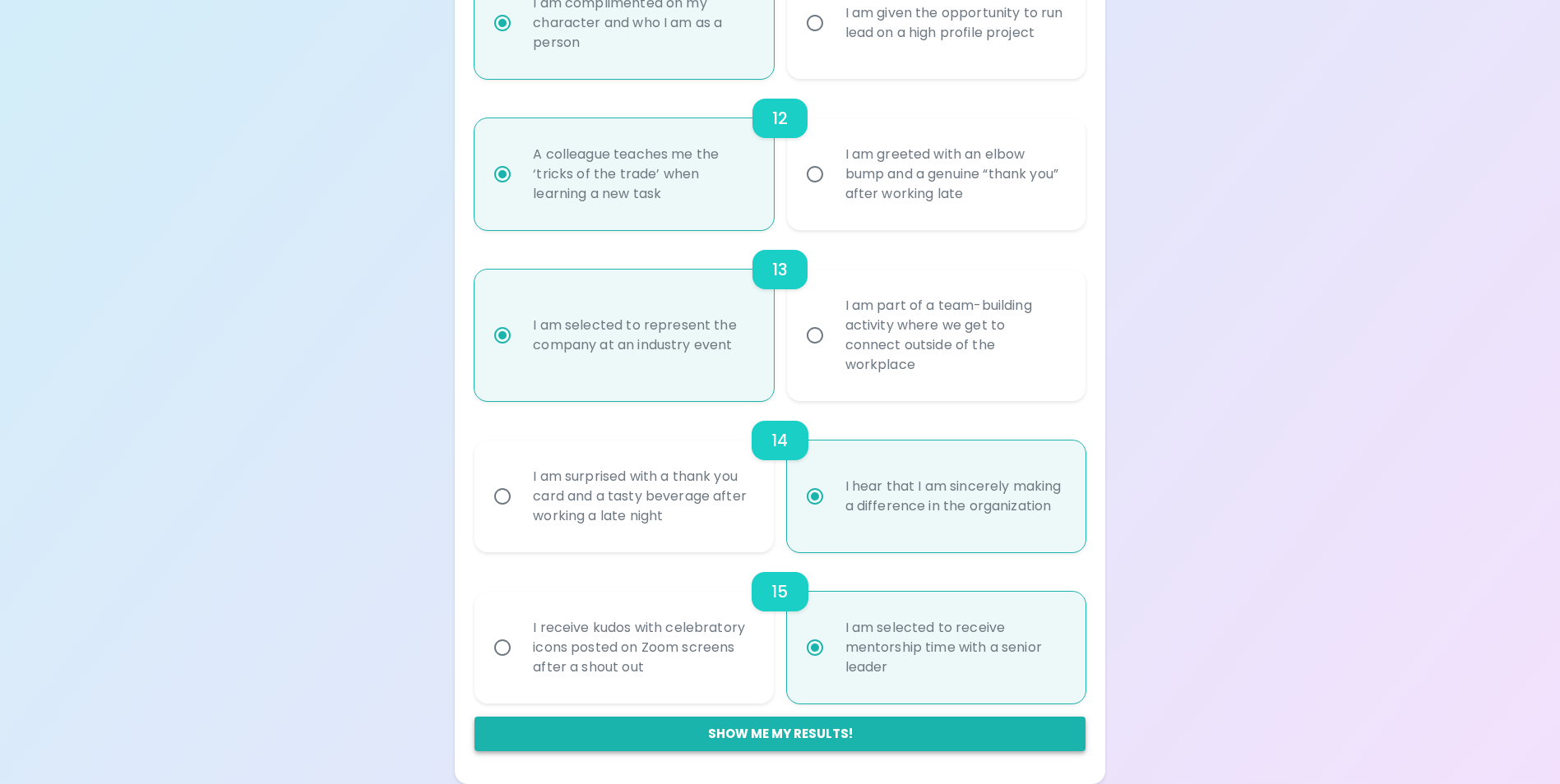
radio input "true"
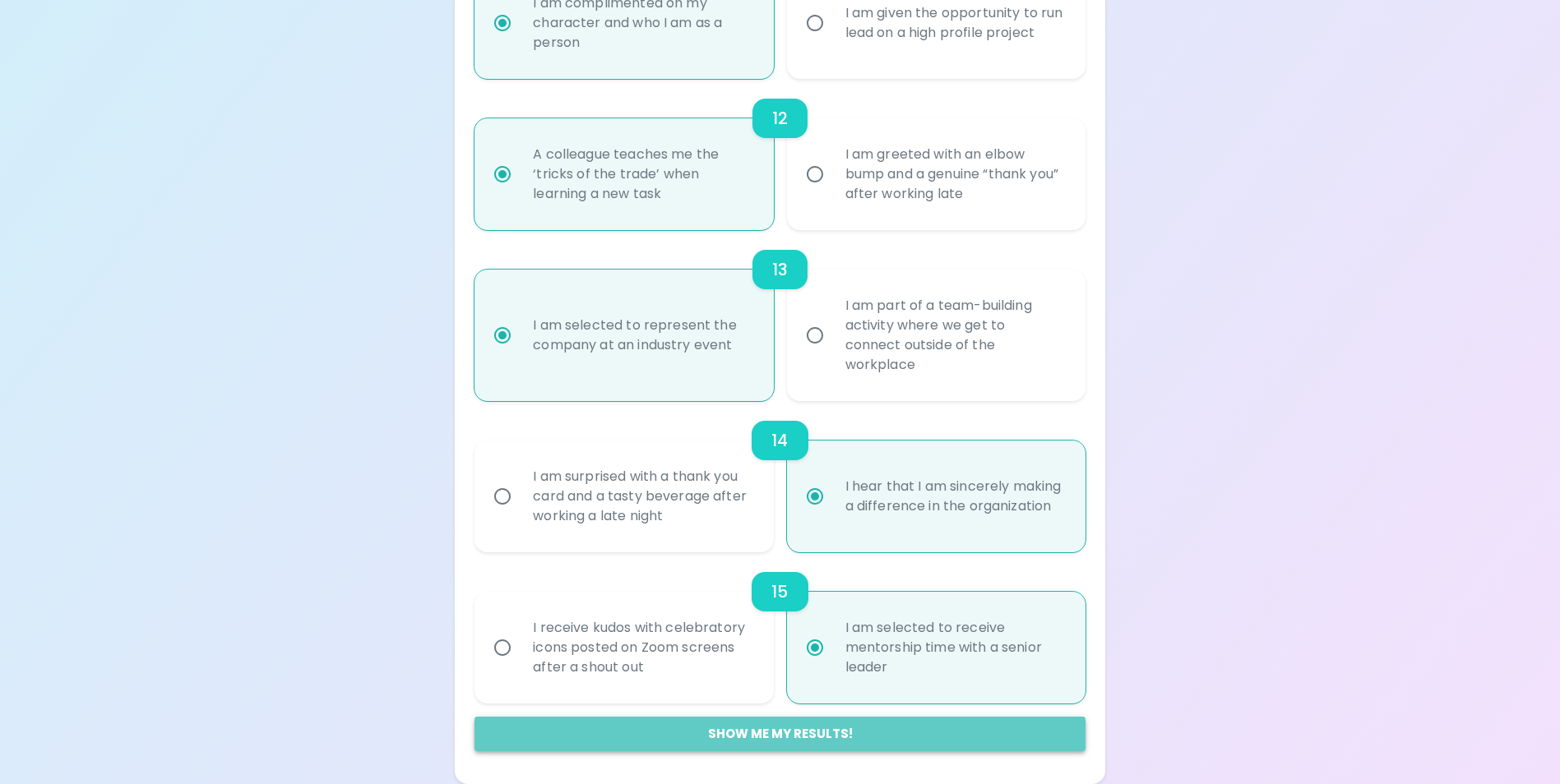
click at [804, 726] on button "Show me my results!" at bounding box center [780, 735] width 610 height 35
radio input "false"
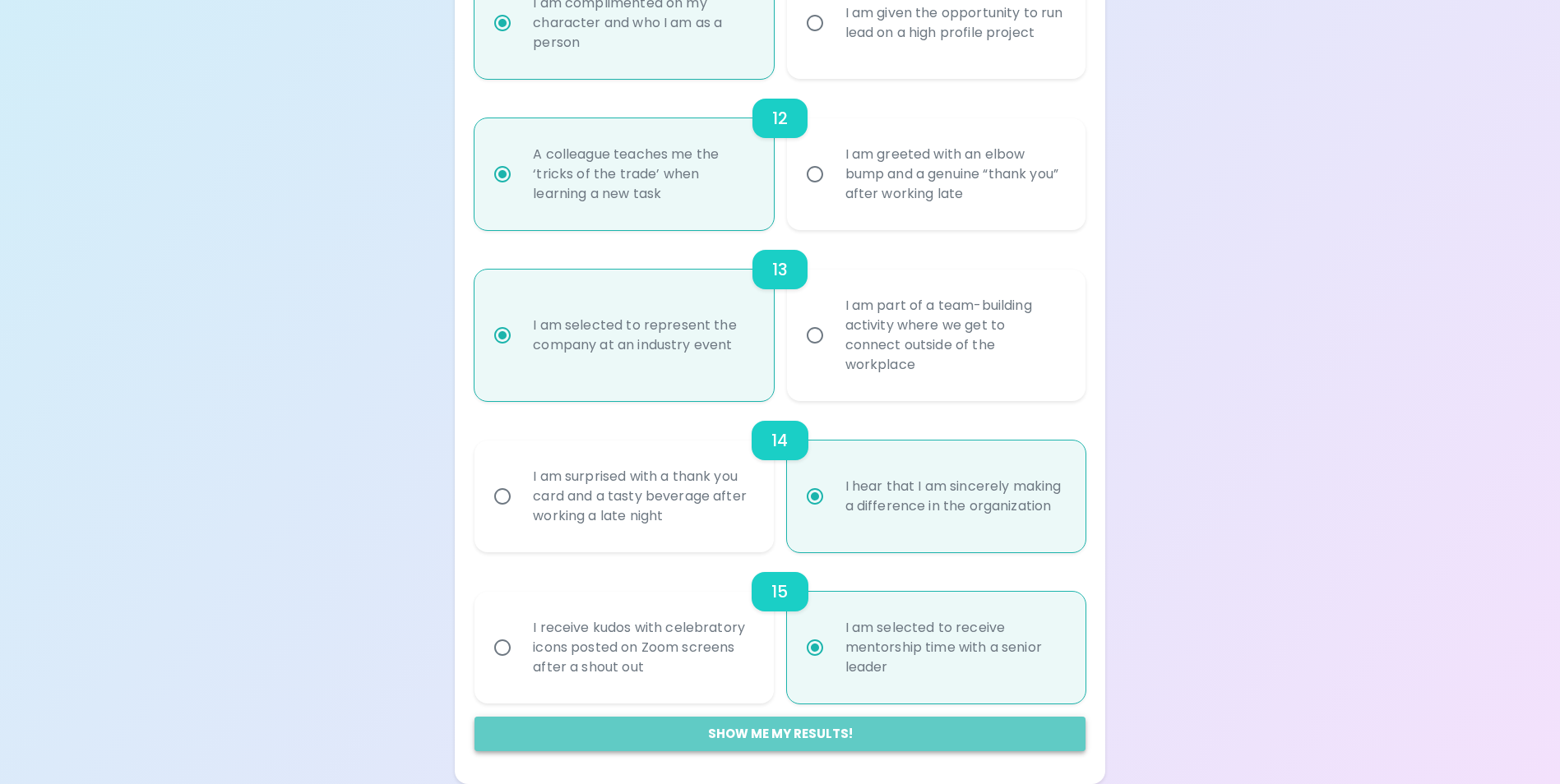
radio input "false"
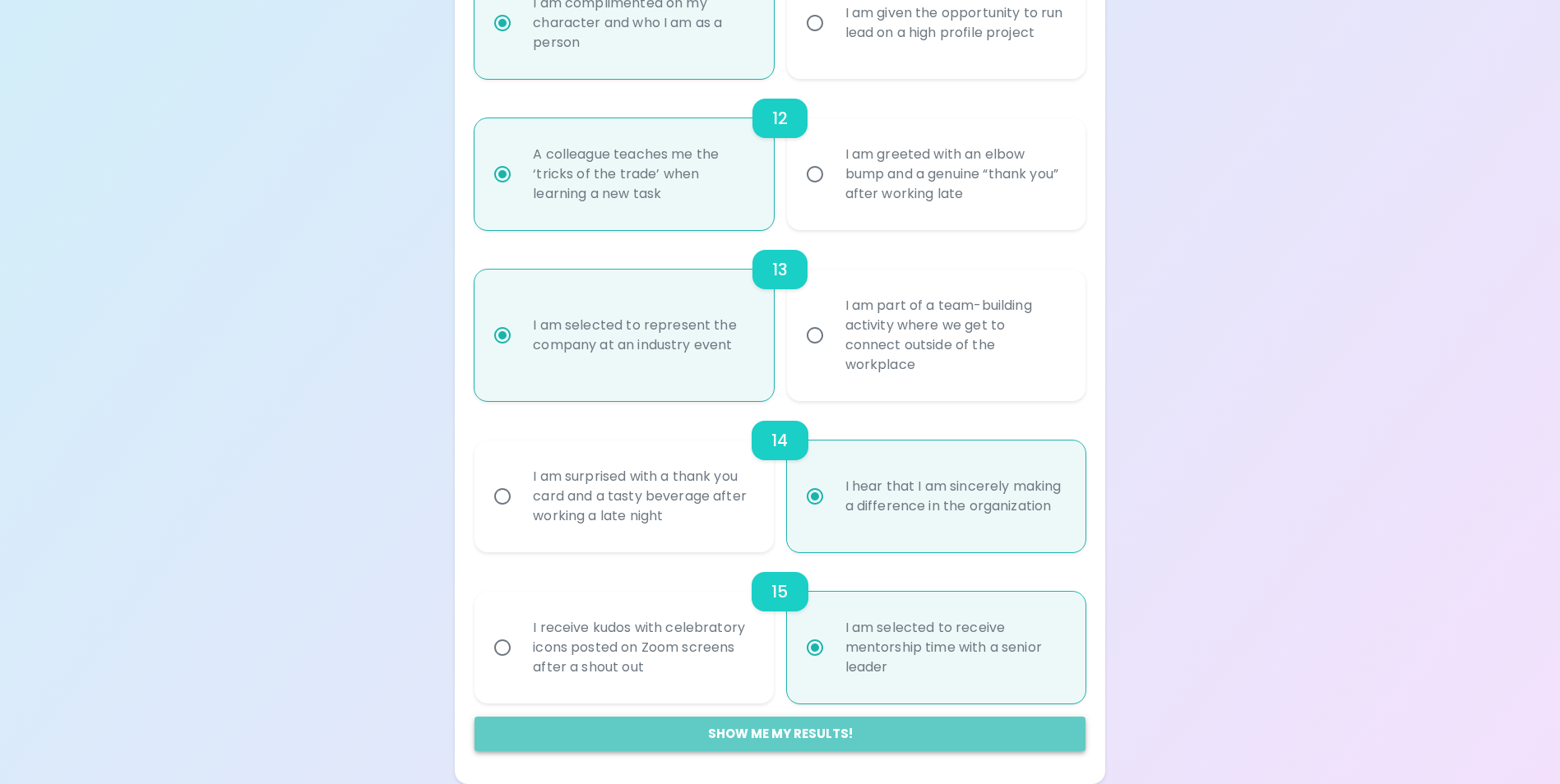
radio input "false"
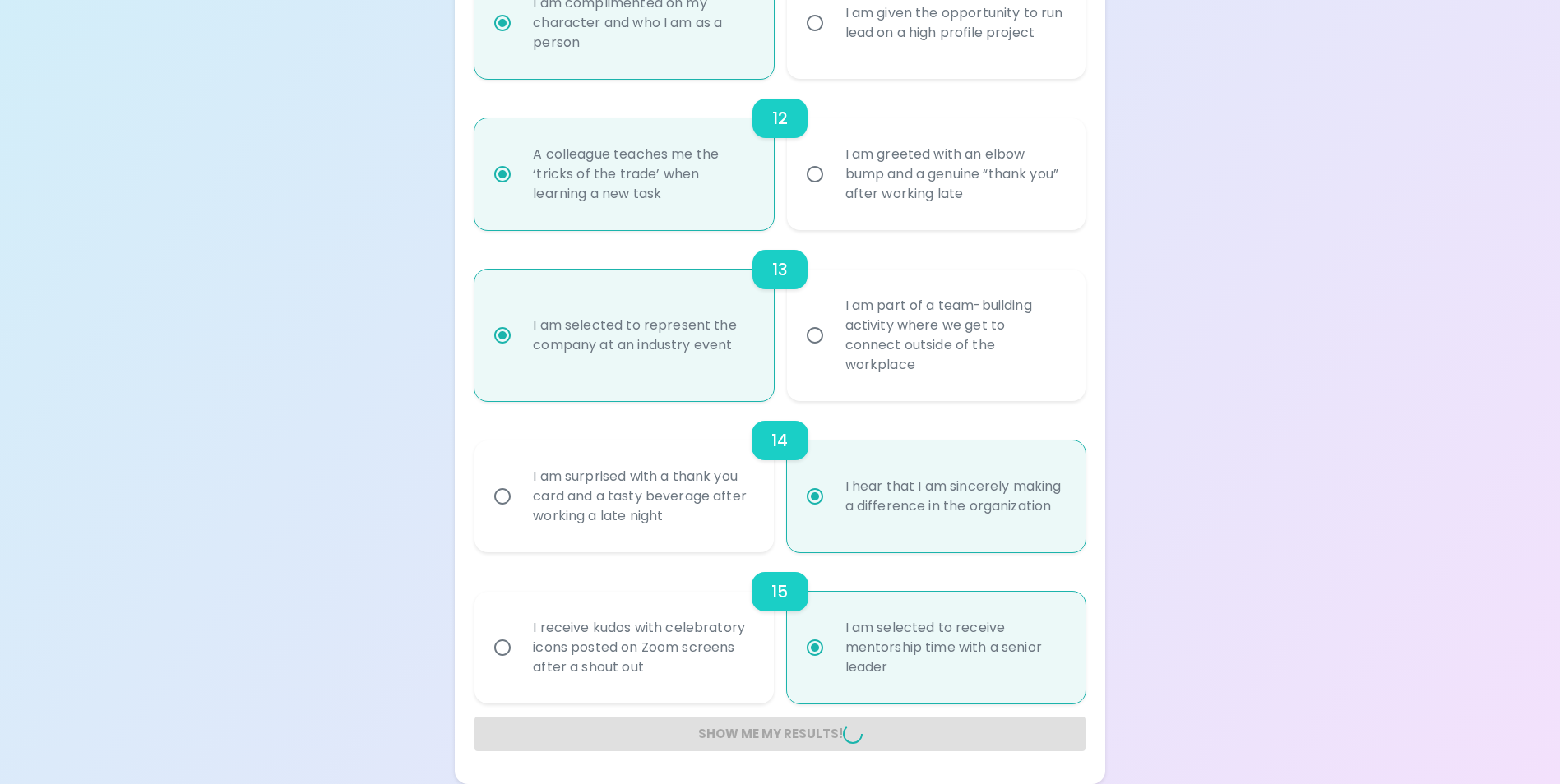
radio input "false"
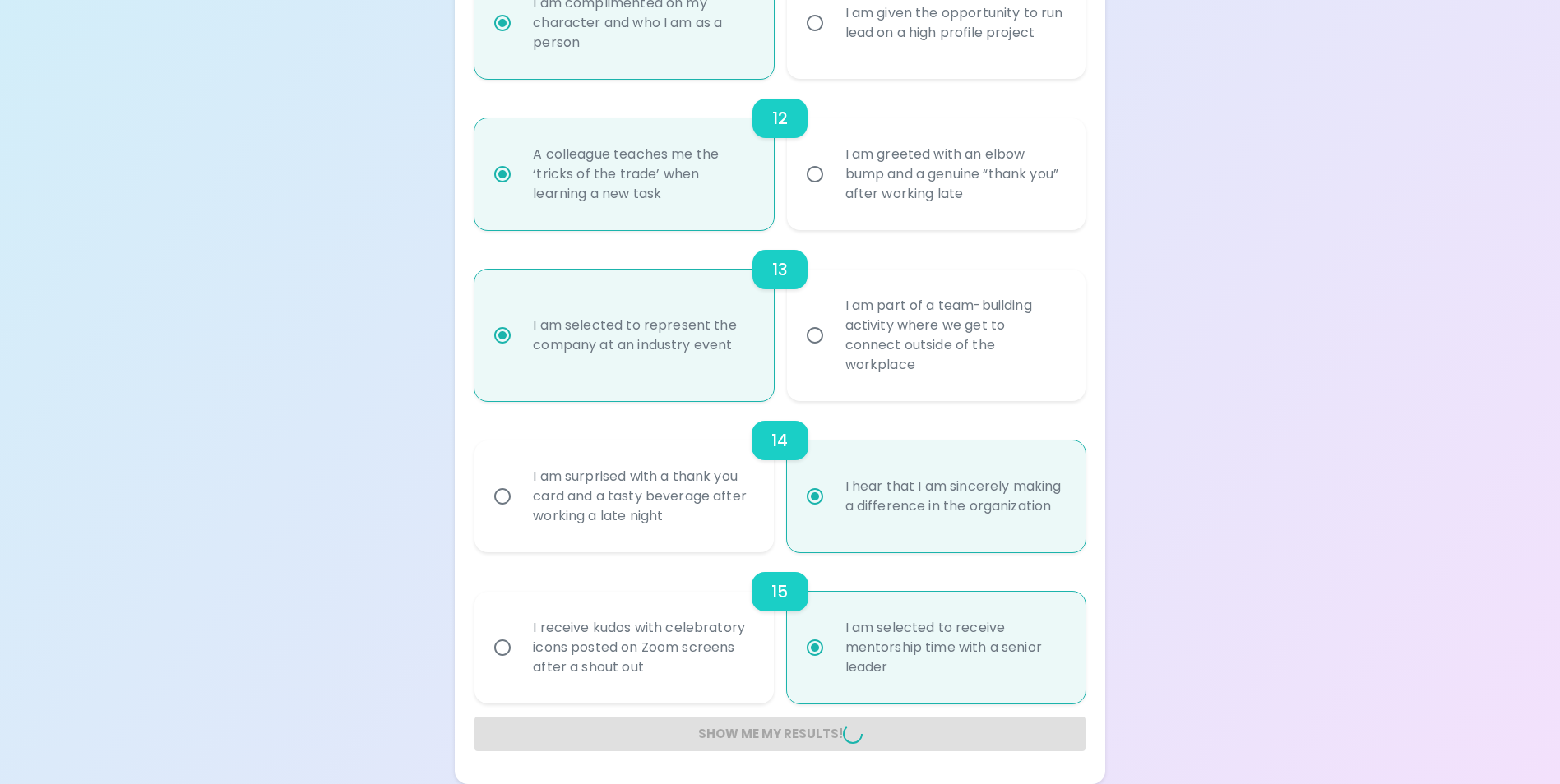
radio input "false"
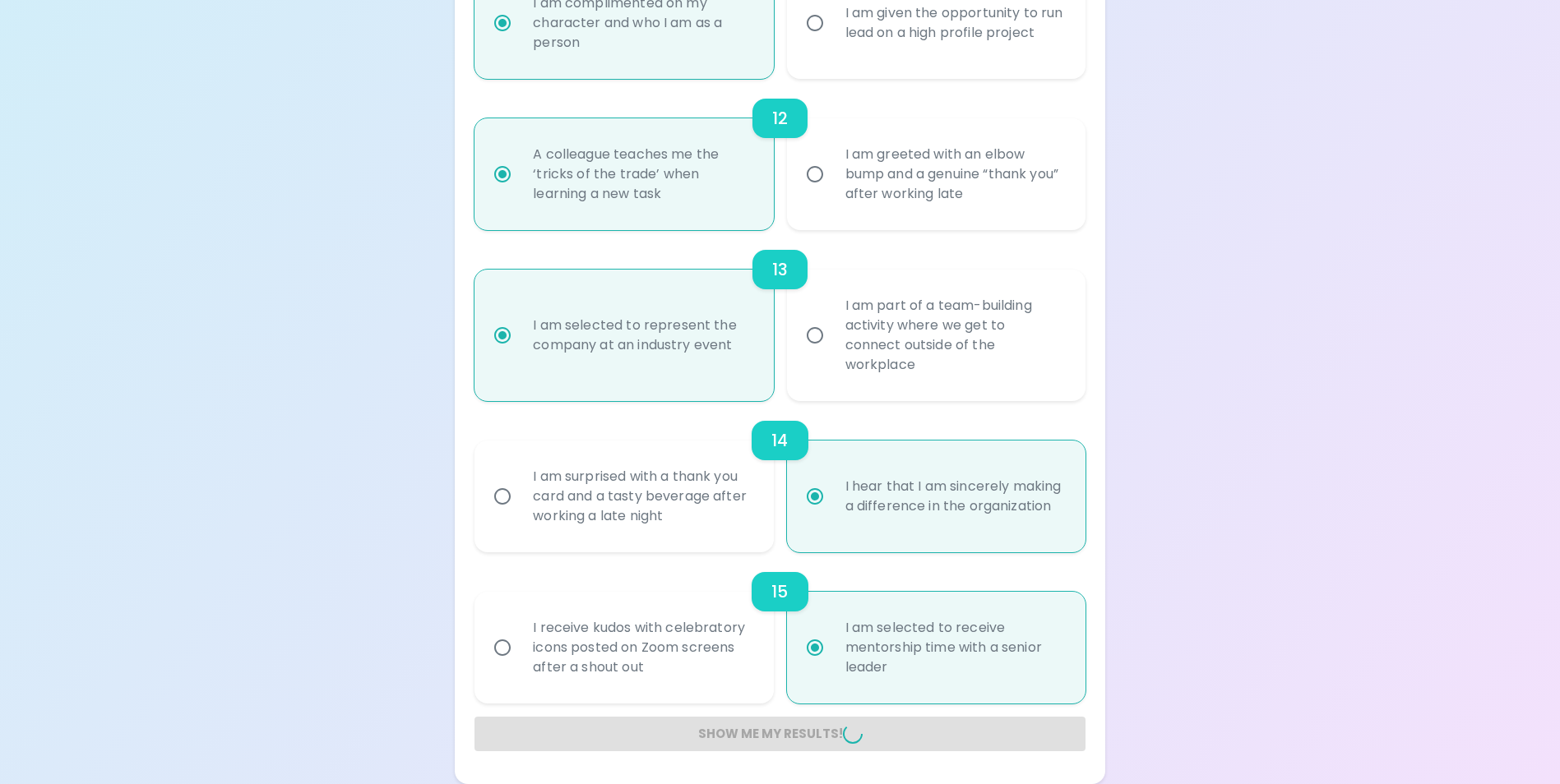
radio input "false"
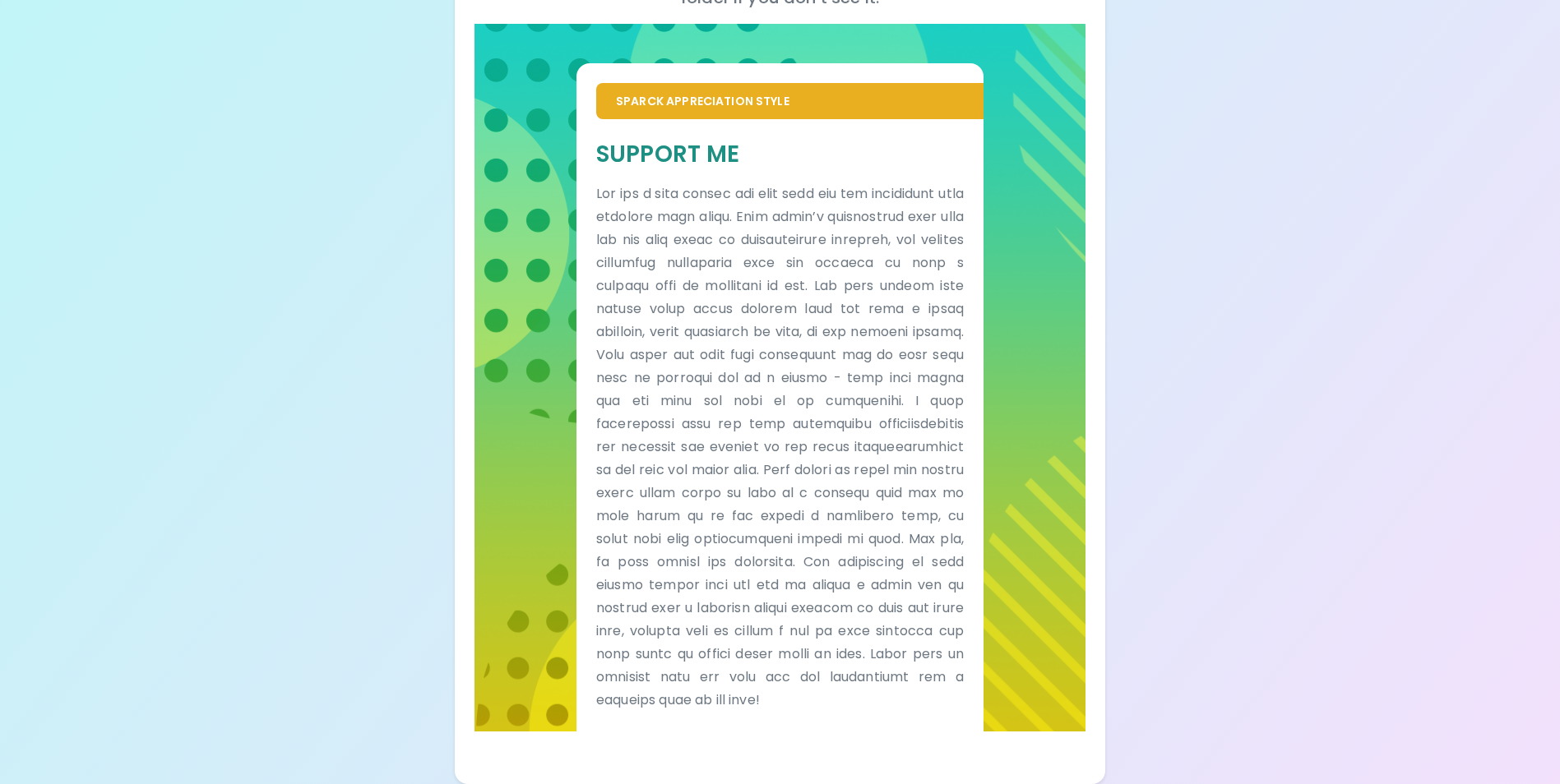
scroll to position [321, 0]
